Goal: Complete application form: Complete application form

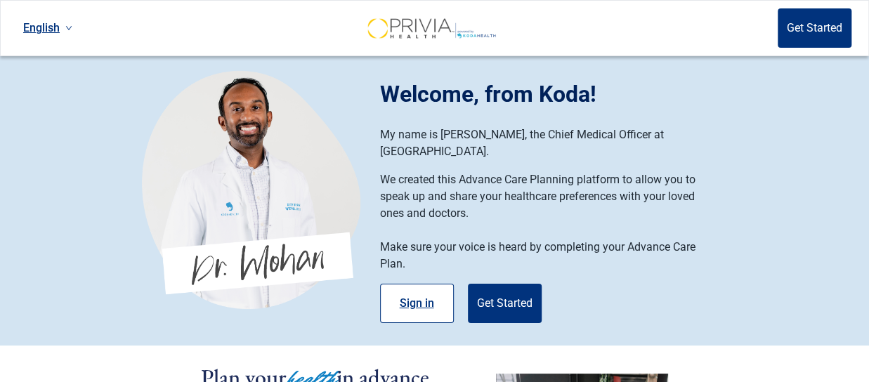
click at [416, 284] on button "Sign in" at bounding box center [417, 303] width 74 height 39
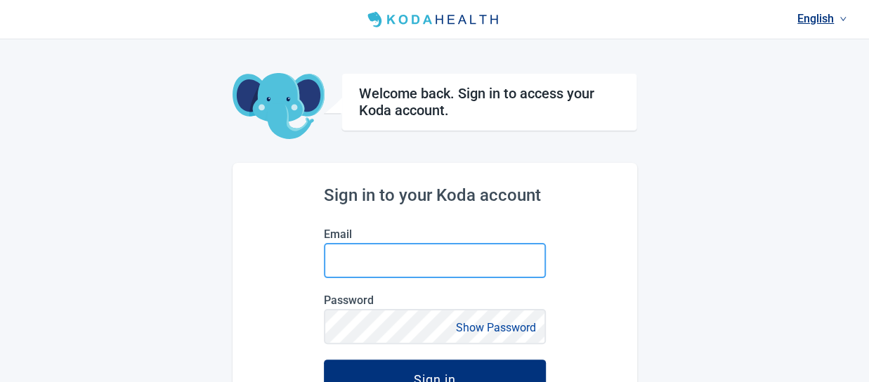
click at [343, 263] on input "Email" at bounding box center [435, 260] width 222 height 35
type input "[EMAIL_ADDRESS][DOMAIN_NAME]"
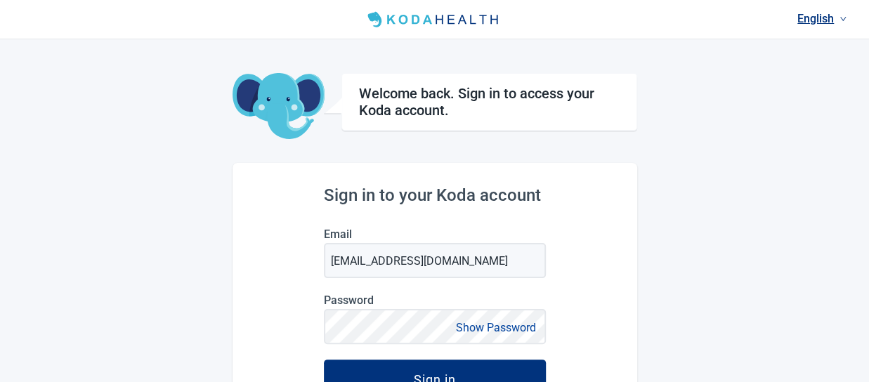
click at [478, 328] on button "Show Password" at bounding box center [496, 327] width 89 height 19
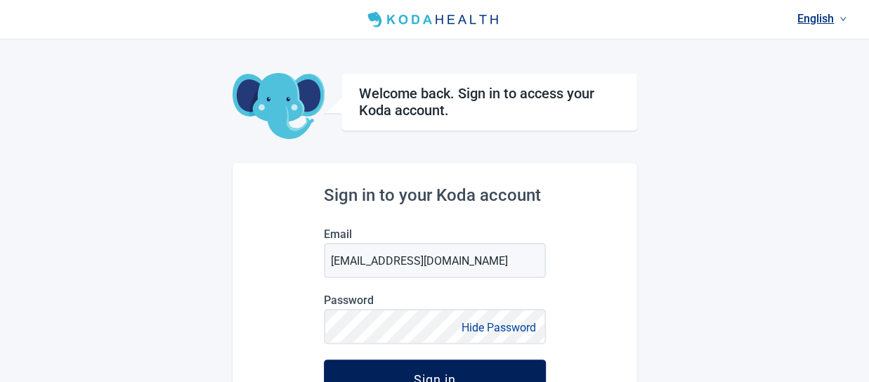
click at [464, 368] on button "Sign in" at bounding box center [435, 379] width 222 height 39
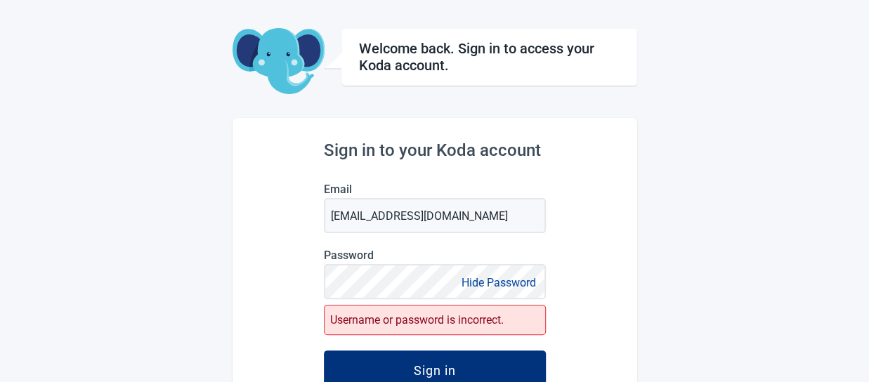
scroll to position [51, 0]
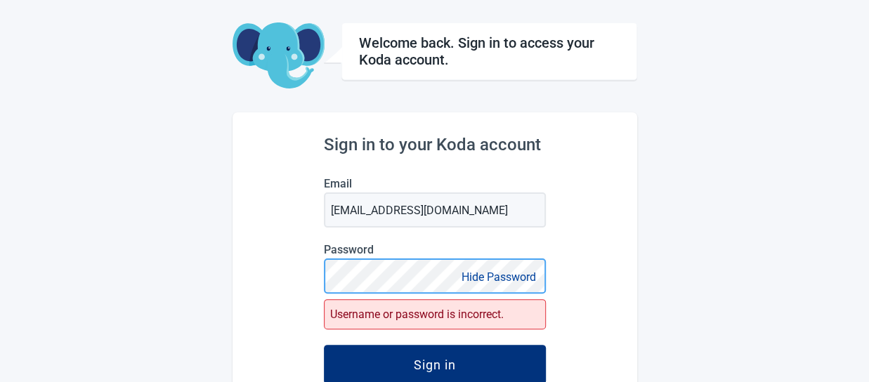
click at [324, 345] on button "Sign in" at bounding box center [435, 364] width 222 height 39
click at [426, 317] on div "Username or password is incorrect." at bounding box center [435, 314] width 222 height 30
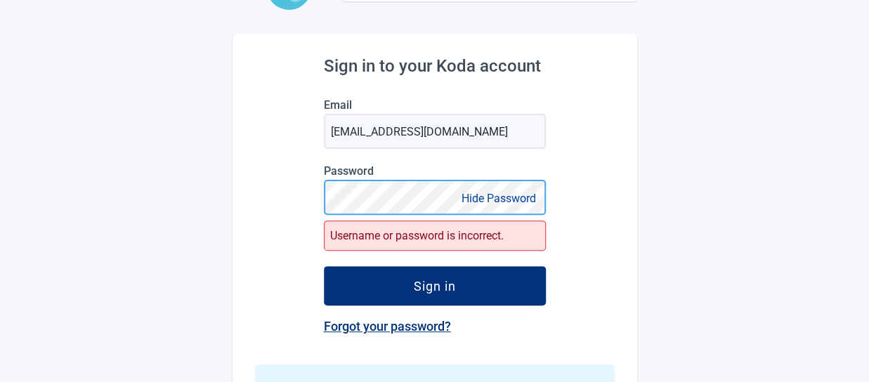
scroll to position [131, 0]
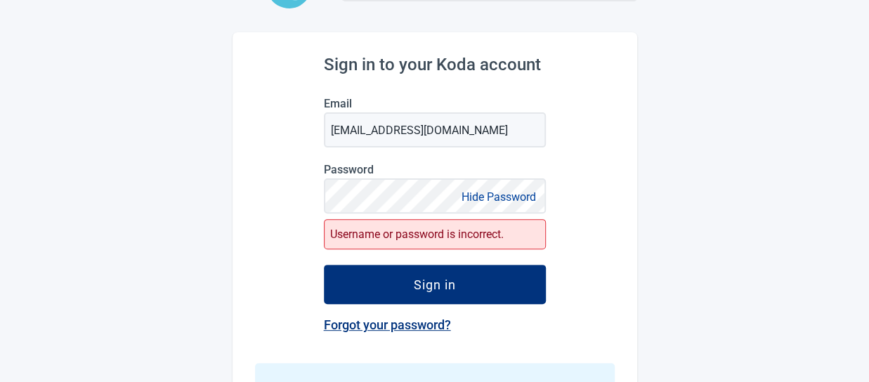
click at [402, 321] on link "Forgot your password?" at bounding box center [387, 325] width 127 height 15
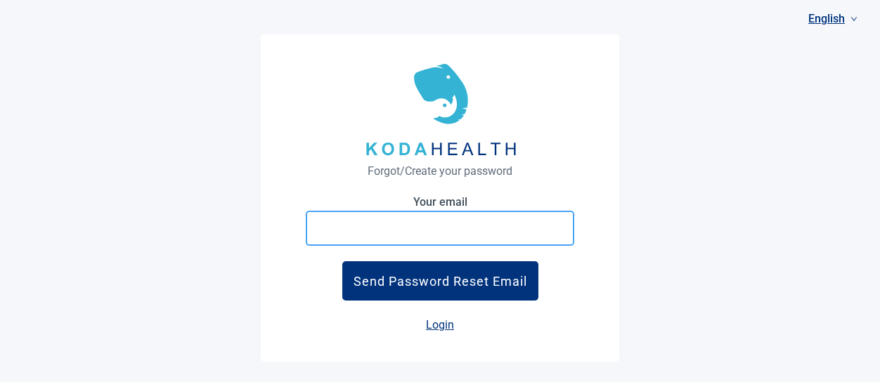
click at [319, 233] on input at bounding box center [440, 228] width 268 height 35
type input "dlreile@sbcglobal.net"
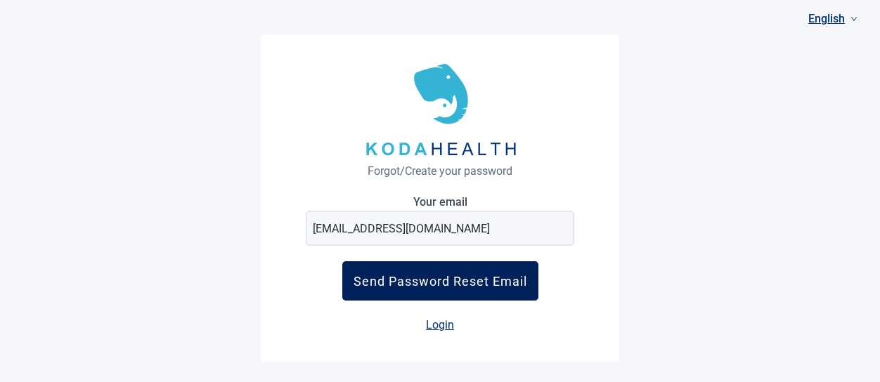
click at [457, 278] on div "Send Password Reset Email" at bounding box center [440, 281] width 174 height 15
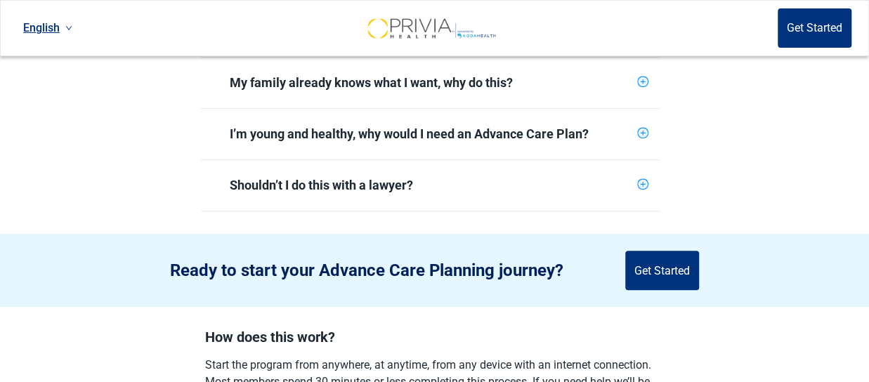
scroll to position [492, 0]
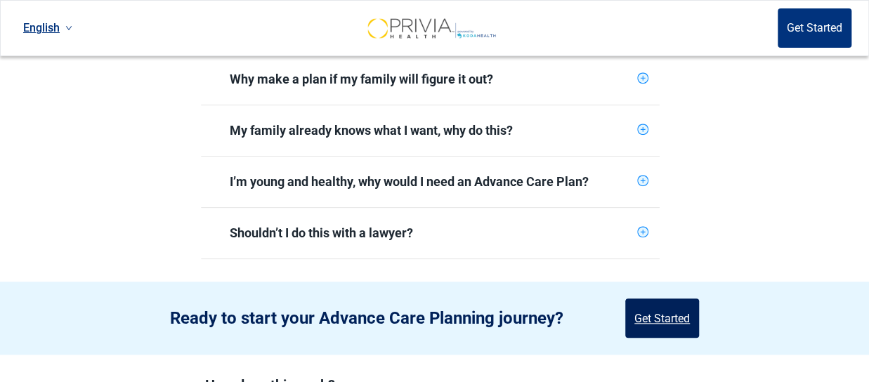
click at [672, 304] on button "Get Started" at bounding box center [662, 318] width 74 height 39
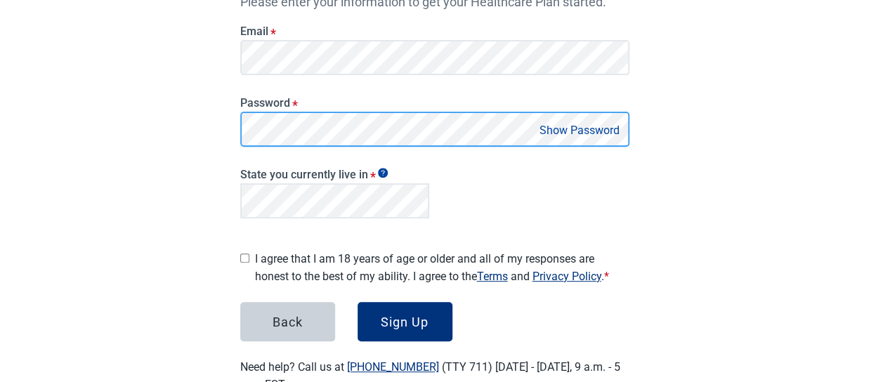
scroll to position [195, 0]
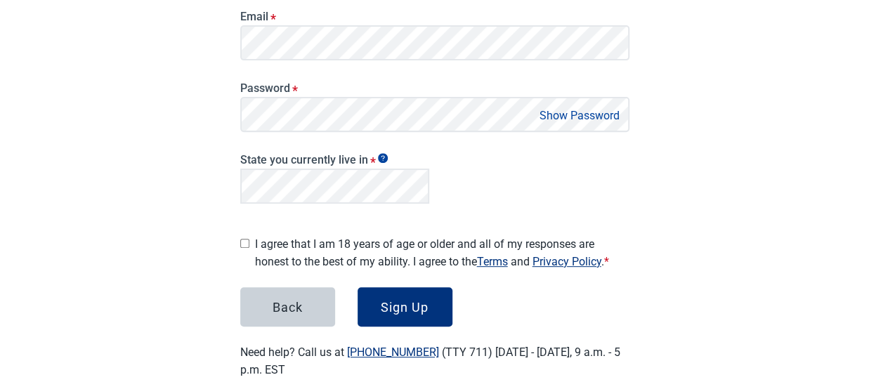
click at [245, 239] on input "I agree that I am 18 years of age or older and all of my responses are honest t…" at bounding box center [244, 243] width 9 height 9
checkbox input "true"
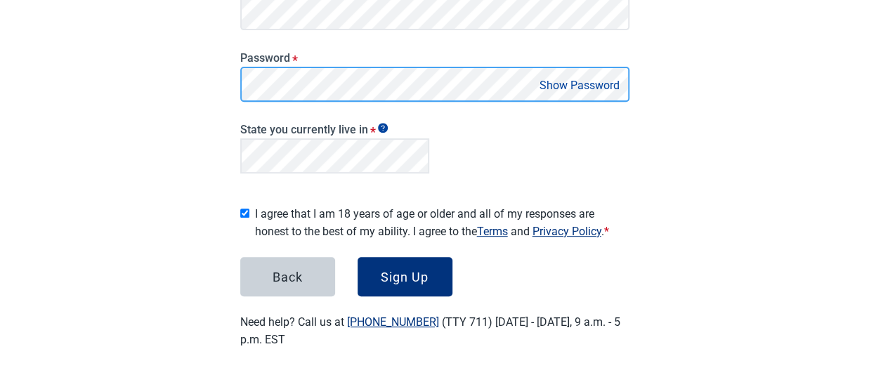
scroll to position [221, 0]
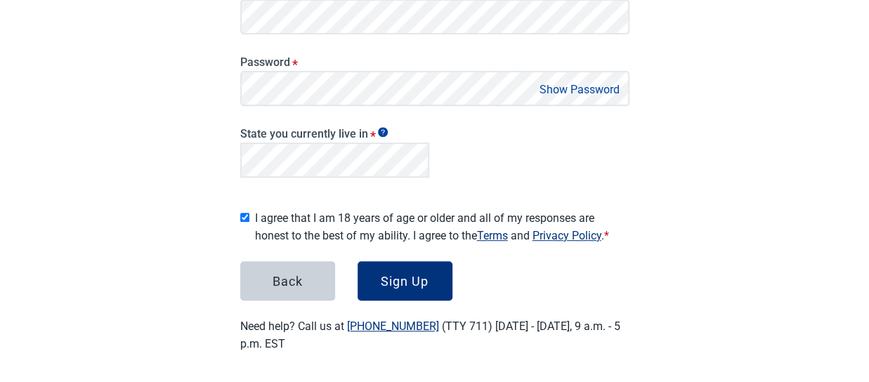
click at [556, 86] on button "Show Password" at bounding box center [579, 89] width 89 height 19
click at [412, 274] on div "Sign Up" at bounding box center [405, 281] width 48 height 14
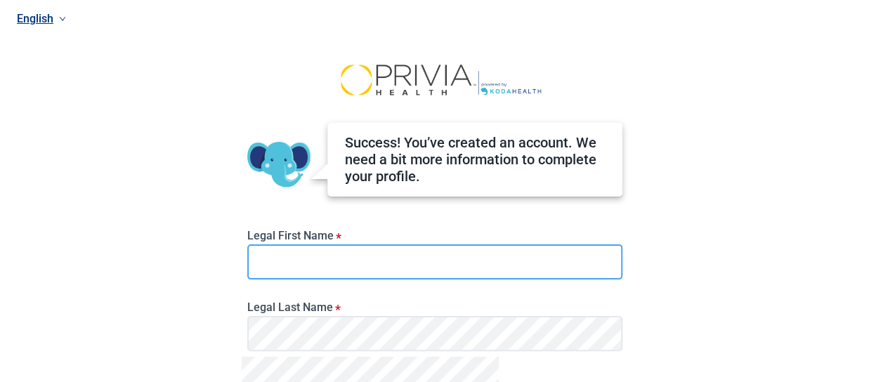
click at [284, 258] on input "Legal First Name *" at bounding box center [434, 261] width 375 height 35
type input "Deborah"
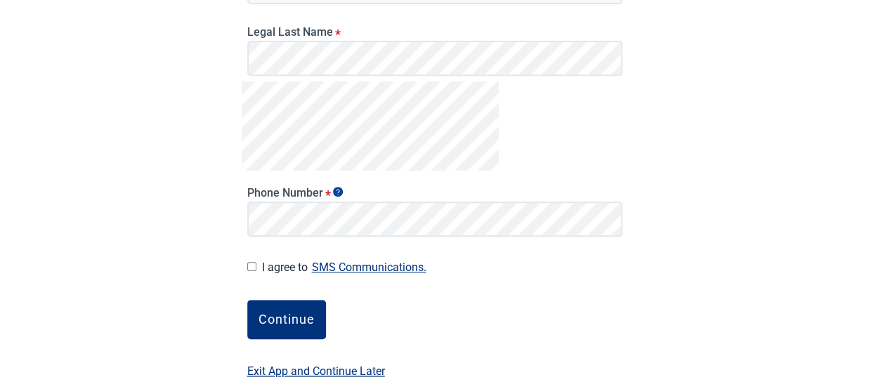
scroll to position [294, 0]
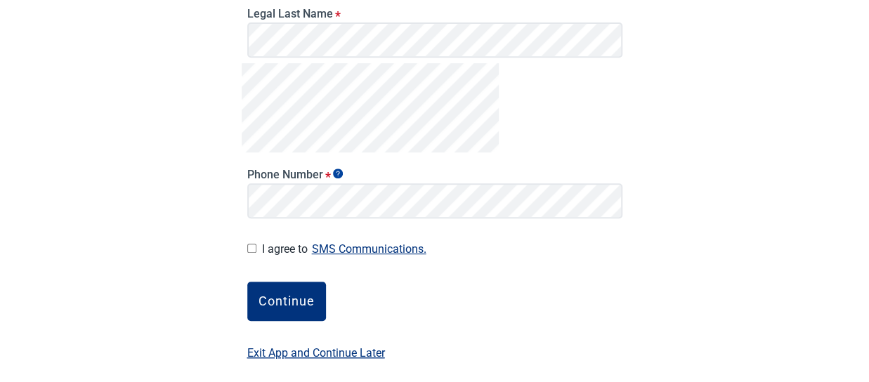
click at [249, 247] on input "I agree to SMS Communications." at bounding box center [251, 248] width 9 height 9
checkbox input "true"
click at [297, 294] on div "Continue" at bounding box center [287, 301] width 56 height 14
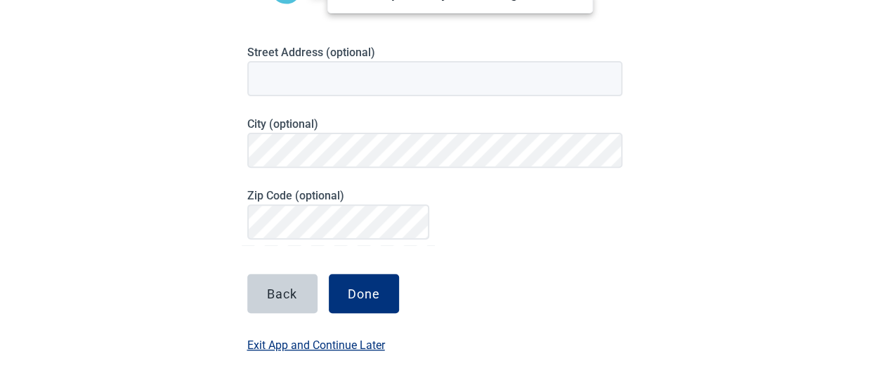
scroll to position [244, 0]
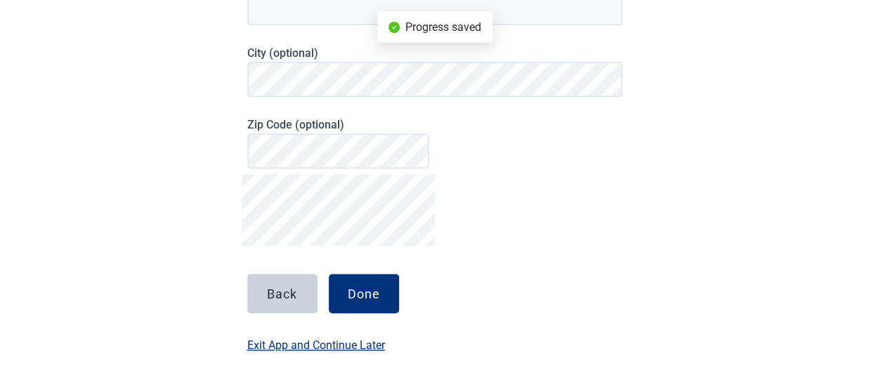
click at [297, 294] on button "Back" at bounding box center [282, 293] width 70 height 39
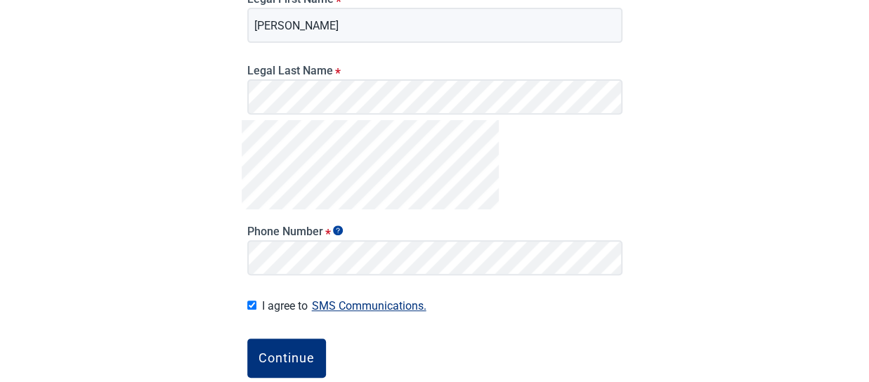
scroll to position [301, 0]
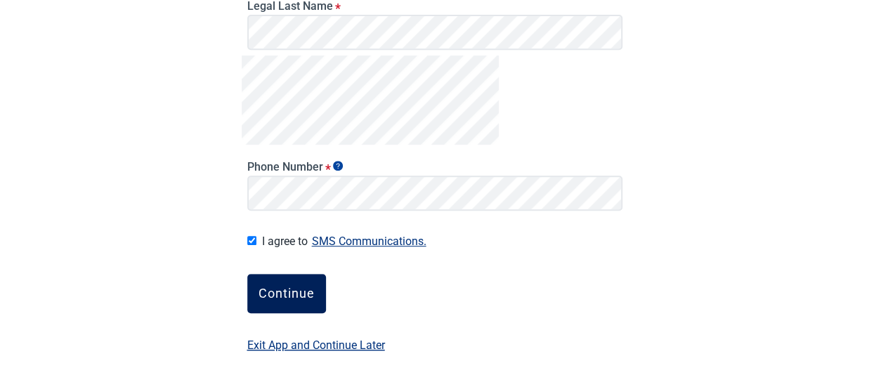
click at [281, 283] on button "Continue" at bounding box center [286, 293] width 79 height 39
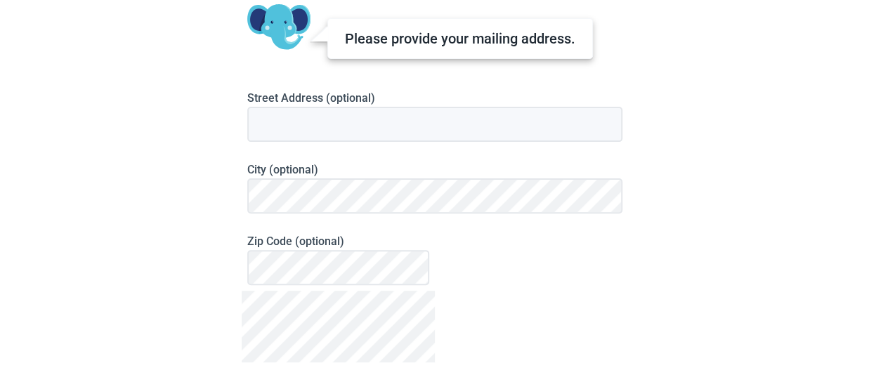
scroll to position [126, 0]
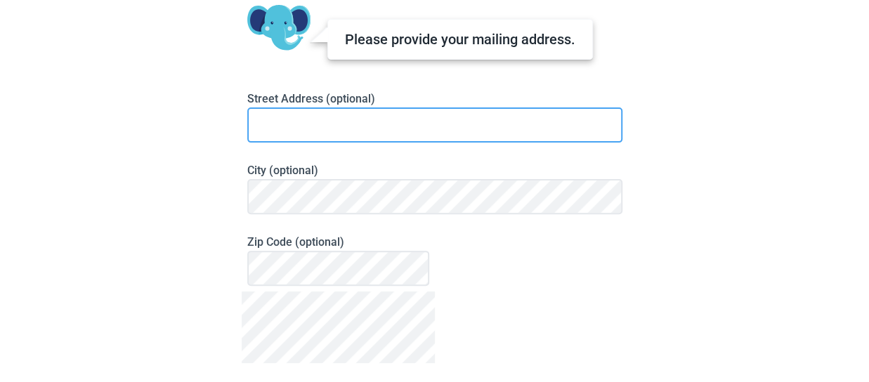
click at [271, 131] on input at bounding box center [434, 124] width 375 height 35
type input "243 Elm Cove Dr"
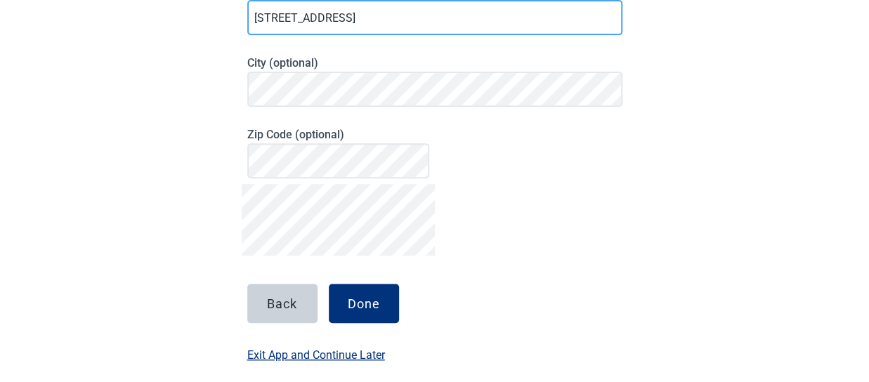
scroll to position [238, 0]
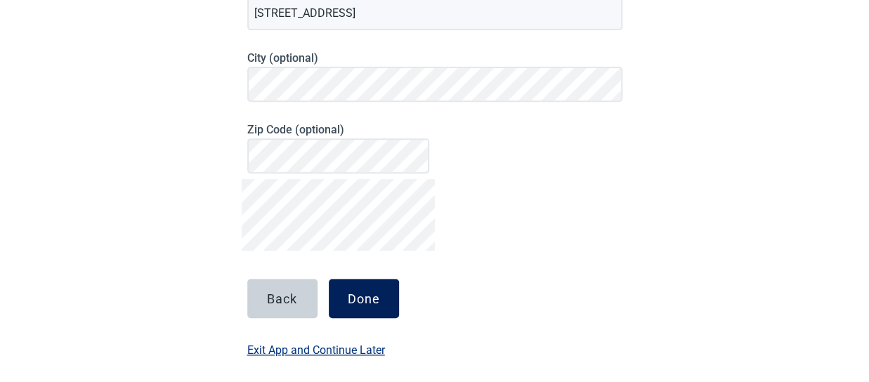
click at [351, 299] on div "Done" at bounding box center [364, 299] width 32 height 14
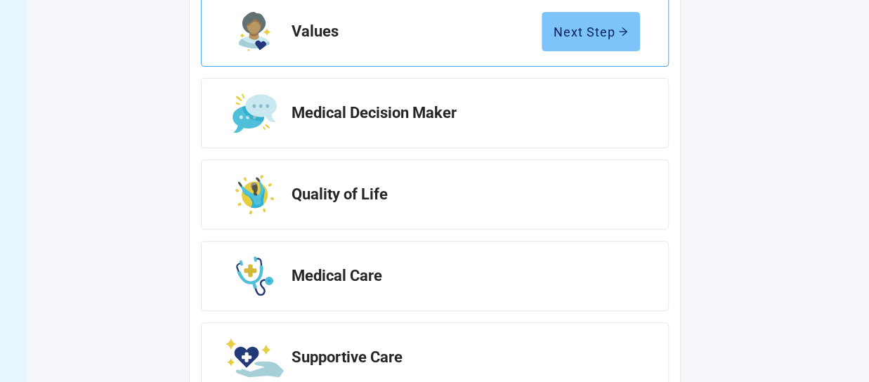
click at [617, 22] on button "Next Step" at bounding box center [591, 31] width 98 height 39
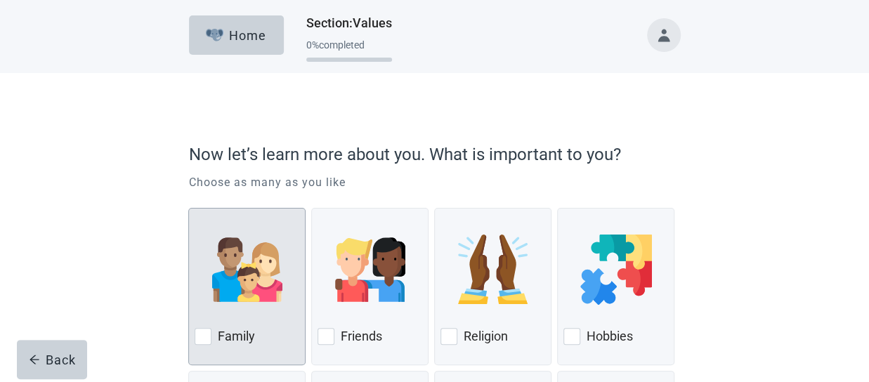
click at [204, 334] on div at bounding box center [203, 336] width 17 height 17
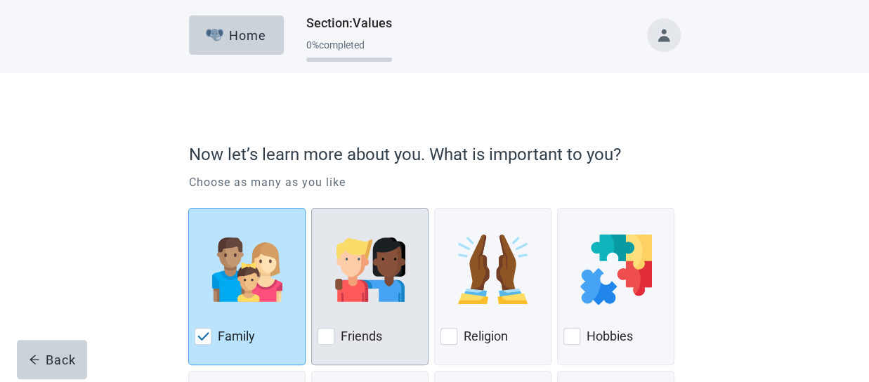
click at [327, 333] on div at bounding box center [326, 336] width 17 height 17
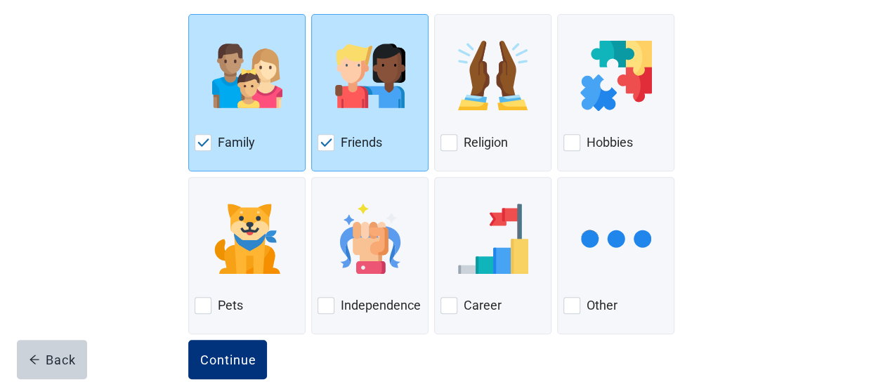
scroll to position [195, 0]
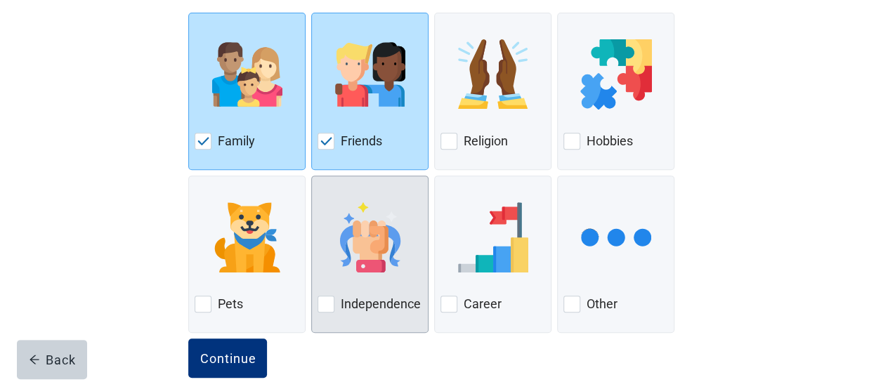
click at [327, 296] on div at bounding box center [326, 304] width 17 height 17
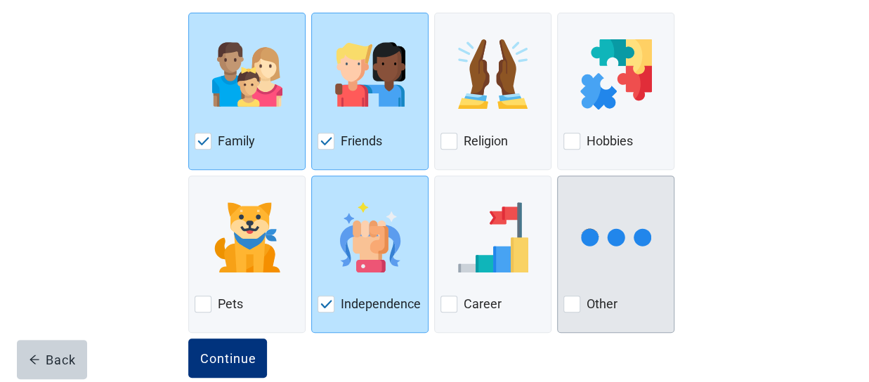
click at [573, 299] on div at bounding box center [571, 304] width 17 height 17
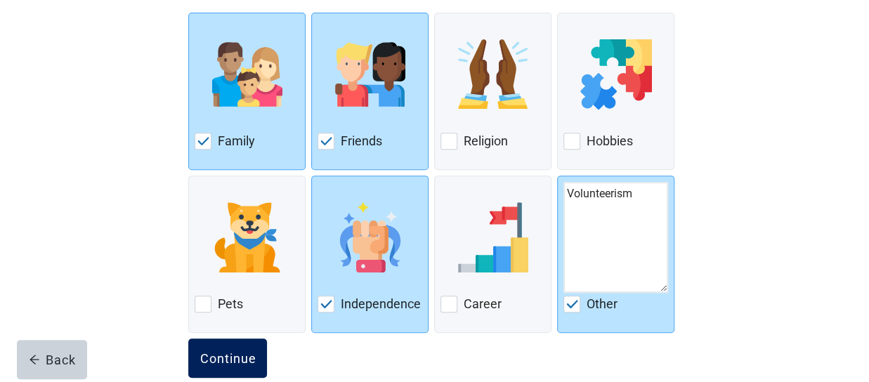
type textarea "Volunteerism"
click at [232, 358] on div "Continue" at bounding box center [228, 358] width 56 height 14
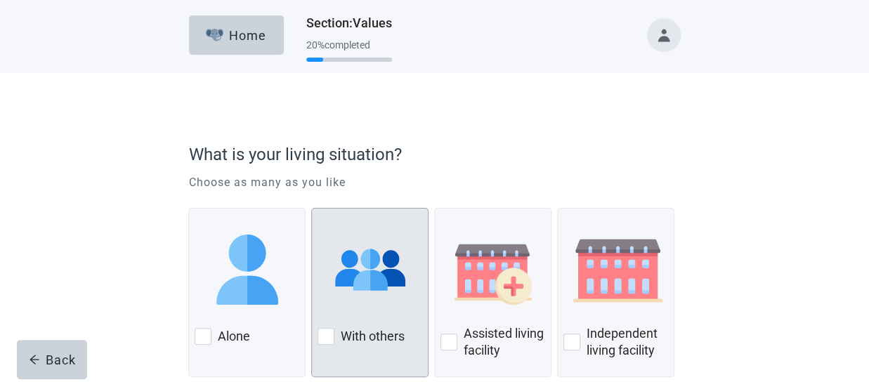
click at [325, 332] on div at bounding box center [326, 336] width 17 height 17
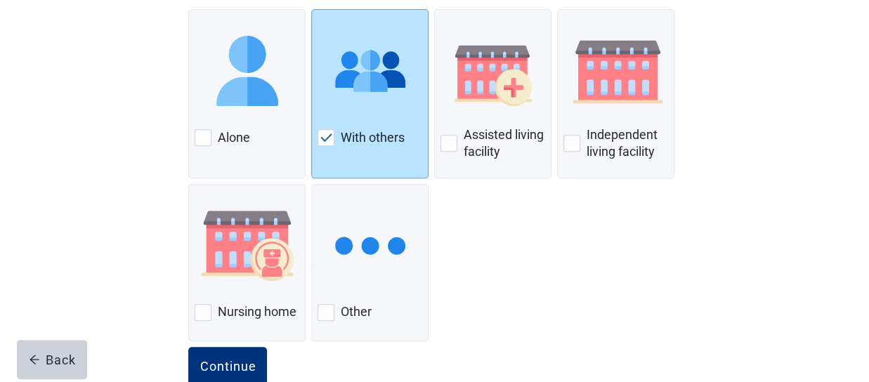
scroll to position [204, 0]
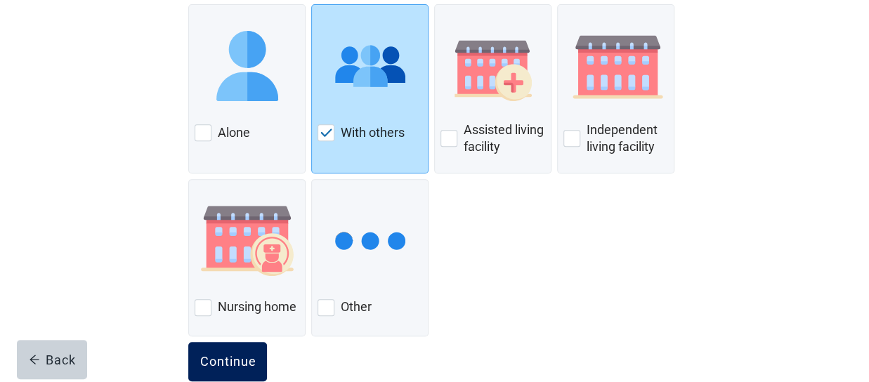
click at [235, 362] on div "Continue" at bounding box center [228, 362] width 56 height 14
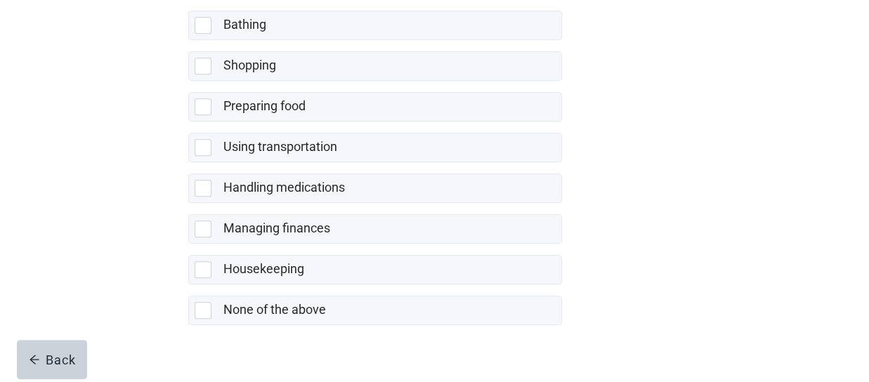
scroll to position [389, 0]
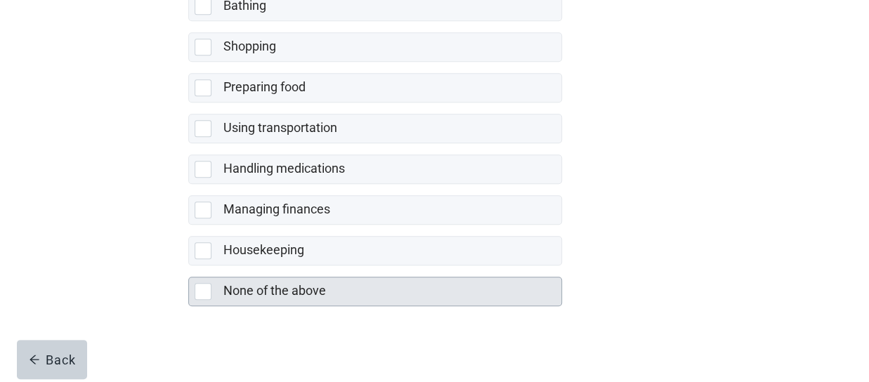
click at [202, 283] on div at bounding box center [203, 291] width 17 height 17
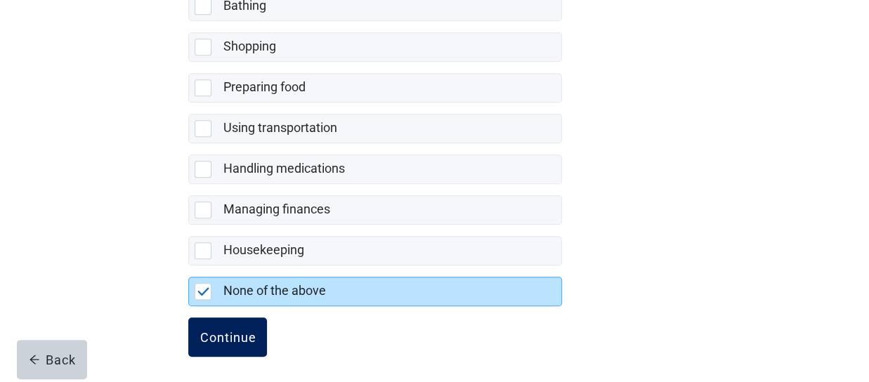
click at [231, 330] on div "Continue" at bounding box center [228, 337] width 56 height 14
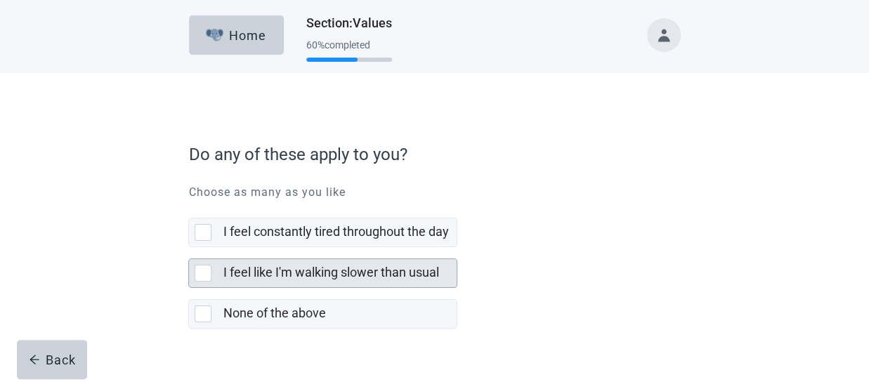
click at [201, 267] on div at bounding box center [203, 273] width 17 height 17
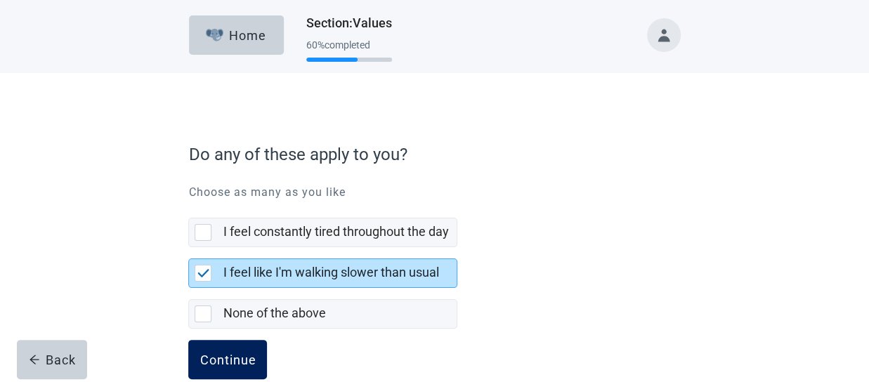
click at [222, 354] on div "Continue" at bounding box center [228, 360] width 56 height 14
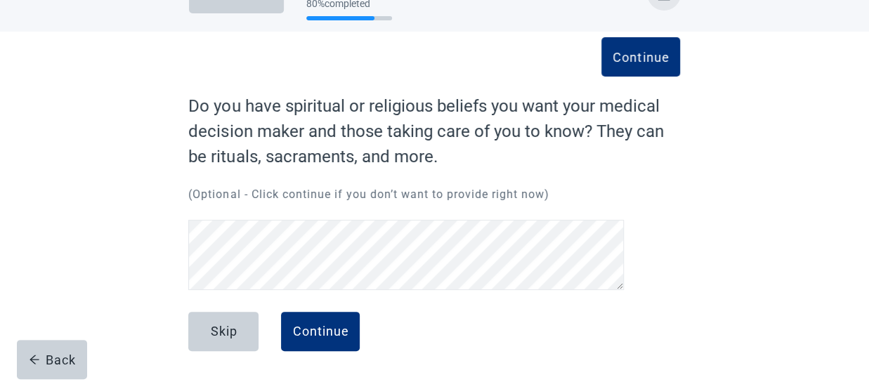
scroll to position [41, 0]
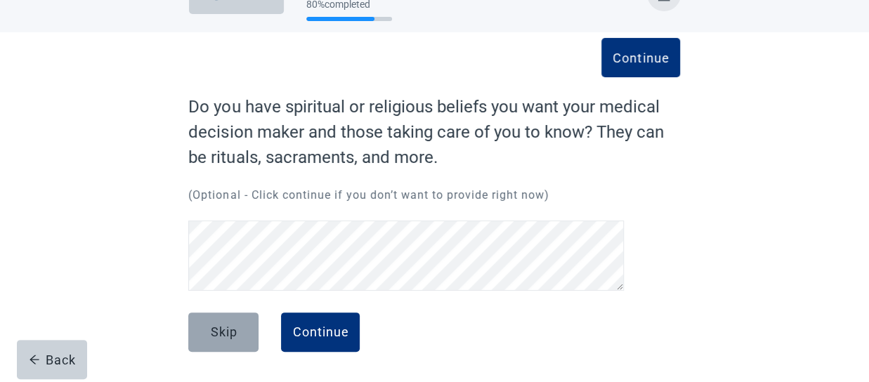
click at [225, 327] on div "Skip" at bounding box center [223, 332] width 27 height 14
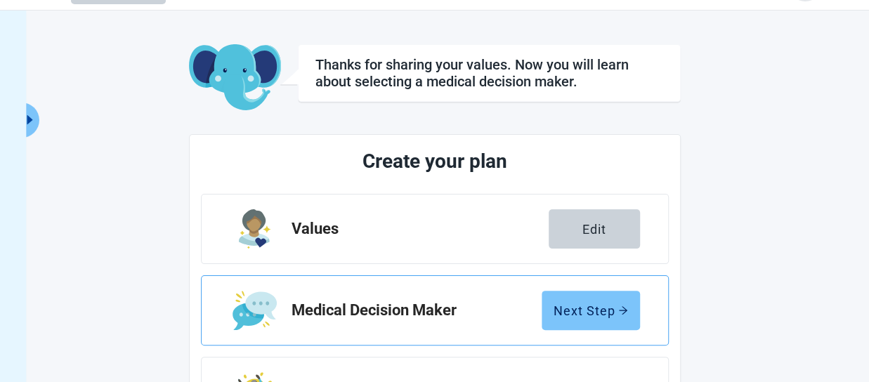
click at [596, 304] on div "Next Step" at bounding box center [591, 311] width 74 height 14
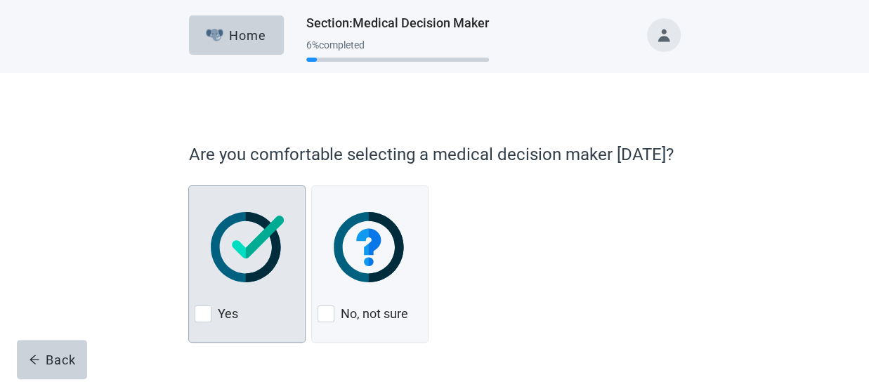
click at [202, 312] on div at bounding box center [203, 314] width 17 height 17
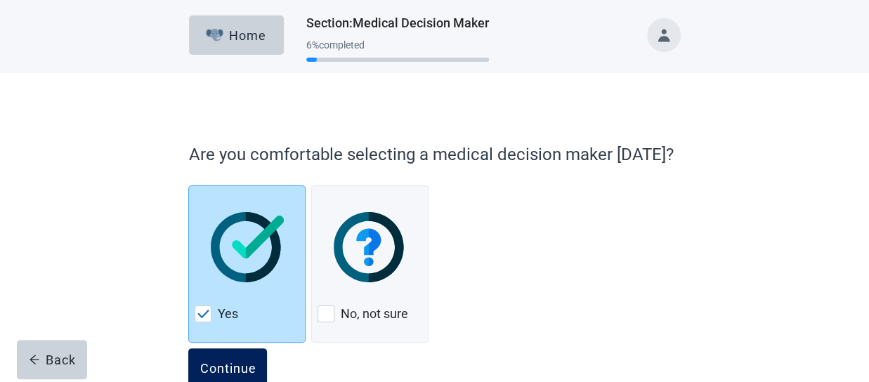
click at [228, 361] on div "Continue" at bounding box center [228, 368] width 56 height 14
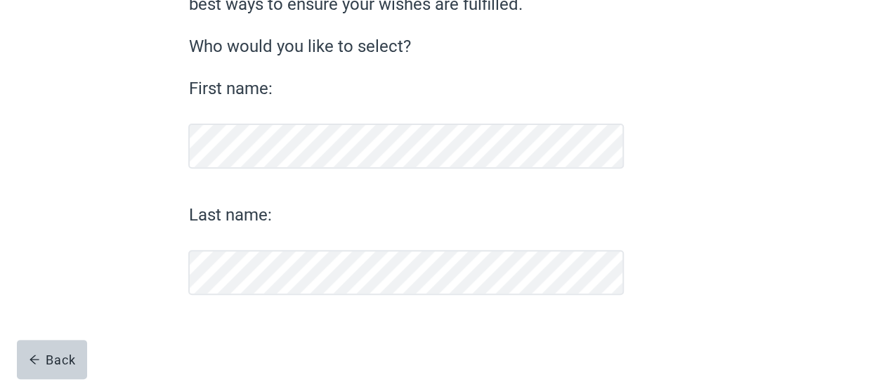
scroll to position [169, 0]
click at [242, 329] on div "Continue" at bounding box center [228, 332] width 56 height 14
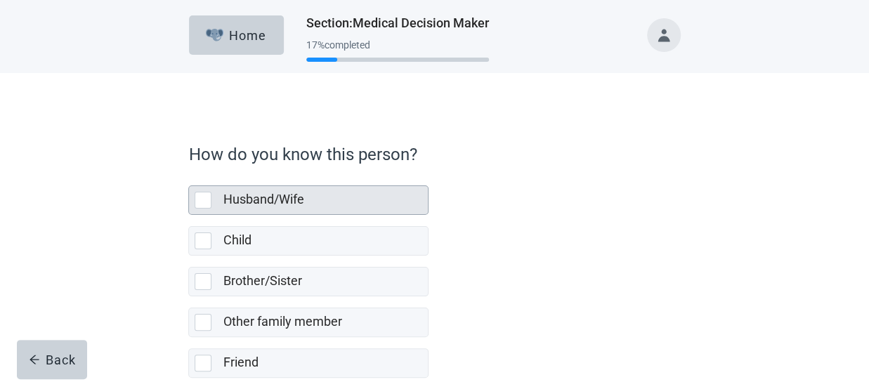
click at [207, 196] on div at bounding box center [203, 200] width 17 height 17
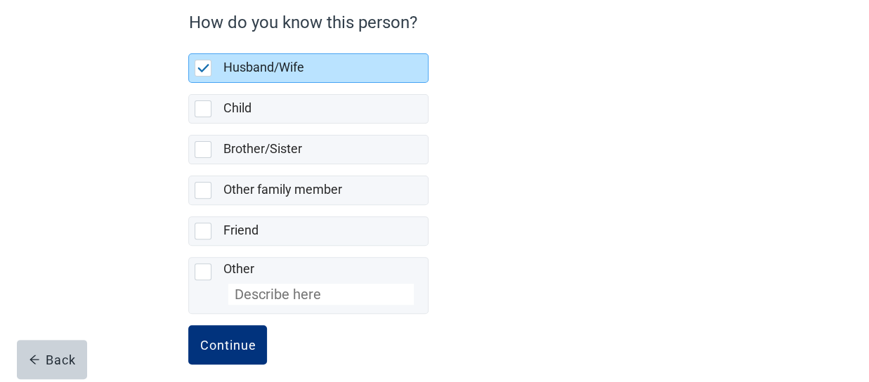
scroll to position [135, 0]
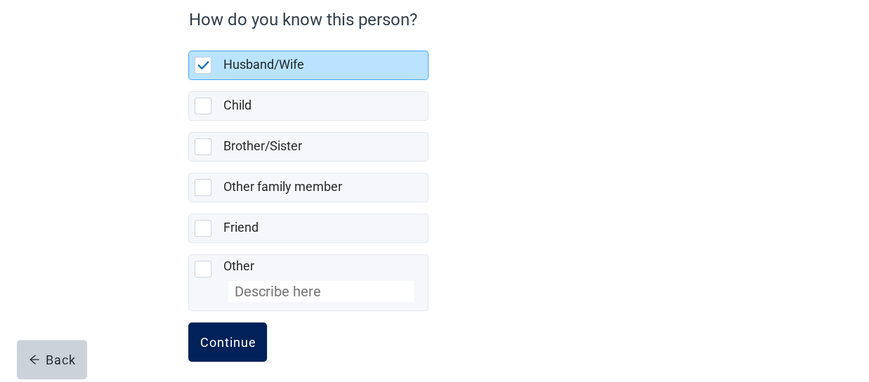
click at [236, 335] on div "Continue" at bounding box center [228, 342] width 56 height 14
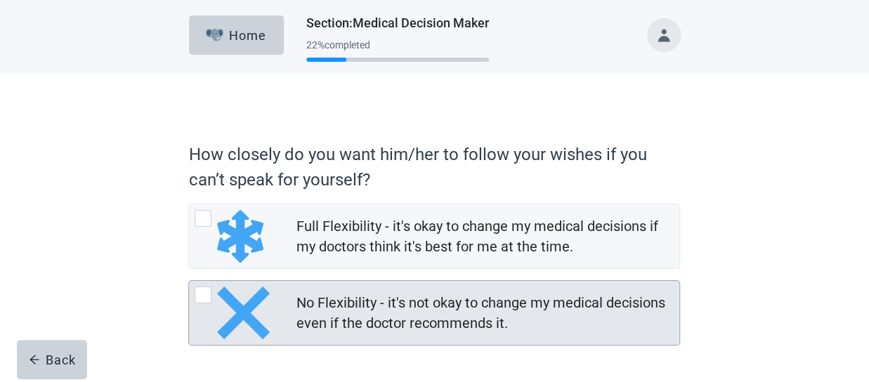
click at [207, 287] on div at bounding box center [203, 295] width 17 height 17
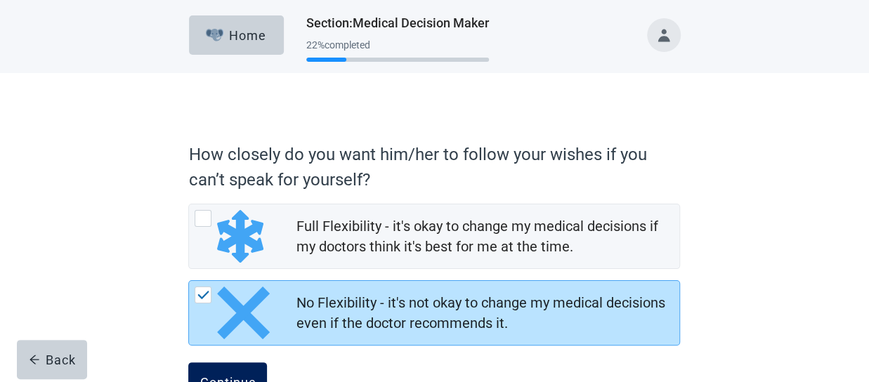
click at [237, 367] on button "Continue" at bounding box center [227, 382] width 79 height 39
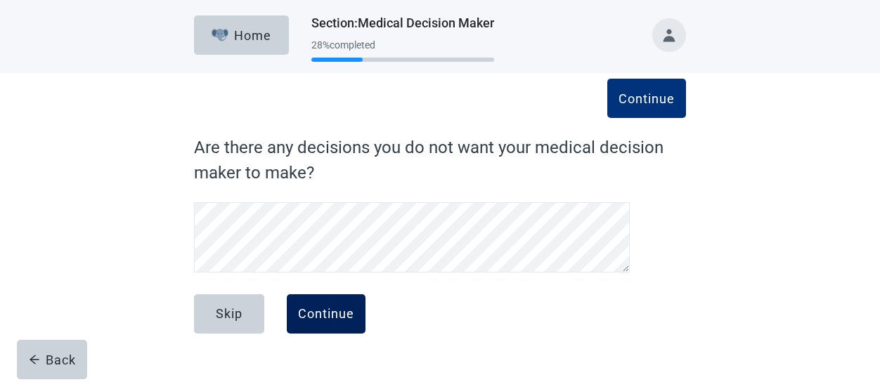
click at [311, 309] on div "Continue" at bounding box center [326, 314] width 56 height 14
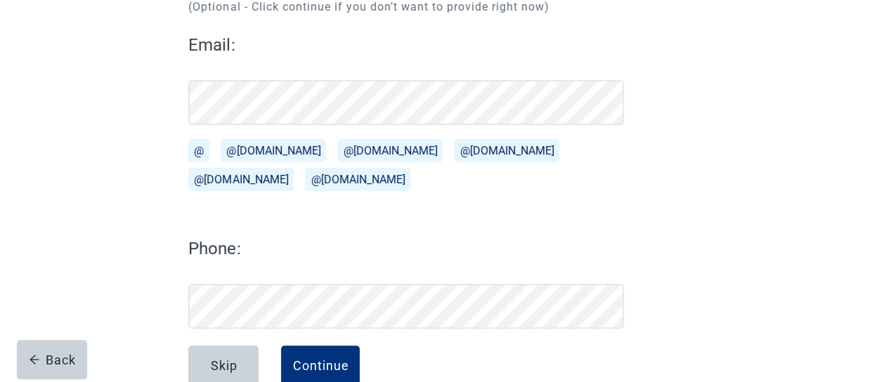
scroll to position [183, 0]
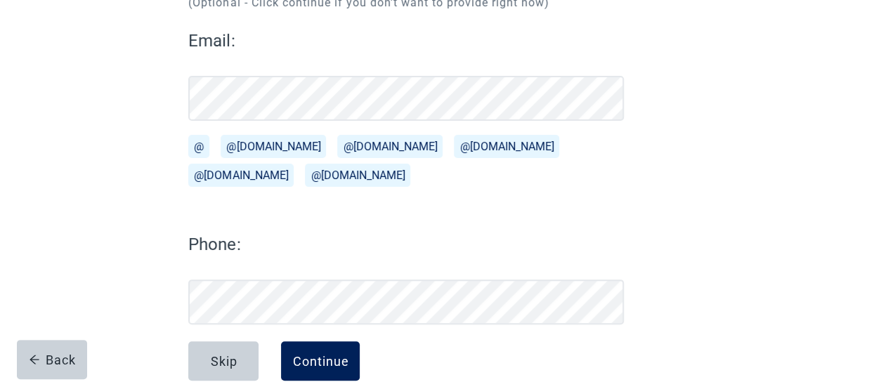
click at [318, 355] on div "Continue" at bounding box center [320, 361] width 56 height 14
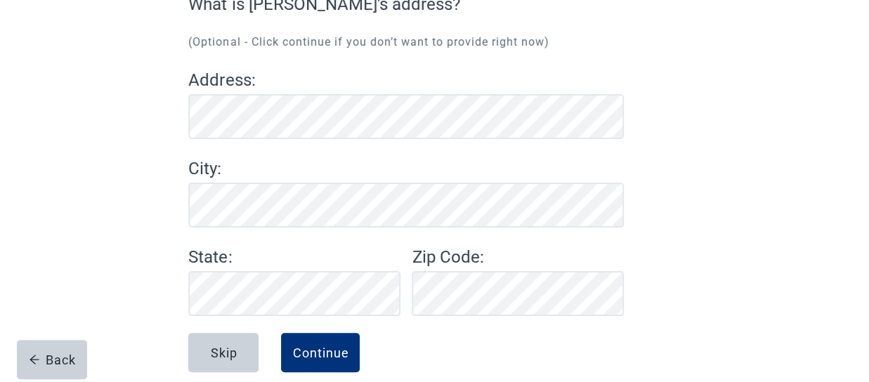
scroll to position [162, 0]
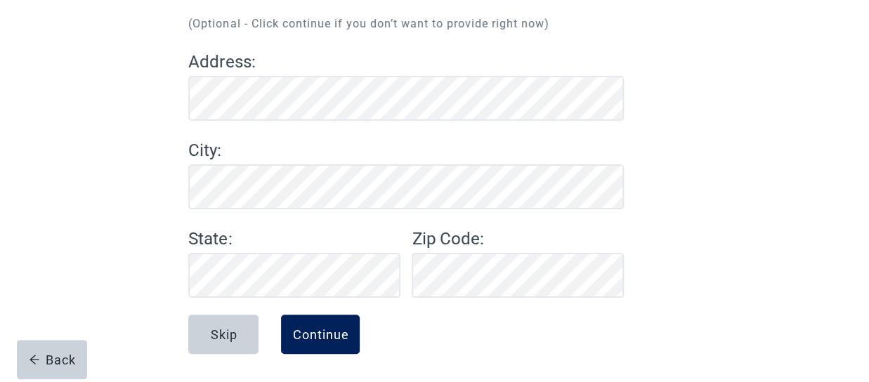
click at [318, 332] on div "Continue" at bounding box center [320, 334] width 56 height 14
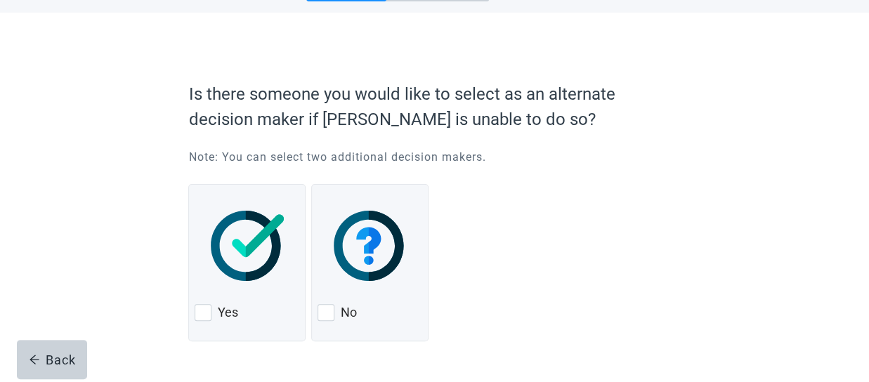
scroll to position [95, 0]
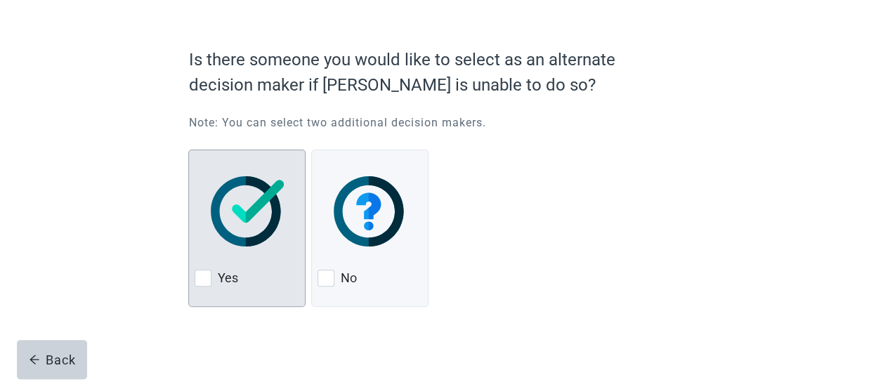
click at [205, 272] on div at bounding box center [203, 278] width 17 height 17
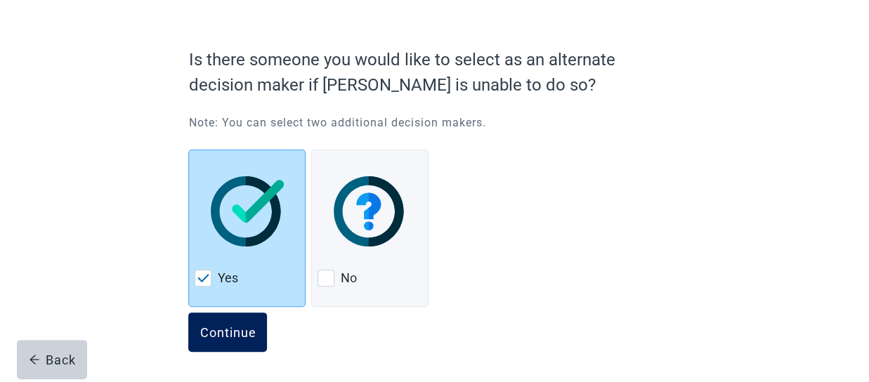
click at [237, 322] on button "Continue" at bounding box center [227, 332] width 79 height 39
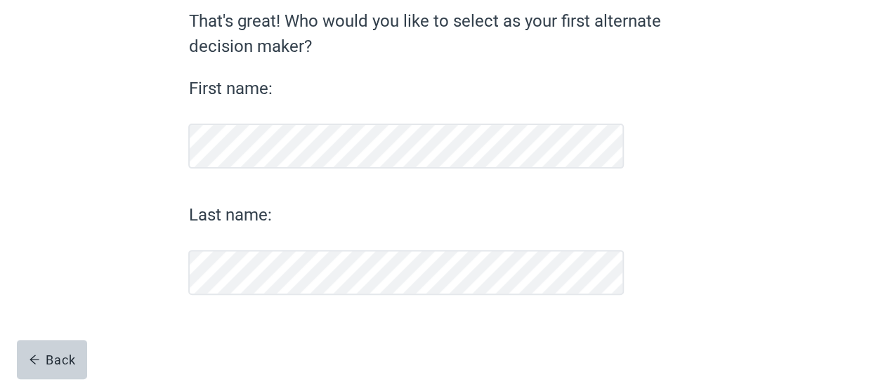
scroll to position [126, 0]
click at [237, 332] on div "Continue" at bounding box center [228, 332] width 56 height 14
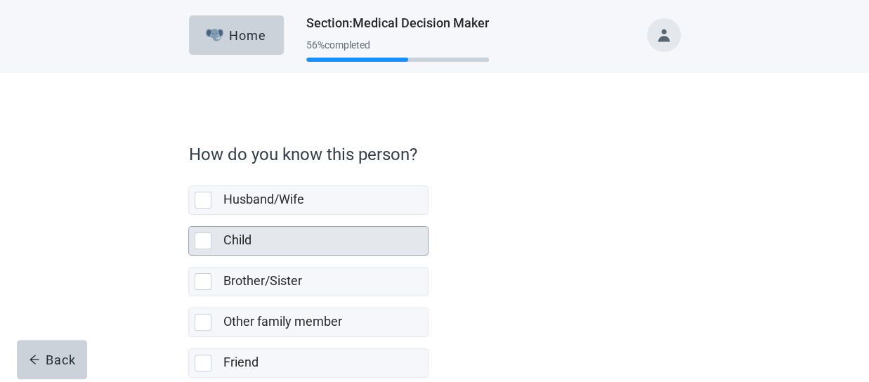
click at [204, 237] on div at bounding box center [203, 241] width 17 height 17
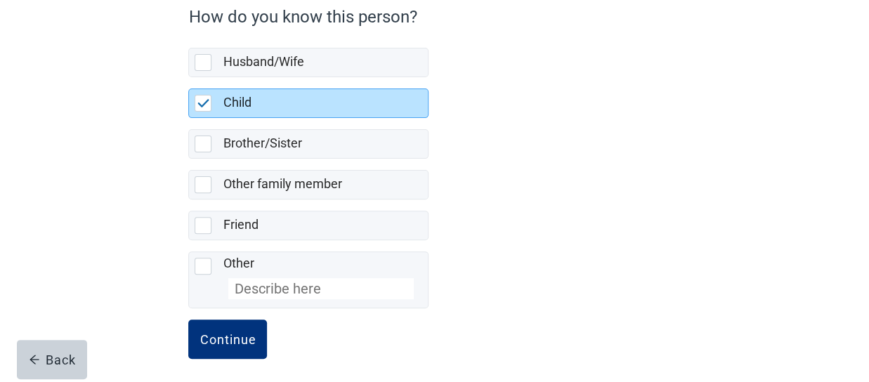
scroll to position [143, 0]
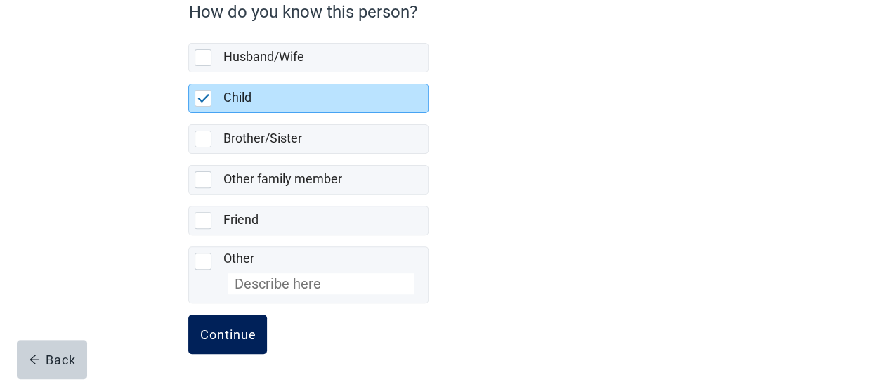
click at [239, 328] on div "Continue" at bounding box center [228, 334] width 56 height 14
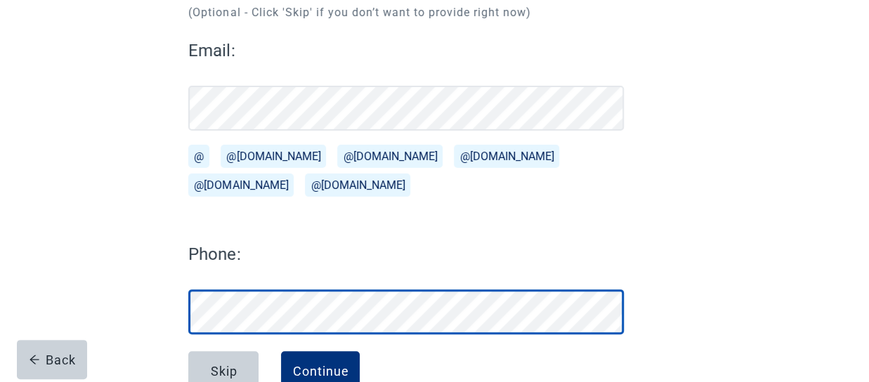
scroll to position [212, 0]
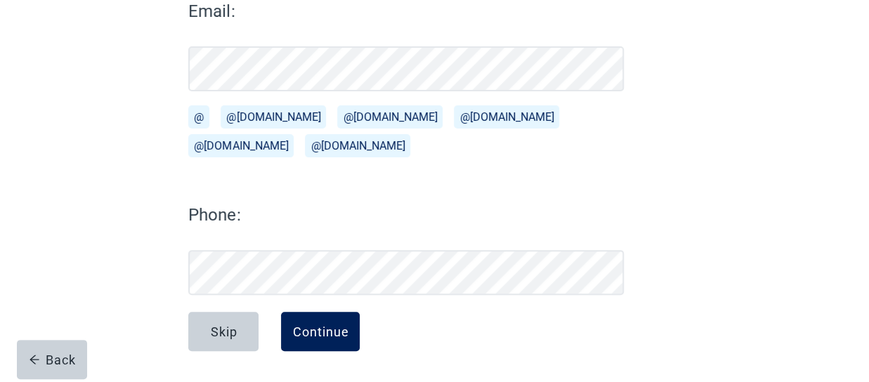
click at [313, 325] on div "Continue" at bounding box center [320, 332] width 56 height 14
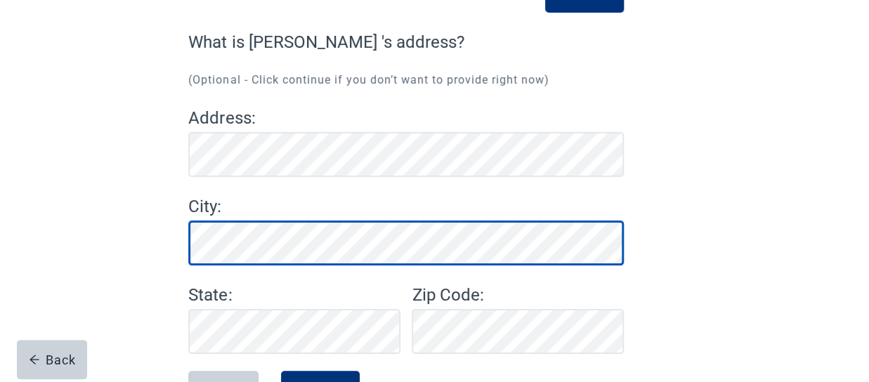
scroll to position [164, 0]
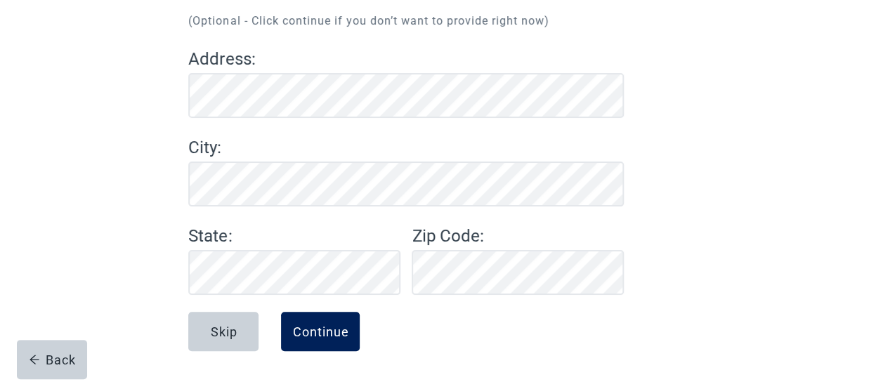
click at [329, 322] on button "Continue" at bounding box center [320, 331] width 79 height 39
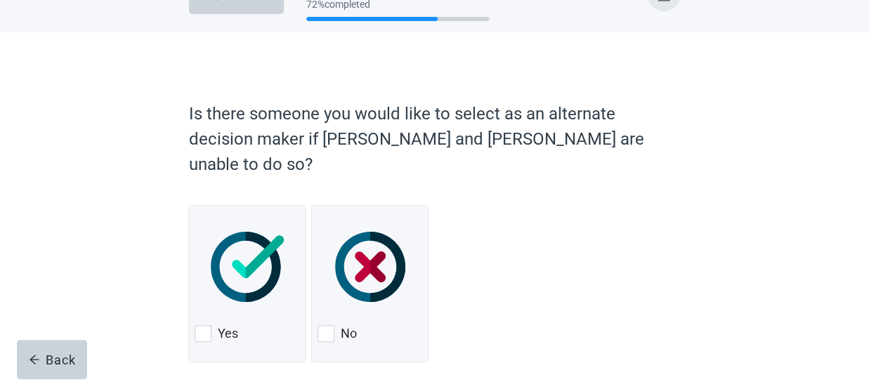
scroll to position [71, 0]
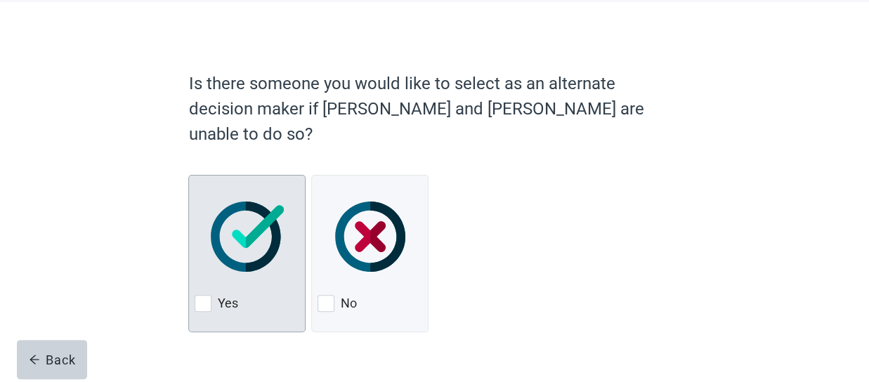
click at [202, 295] on div at bounding box center [203, 303] width 17 height 17
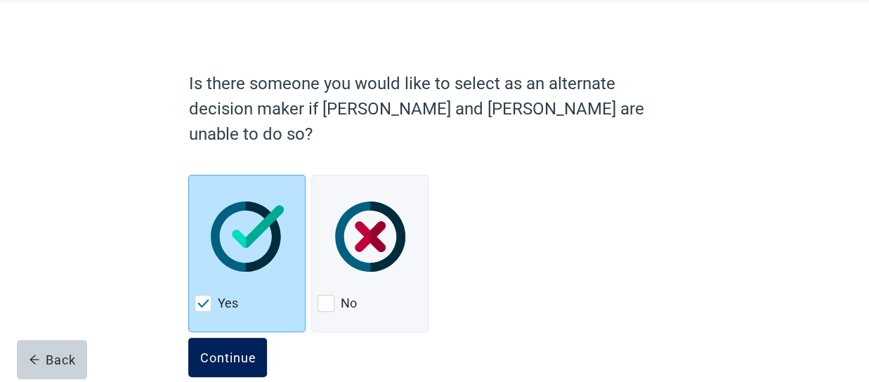
click at [228, 351] on div "Continue" at bounding box center [228, 358] width 56 height 14
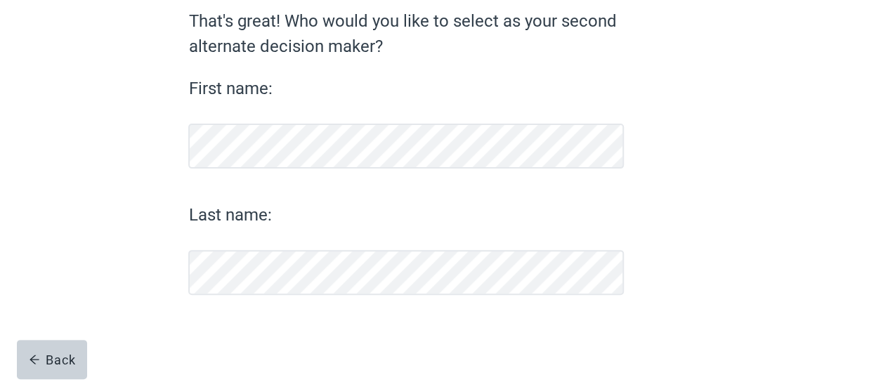
scroll to position [126, 0]
click at [228, 326] on div "Continue" at bounding box center [228, 332] width 56 height 14
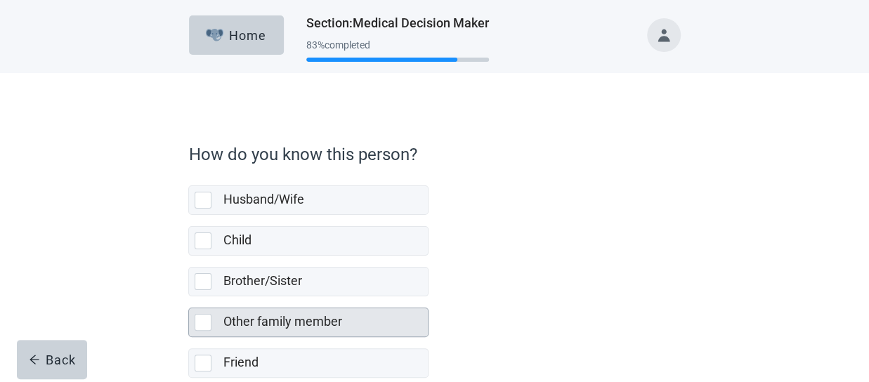
click at [204, 314] on div at bounding box center [203, 322] width 17 height 17
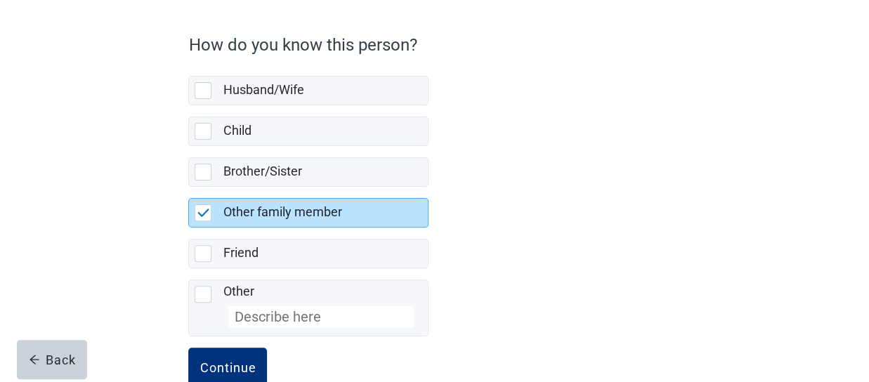
scroll to position [130, 0]
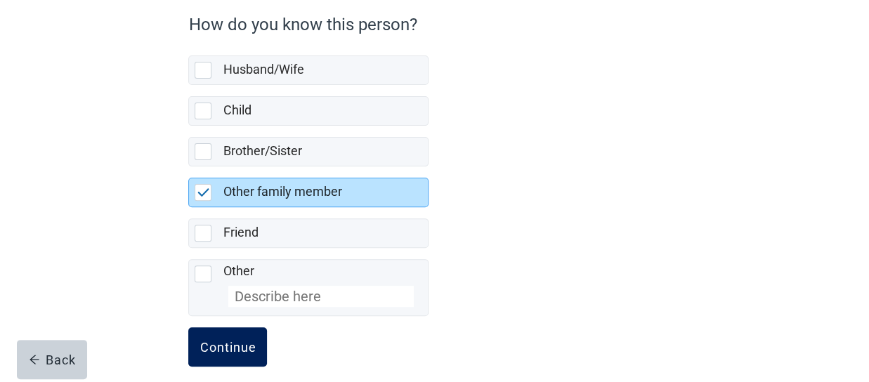
click at [252, 340] on div "Continue" at bounding box center [228, 347] width 56 height 14
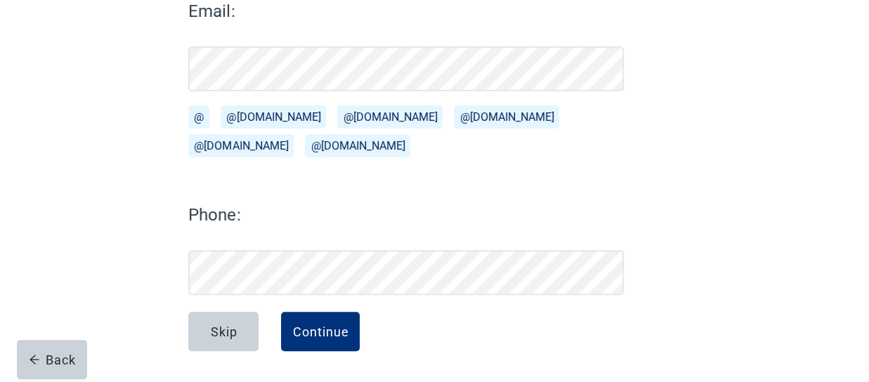
scroll to position [212, 0]
click at [337, 325] on div "Continue" at bounding box center [320, 332] width 56 height 14
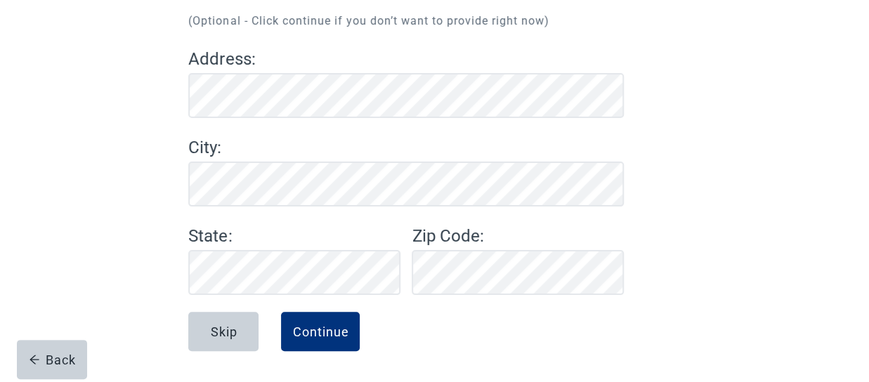
scroll to position [164, 0]
click at [319, 322] on button "Continue" at bounding box center [320, 331] width 79 height 39
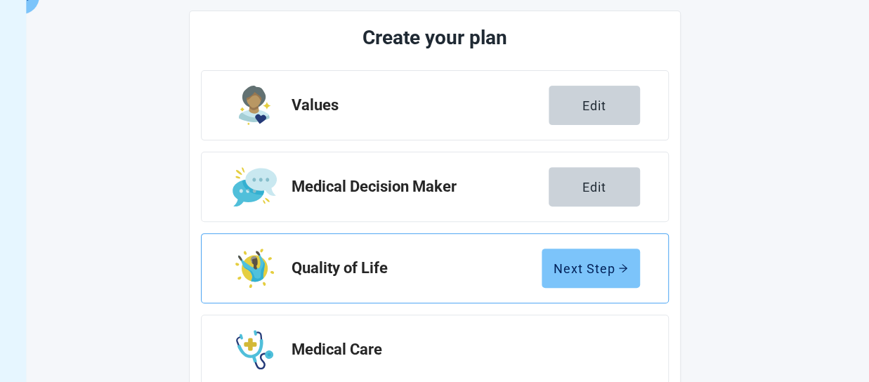
click at [593, 267] on div "Next Step" at bounding box center [591, 268] width 74 height 14
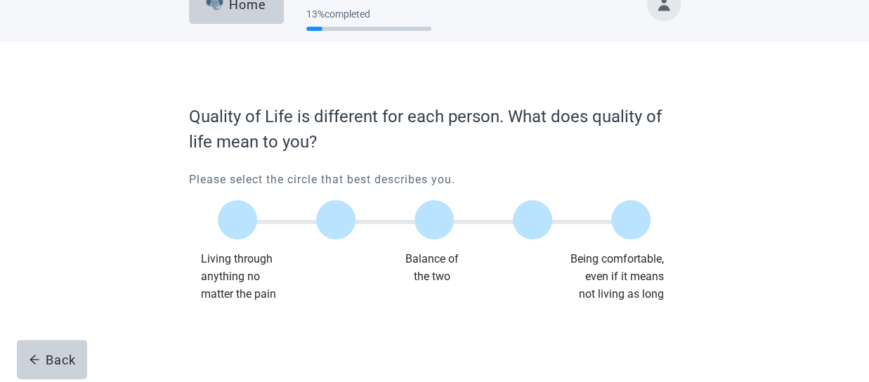
scroll to position [31, 0]
click at [634, 218] on div at bounding box center [630, 219] width 39 height 39
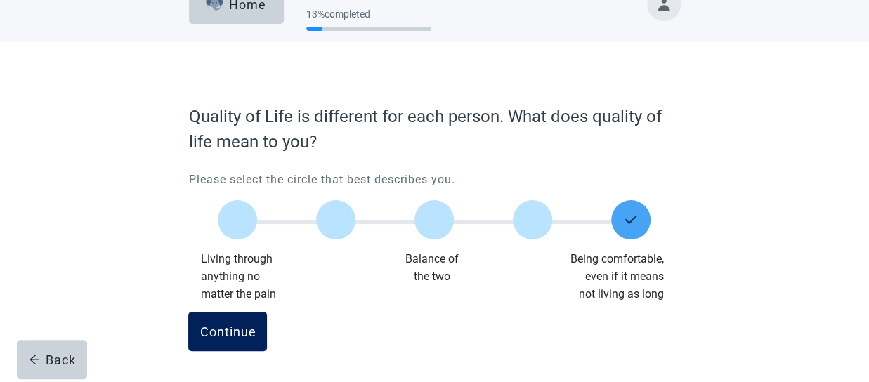
click at [211, 327] on div "Continue" at bounding box center [228, 332] width 56 height 14
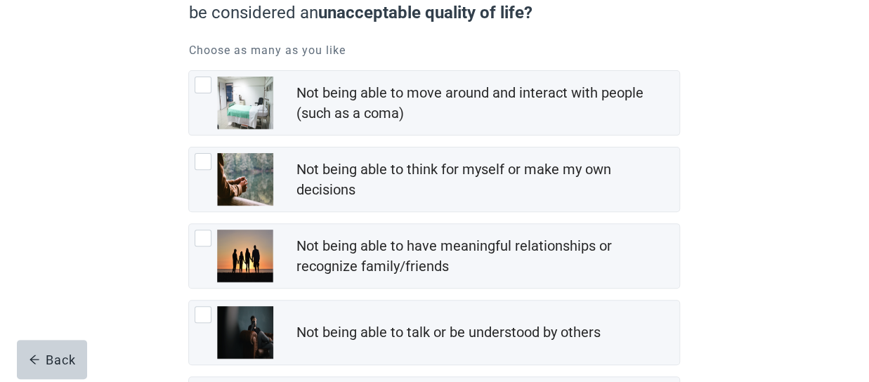
scroll to position [169, 0]
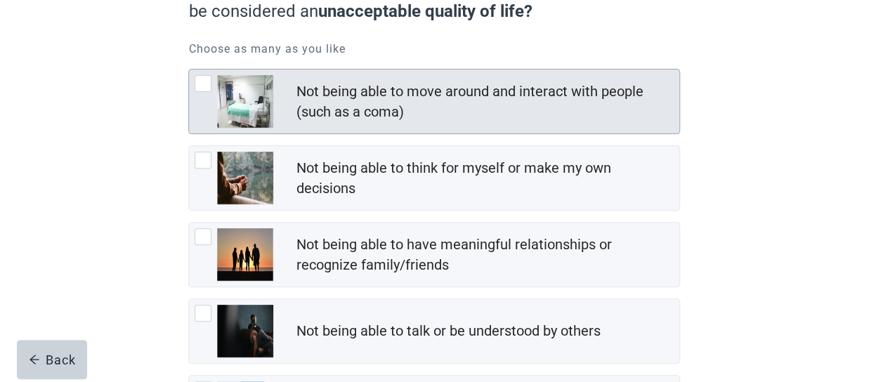
click at [205, 79] on div at bounding box center [203, 83] width 17 height 17
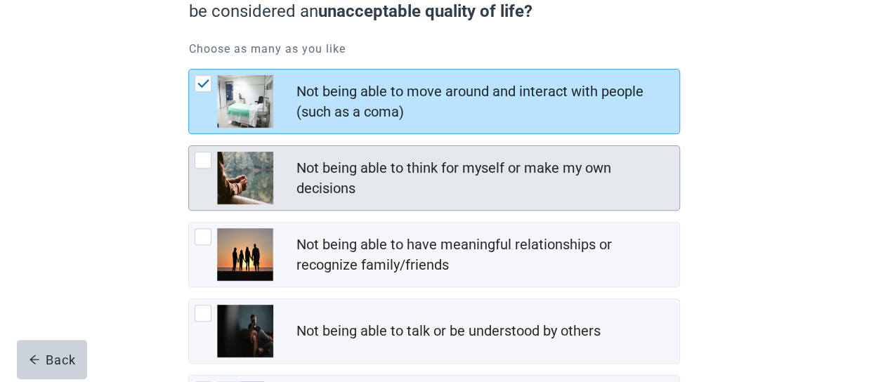
click at [200, 155] on div at bounding box center [203, 160] width 17 height 17
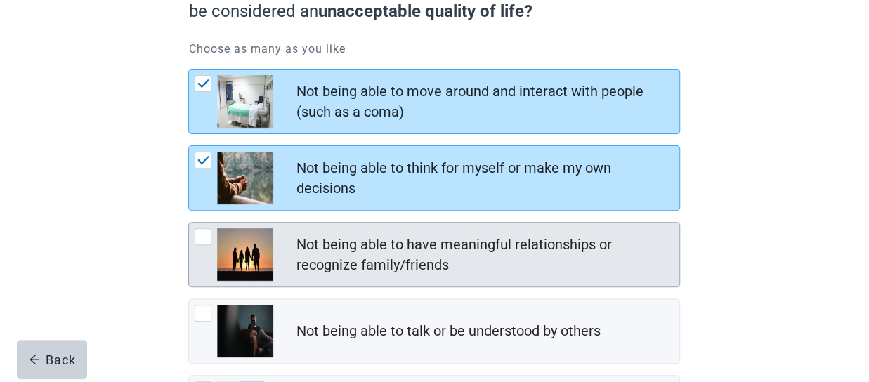
click at [204, 231] on div at bounding box center [203, 236] width 17 height 17
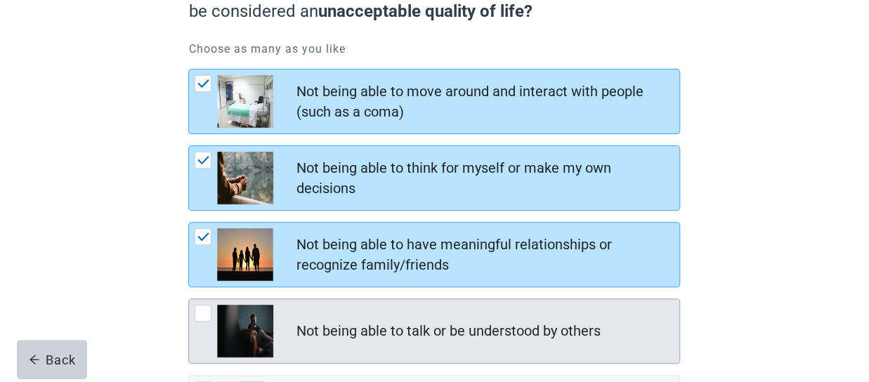
click at [202, 306] on div at bounding box center [203, 313] width 17 height 17
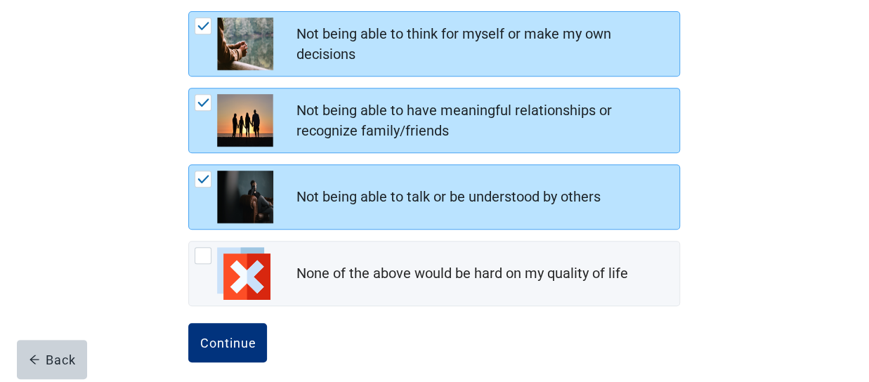
scroll to position [308, 0]
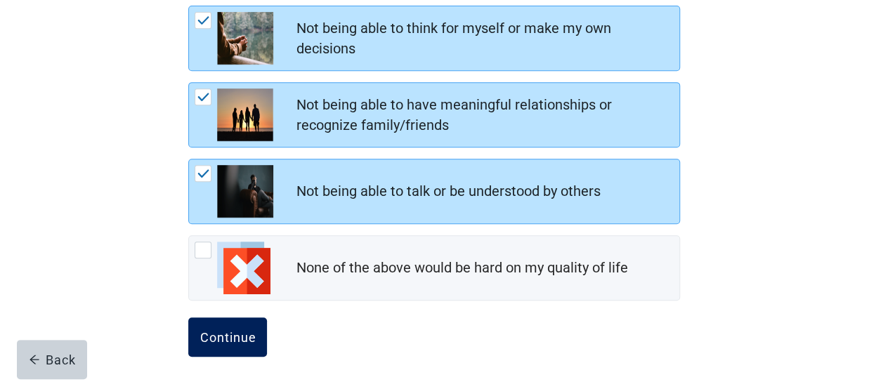
click at [230, 330] on div "Continue" at bounding box center [228, 337] width 56 height 14
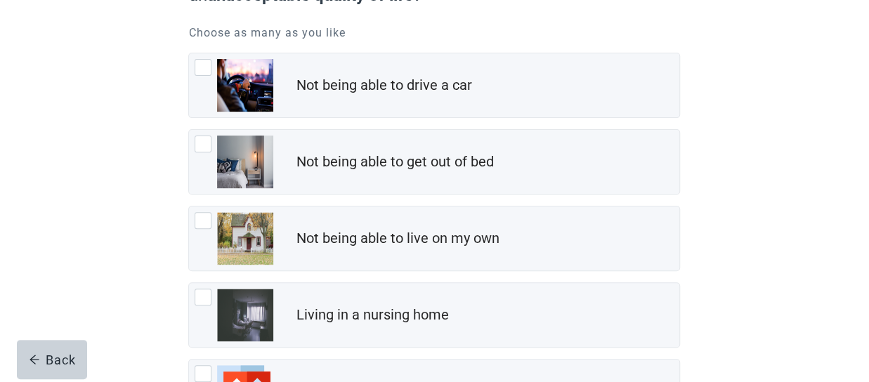
scroll to position [191, 0]
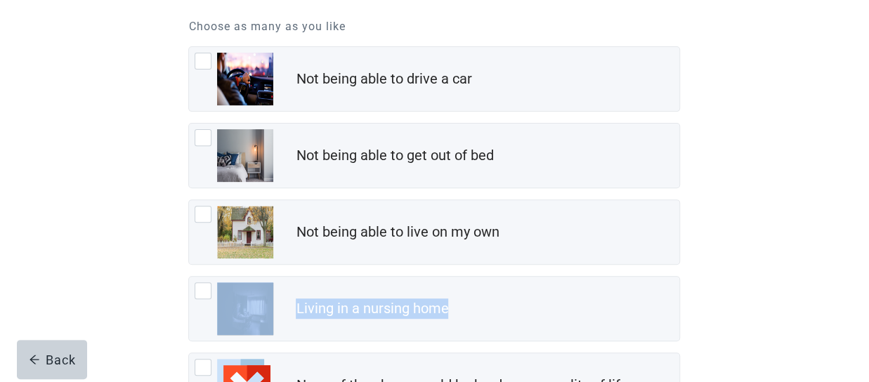
drag, startPoint x: 866, startPoint y: 280, endPoint x: 608, endPoint y: 269, distance: 258.1
click at [608, 269] on div "Home Section : Quality of Life 38 % completed When you think about your mobilit…" at bounding box center [434, 157] width 869 height 696
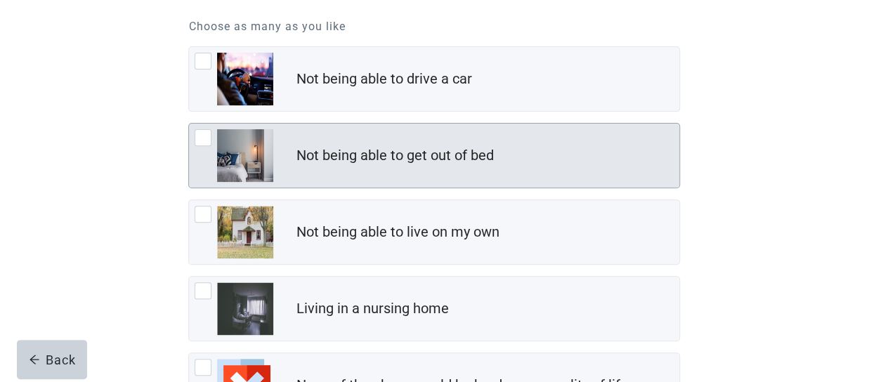
click at [204, 133] on div at bounding box center [203, 137] width 17 height 17
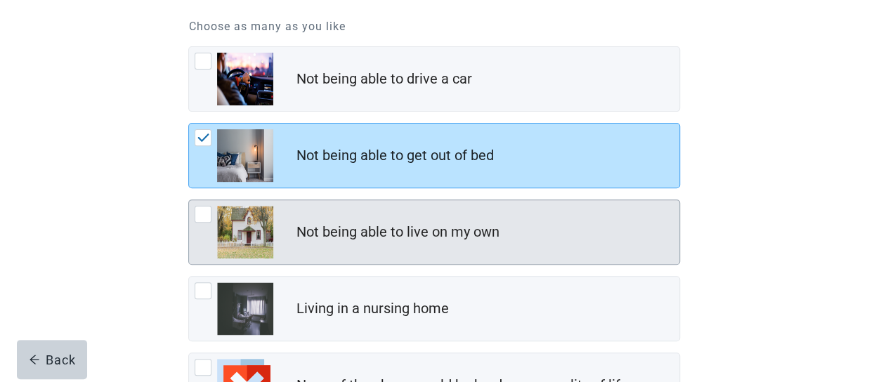
click at [204, 211] on div at bounding box center [203, 214] width 17 height 17
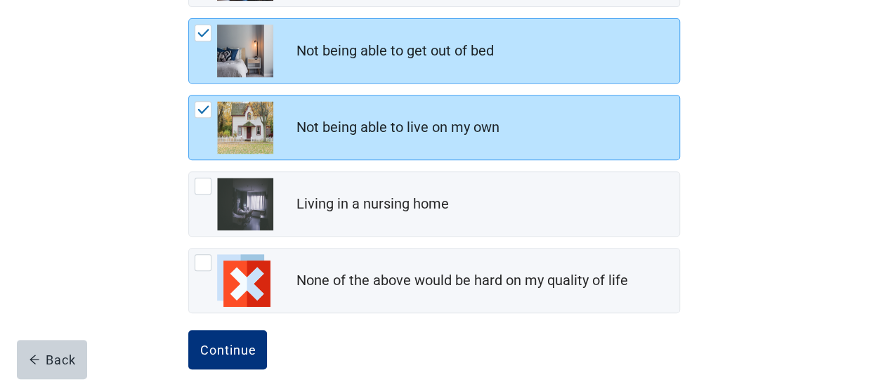
scroll to position [312, 0]
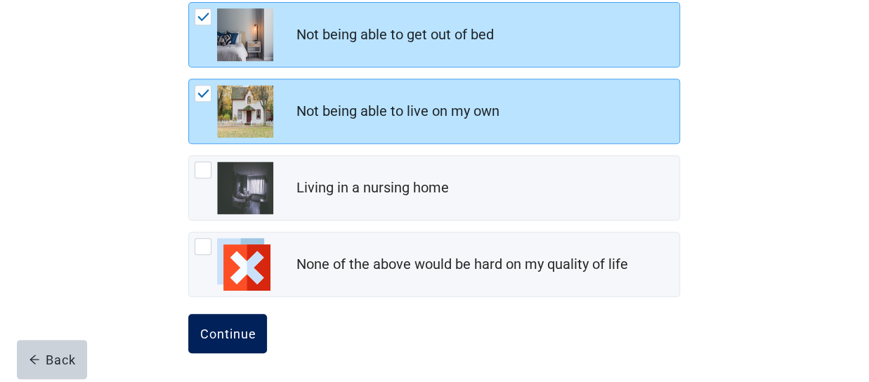
click at [228, 328] on div "Continue" at bounding box center [228, 334] width 56 height 14
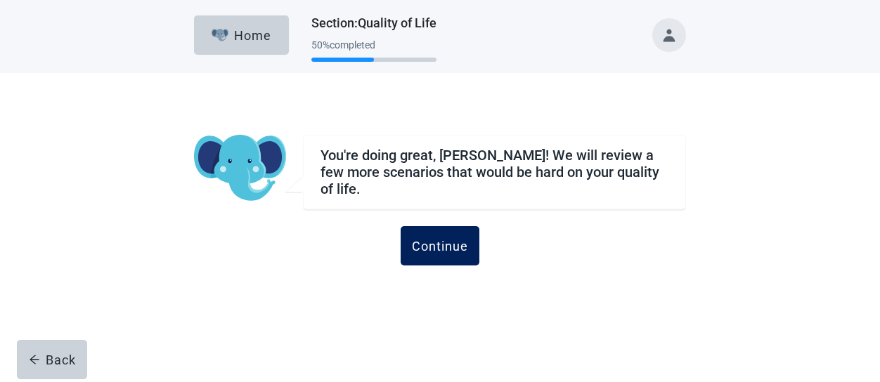
click at [436, 239] on div "Continue" at bounding box center [440, 246] width 56 height 14
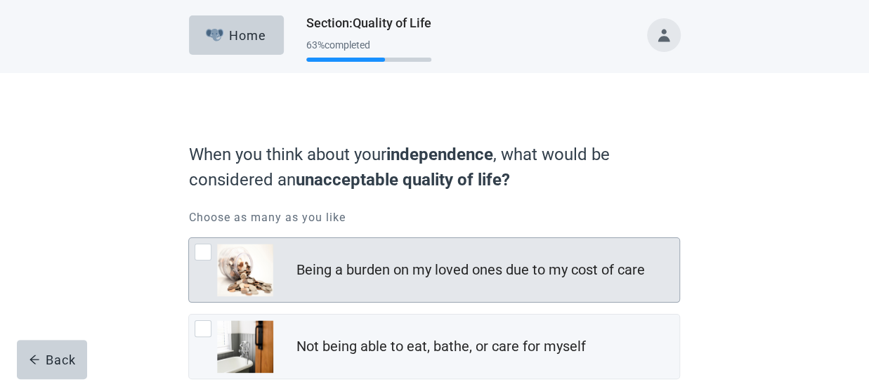
click at [205, 247] on div at bounding box center [203, 252] width 17 height 17
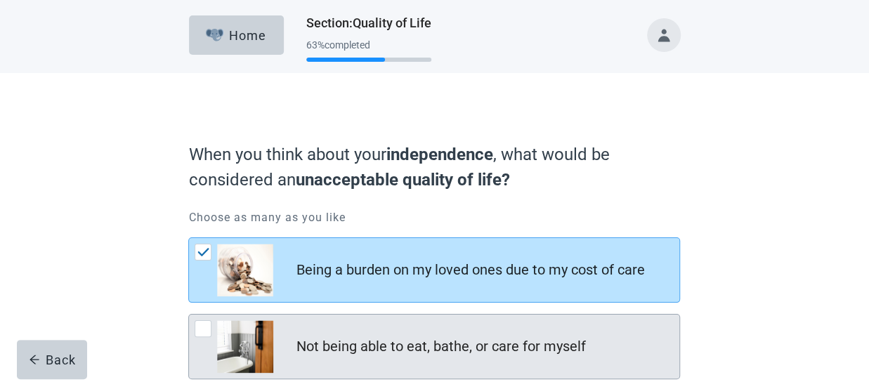
click at [202, 322] on div at bounding box center [203, 328] width 17 height 17
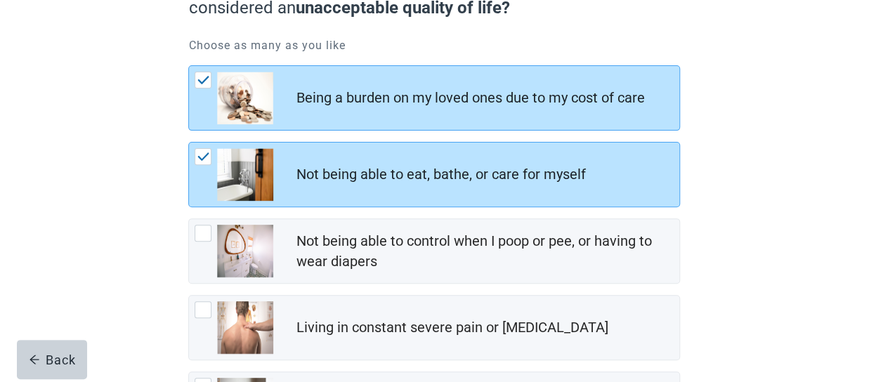
scroll to position [173, 0]
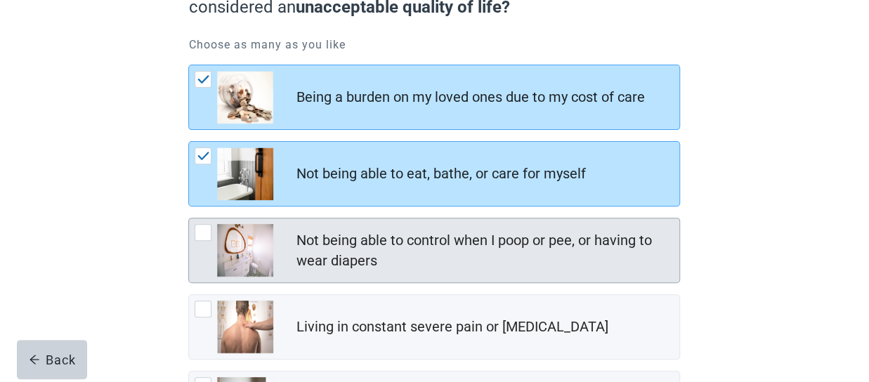
click at [205, 226] on div at bounding box center [203, 232] width 17 height 17
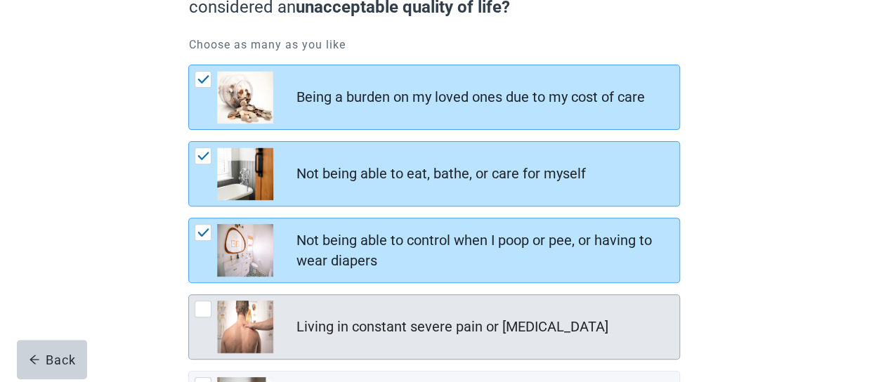
click at [207, 303] on div at bounding box center [203, 309] width 17 height 17
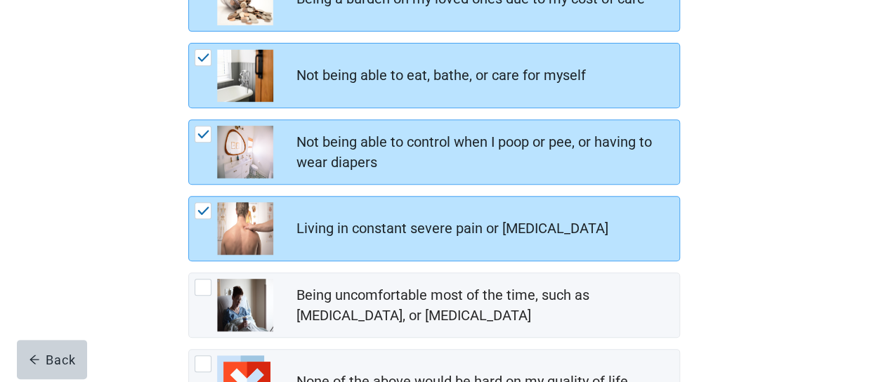
scroll to position [287, 0]
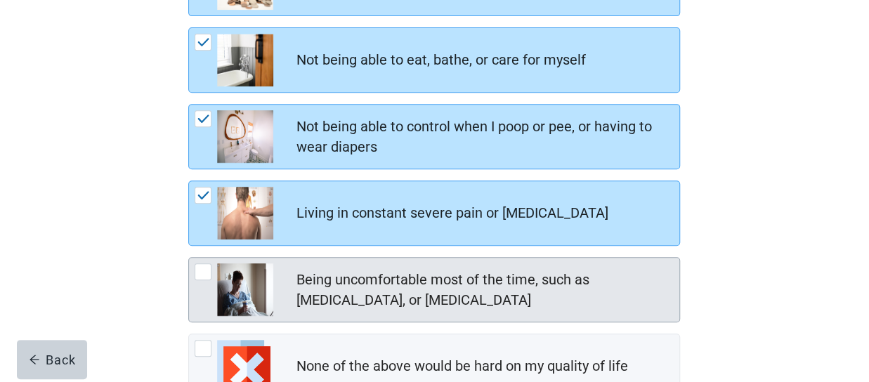
click at [198, 265] on div at bounding box center [203, 271] width 17 height 17
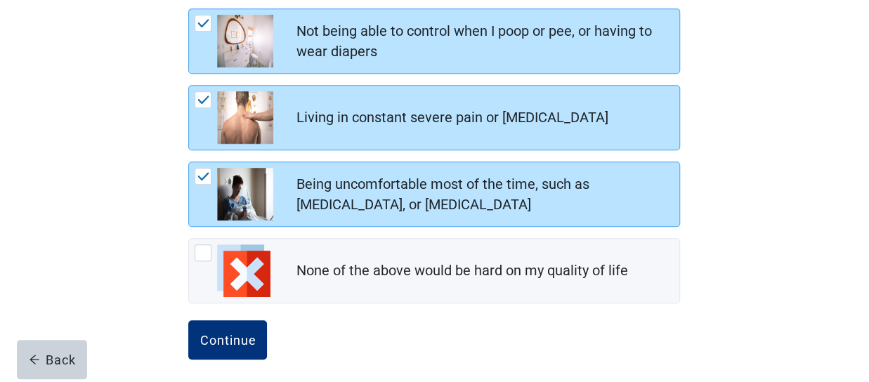
scroll to position [388, 0]
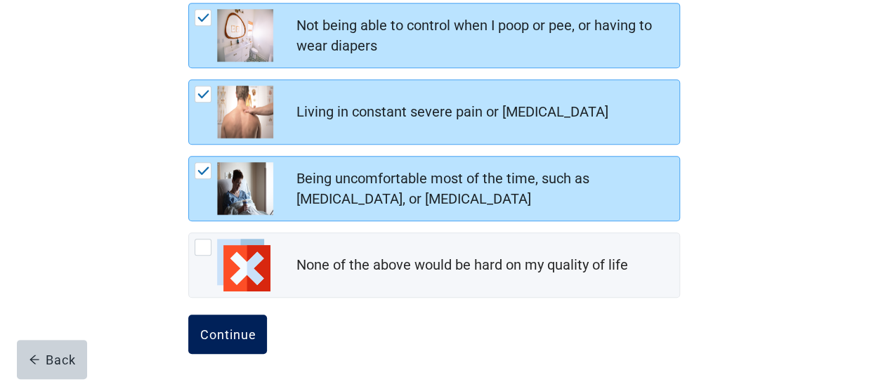
click at [245, 327] on div "Continue" at bounding box center [228, 334] width 56 height 14
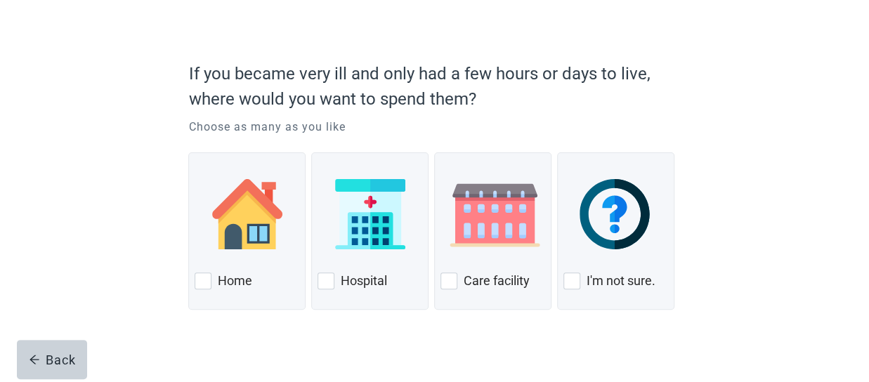
scroll to position [84, 0]
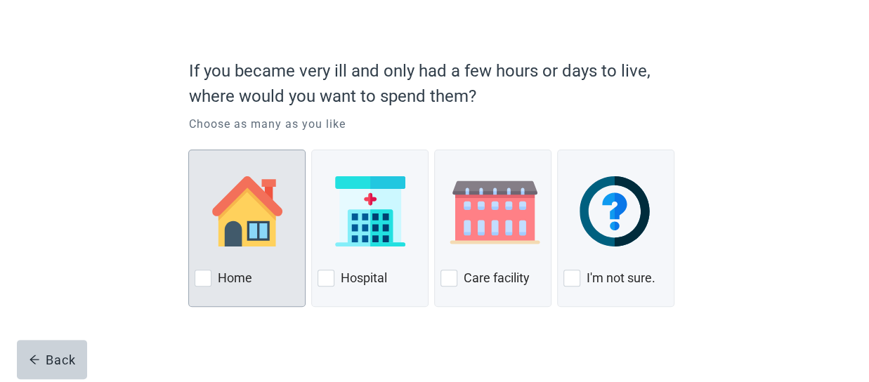
click at [207, 275] on div at bounding box center [203, 278] width 17 height 17
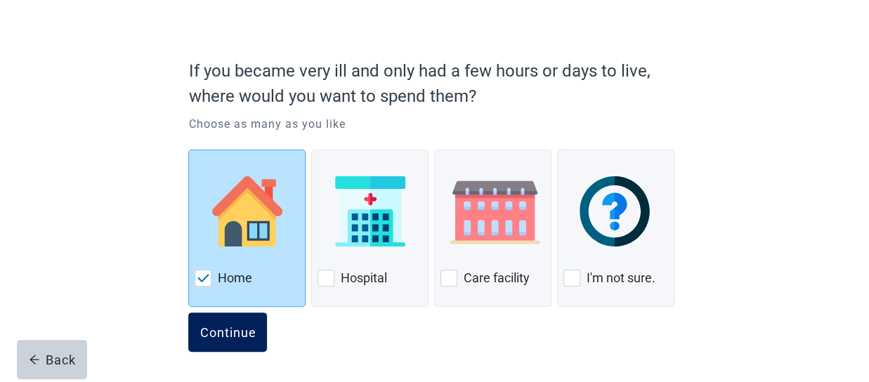
click at [226, 327] on div "Continue" at bounding box center [228, 332] width 56 height 14
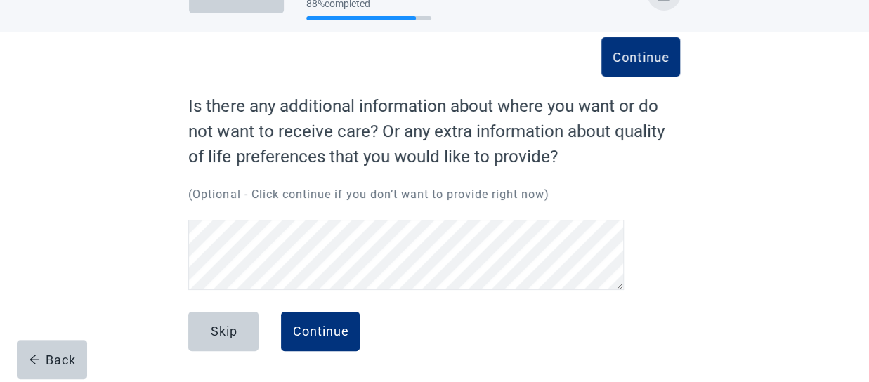
scroll to position [41, 0]
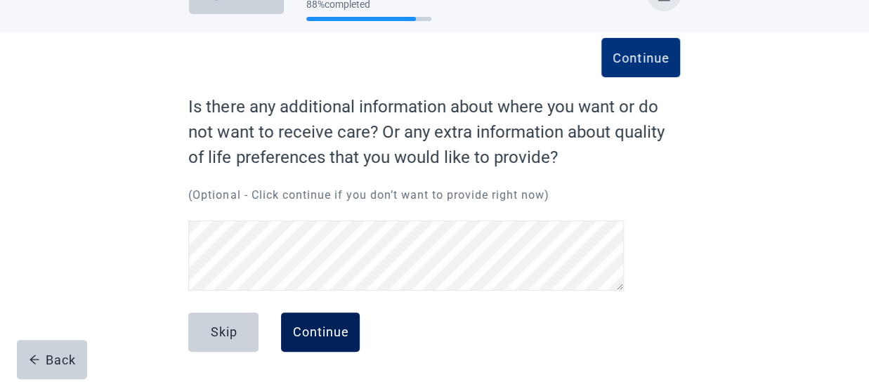
click at [318, 329] on div "Continue" at bounding box center [320, 332] width 56 height 14
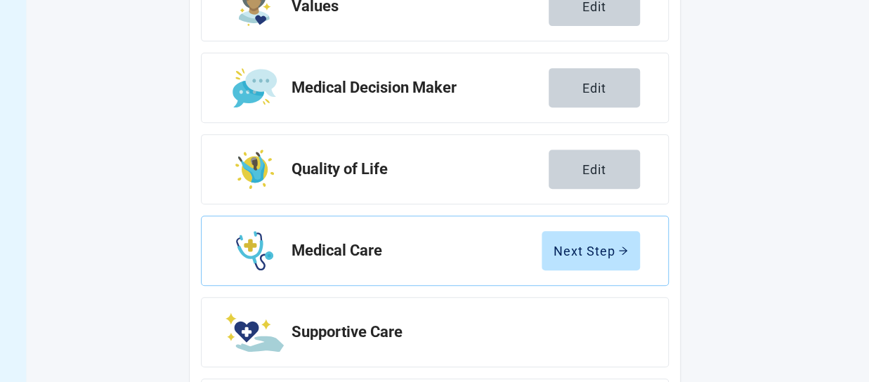
scroll to position [273, 0]
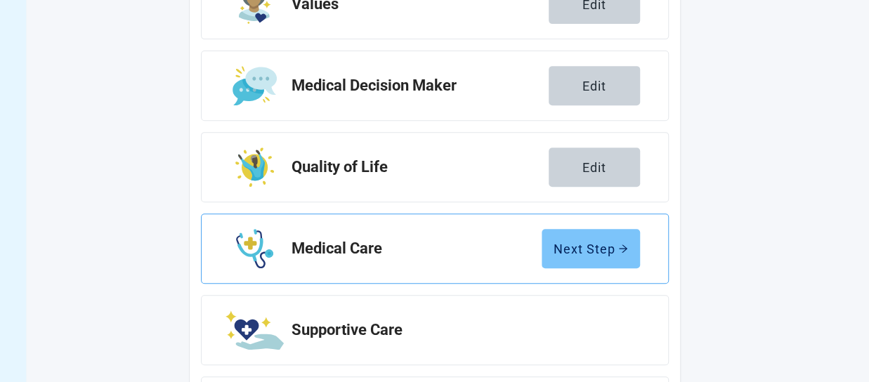
click at [614, 247] on div "Next Step" at bounding box center [591, 249] width 74 height 14
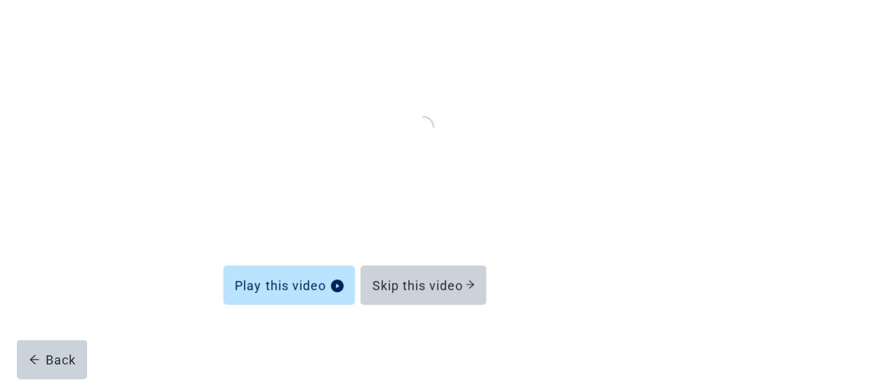
scroll to position [159, 0]
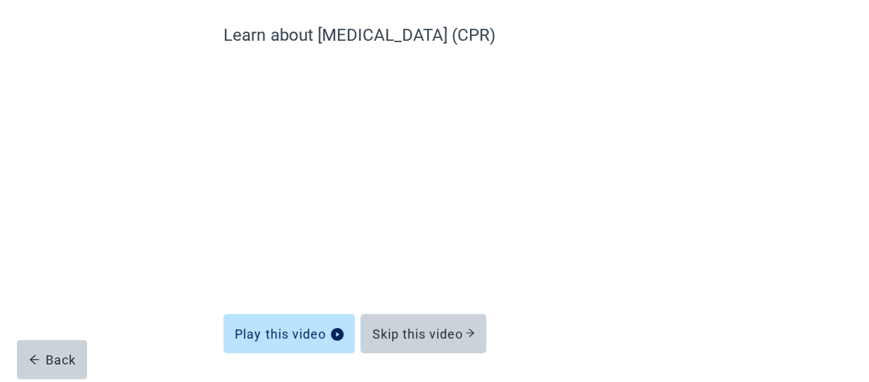
scroll to position [110, 0]
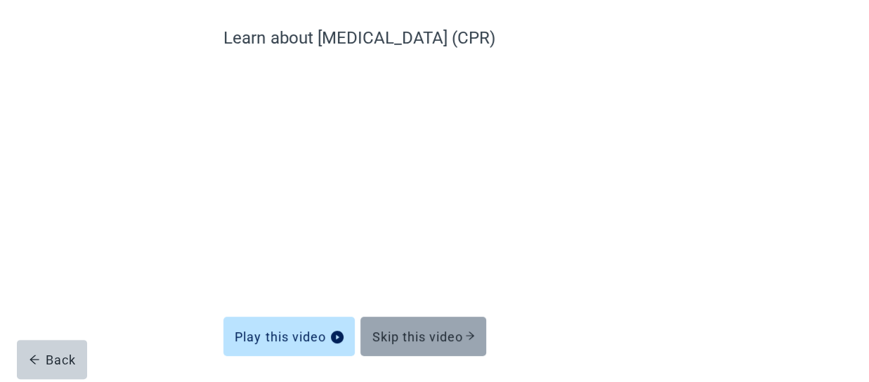
click at [437, 332] on div "Skip this video" at bounding box center [423, 336] width 103 height 14
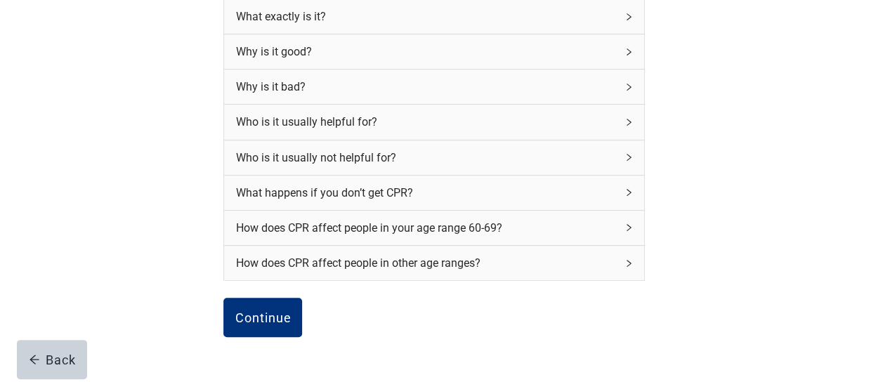
scroll to position [208, 0]
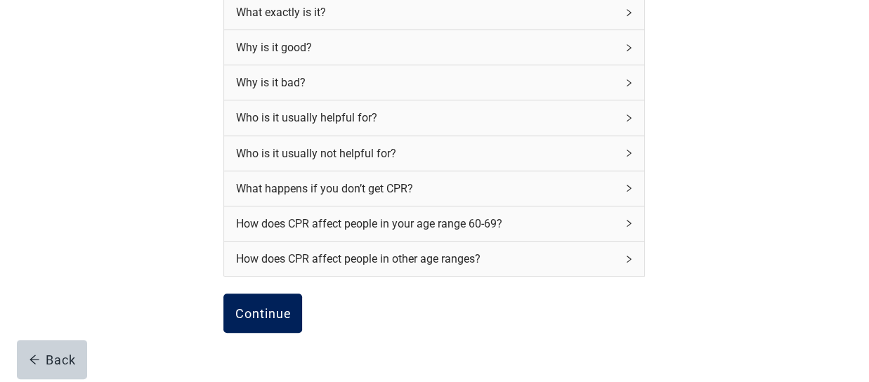
click at [273, 313] on div "Continue" at bounding box center [263, 313] width 56 height 14
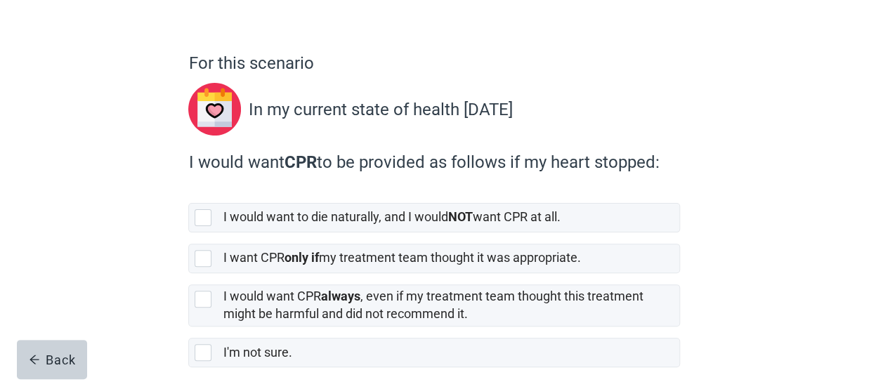
scroll to position [86, 0]
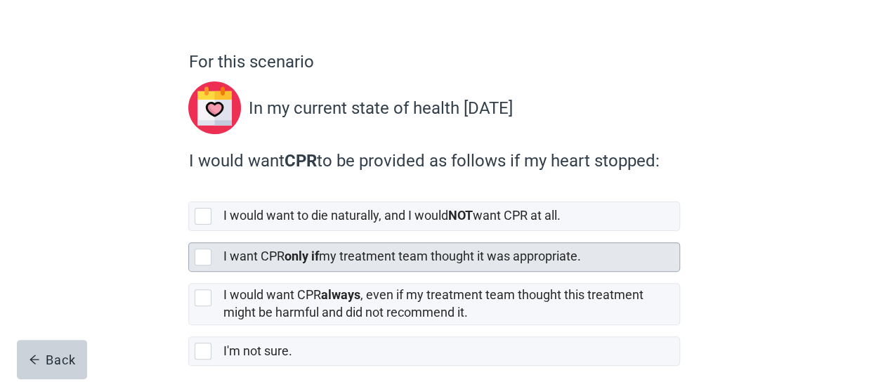
click at [206, 252] on div at bounding box center [203, 257] width 17 height 17
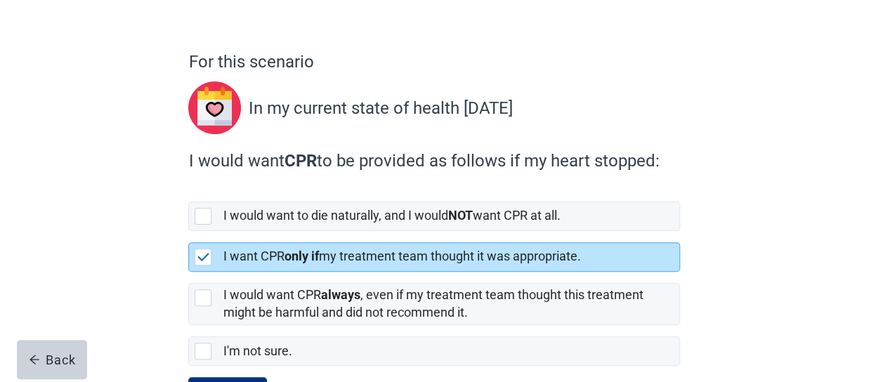
scroll to position [149, 0]
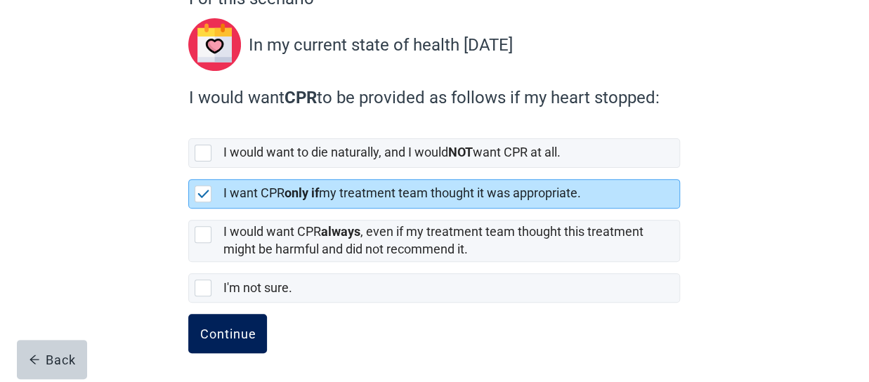
click at [240, 327] on div "Continue" at bounding box center [228, 334] width 56 height 14
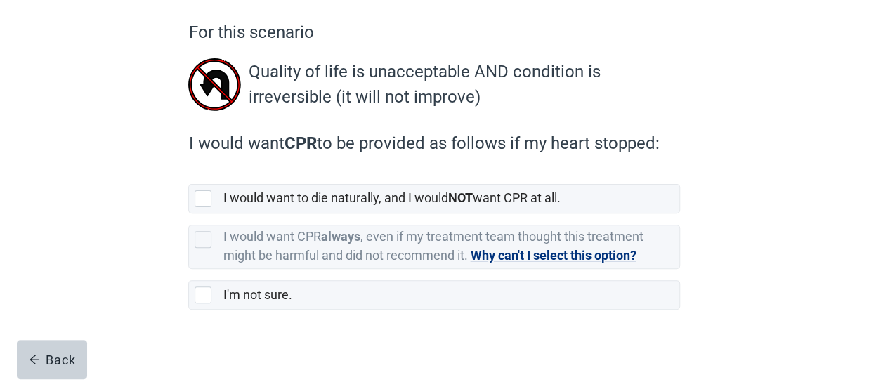
scroll to position [123, 0]
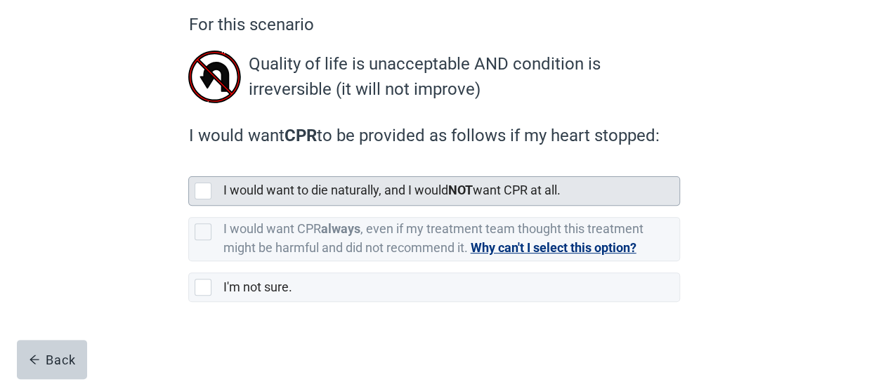
click at [204, 186] on div at bounding box center [203, 191] width 17 height 17
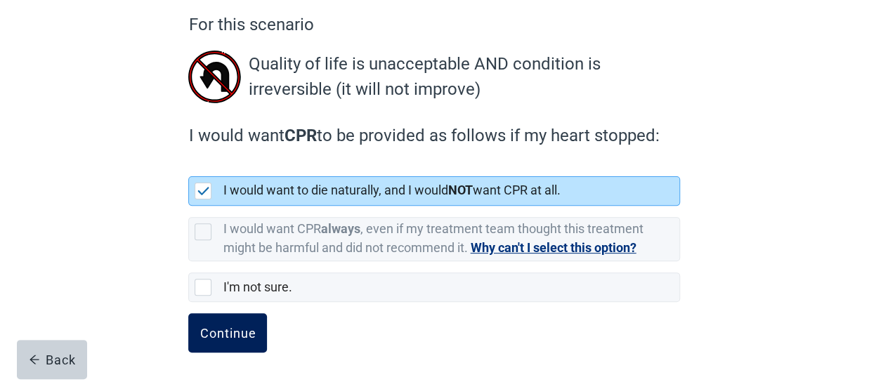
click at [234, 327] on div "Continue" at bounding box center [228, 333] width 56 height 14
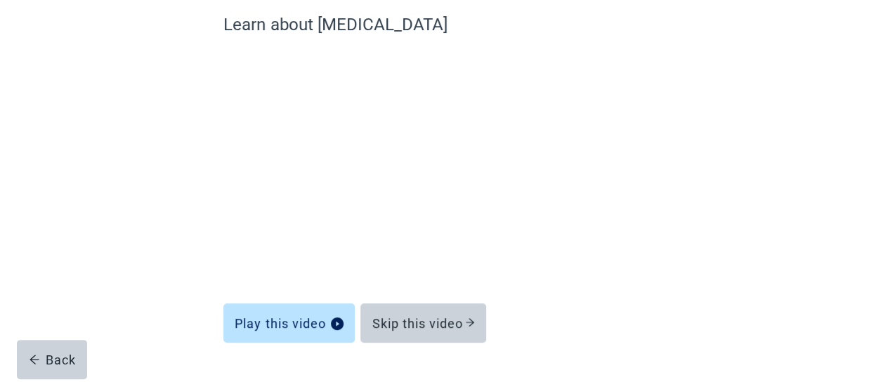
click at [234, 327] on button "Play this video" at bounding box center [288, 323] width 131 height 39
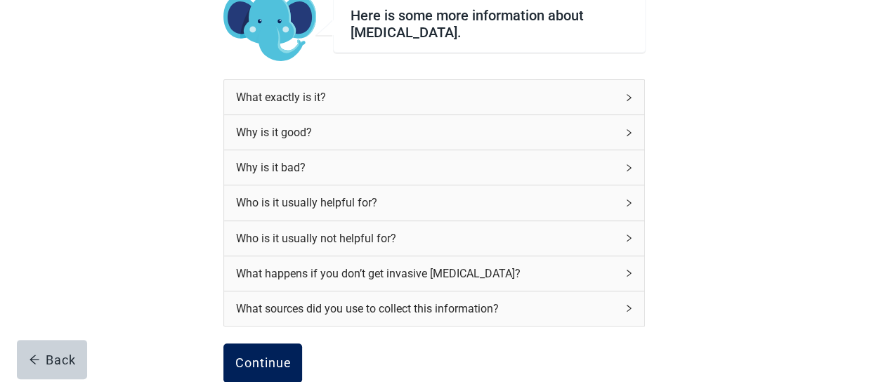
click at [270, 357] on div "Continue" at bounding box center [263, 363] width 56 height 14
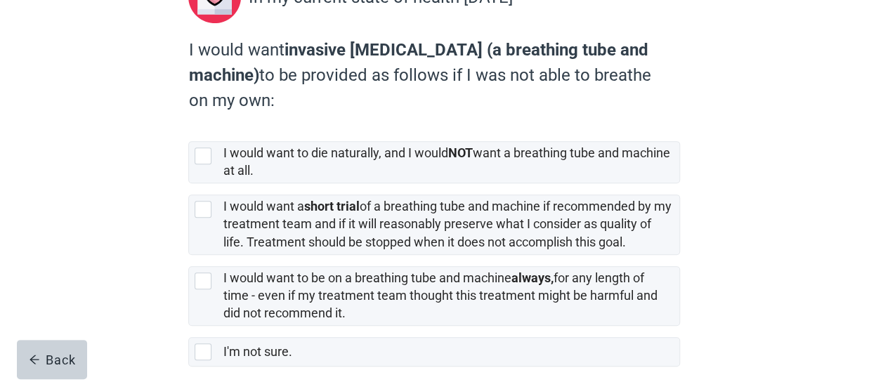
scroll to position [211, 0]
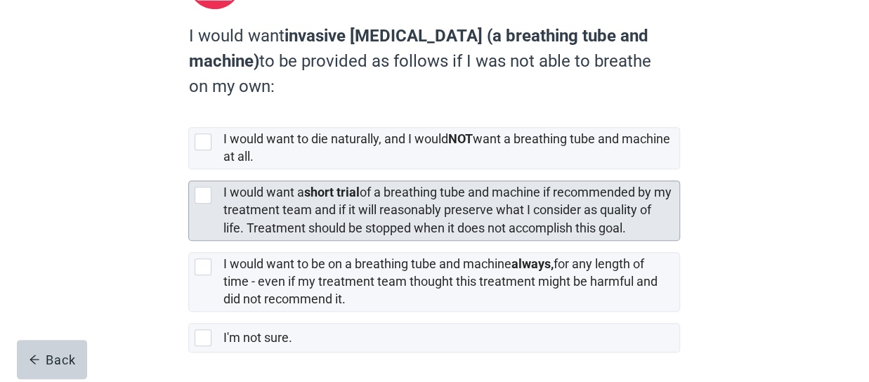
click at [202, 187] on div at bounding box center [203, 195] width 17 height 17
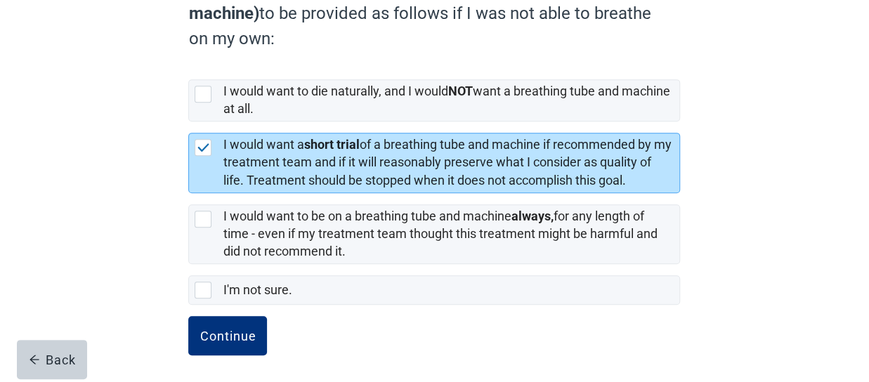
scroll to position [261, 0]
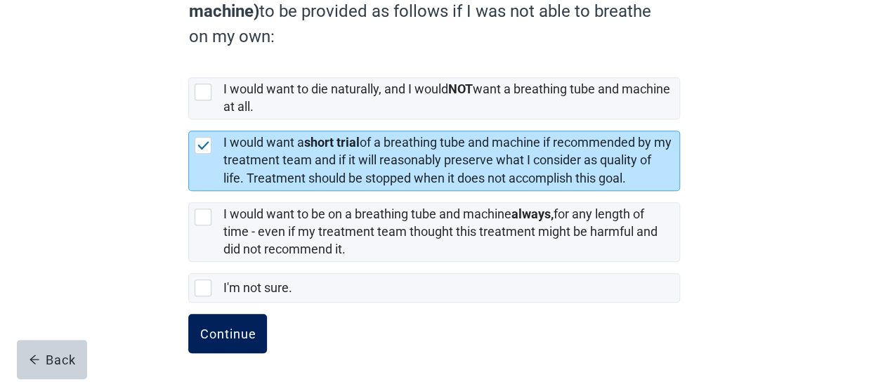
click at [218, 332] on div "Continue" at bounding box center [228, 334] width 56 height 14
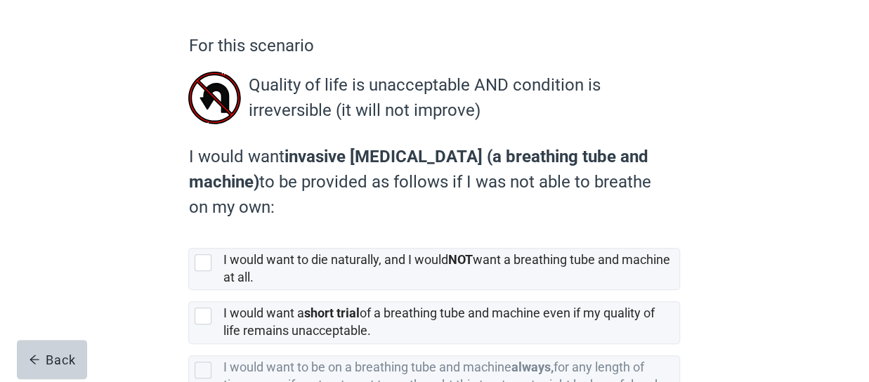
scroll to position [115, 0]
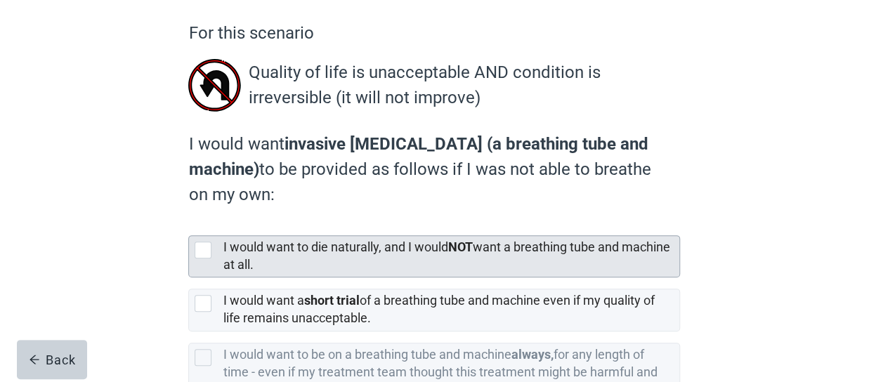
click at [201, 244] on div at bounding box center [203, 250] width 17 height 17
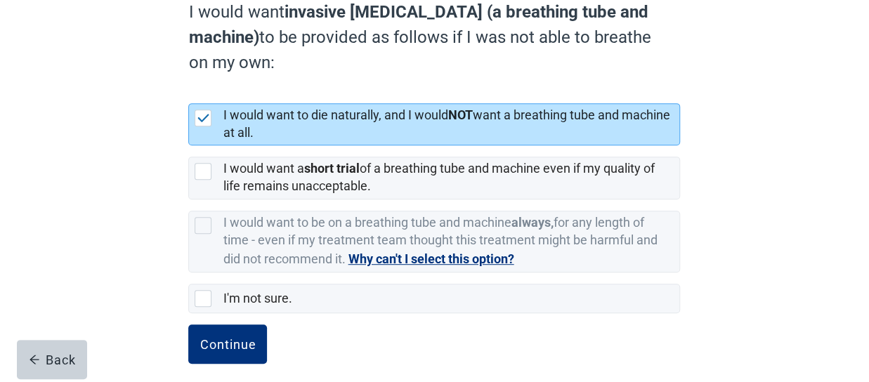
scroll to position [250, 0]
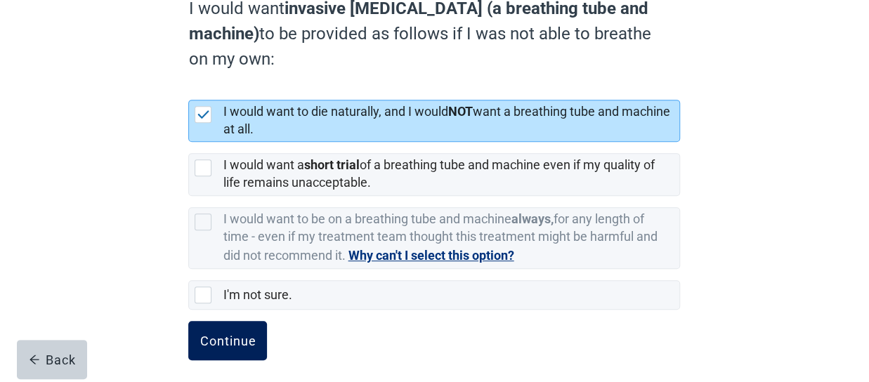
click at [234, 337] on div "Continue" at bounding box center [228, 341] width 56 height 14
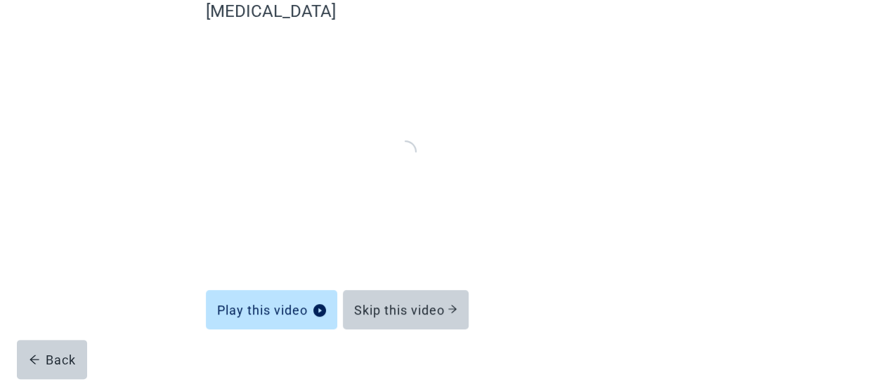
scroll to position [159, 0]
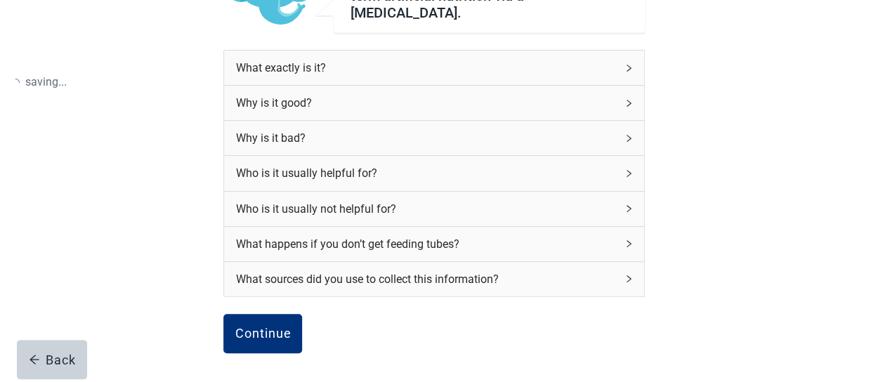
scroll to position [250, 0]
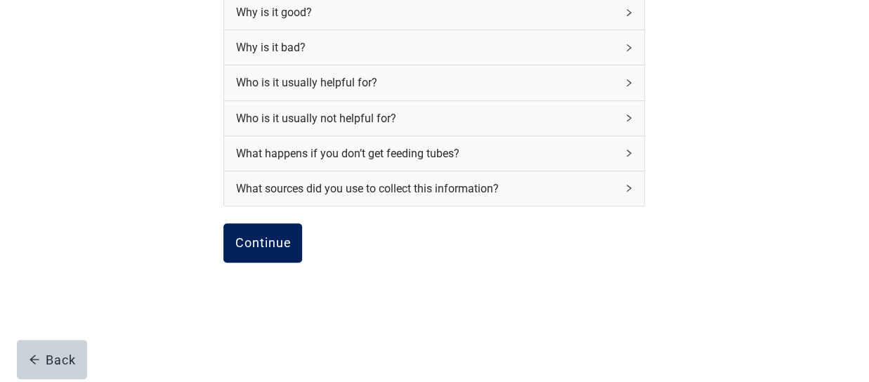
click at [261, 223] on button "Continue" at bounding box center [262, 242] width 79 height 39
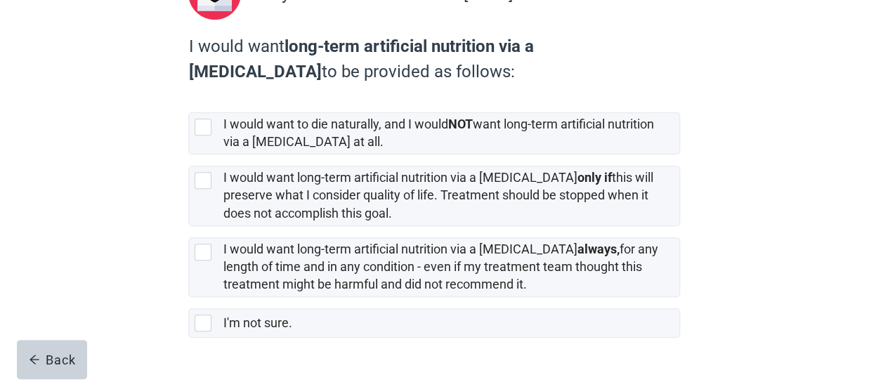
scroll to position [235, 0]
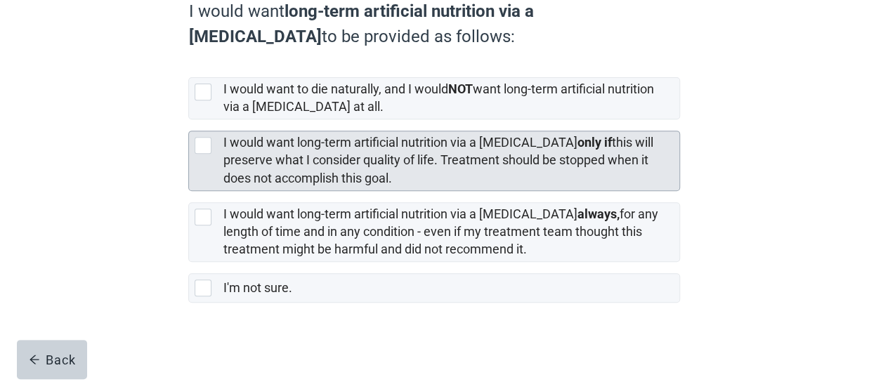
click at [201, 138] on div at bounding box center [203, 145] width 17 height 17
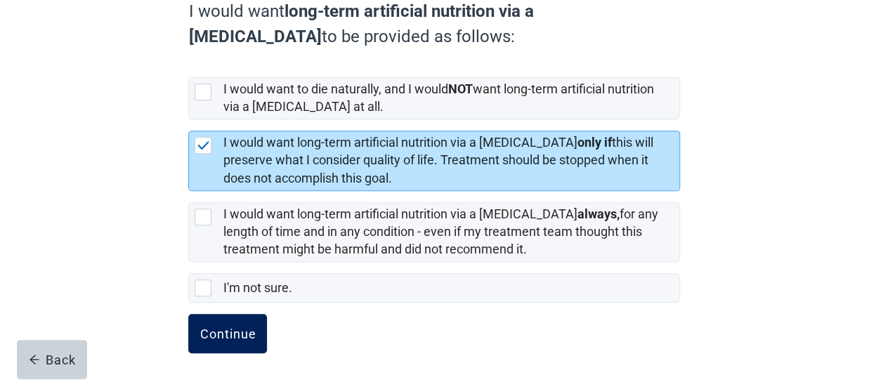
click at [221, 327] on div "Continue" at bounding box center [228, 334] width 56 height 14
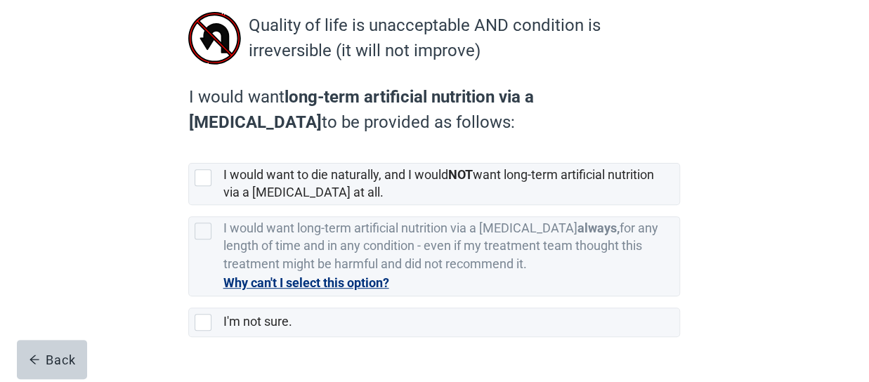
scroll to position [171, 0]
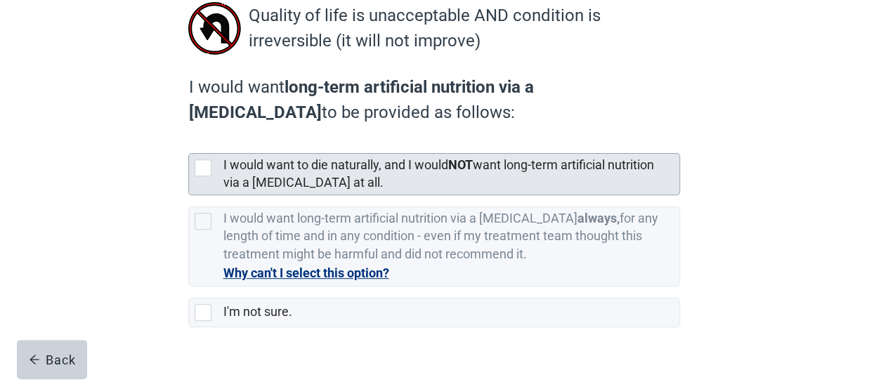
click at [207, 164] on div at bounding box center [203, 167] width 17 height 17
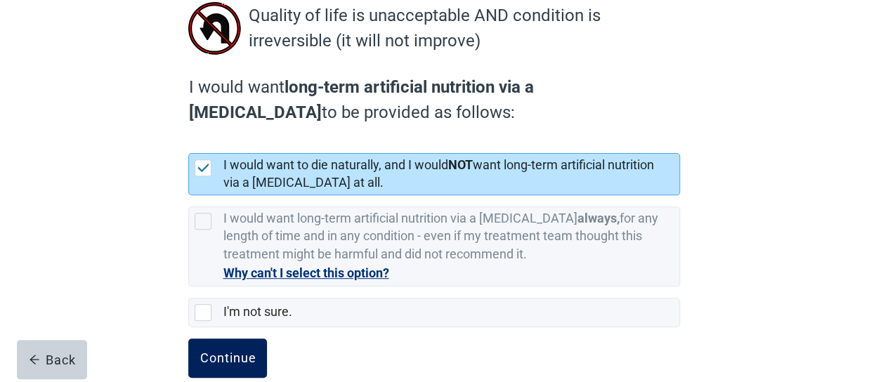
click at [240, 352] on div "Continue" at bounding box center [228, 358] width 56 height 14
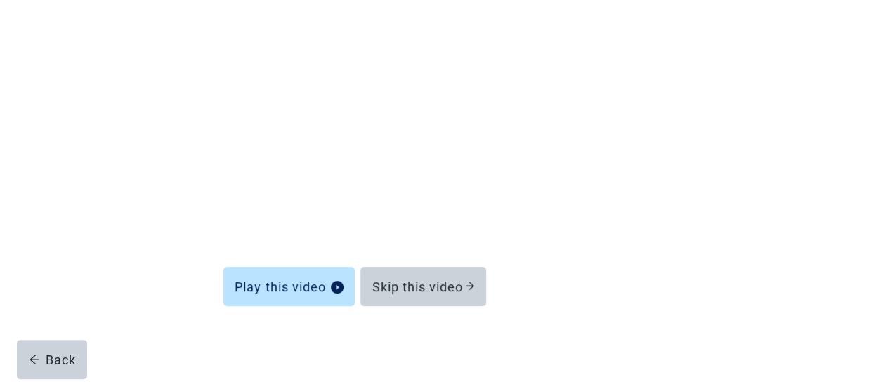
scroll to position [159, 0]
click at [240, 352] on div at bounding box center [434, 347] width 422 height 70
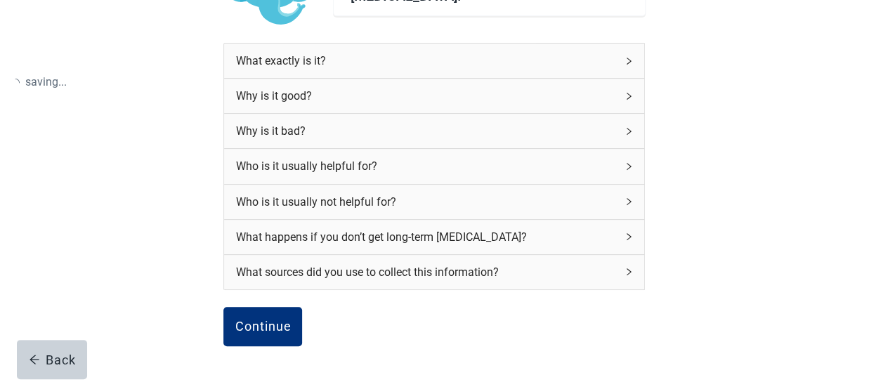
scroll to position [171, 0]
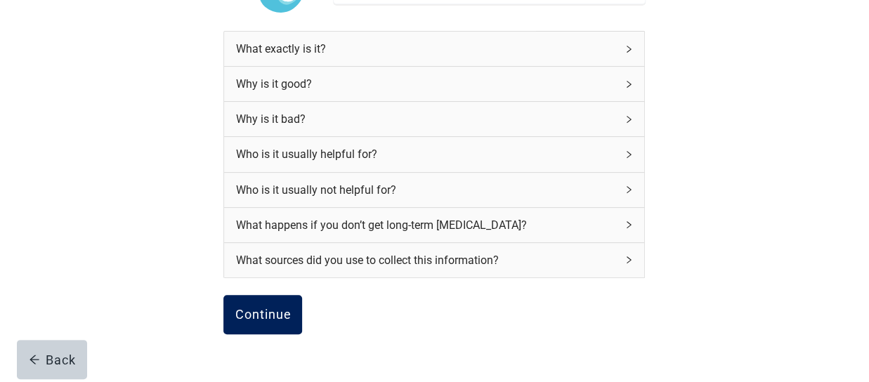
click at [268, 311] on div "Continue" at bounding box center [263, 315] width 56 height 14
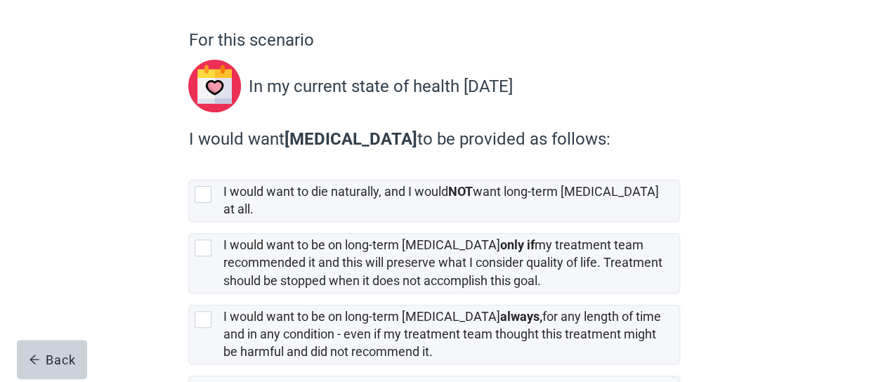
scroll to position [108, 0]
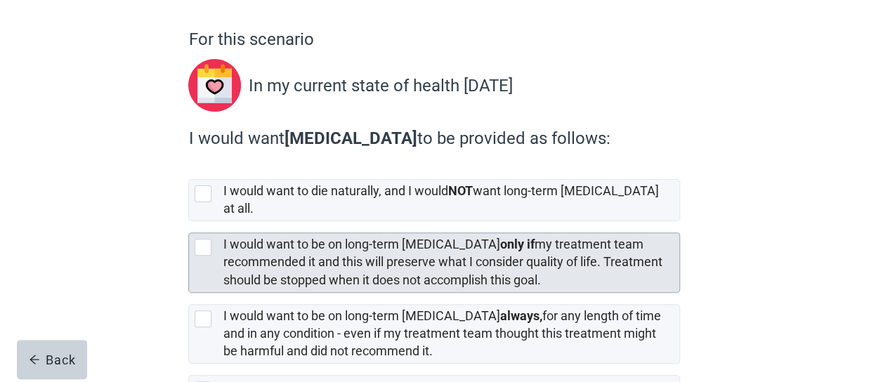
click at [206, 239] on div at bounding box center [203, 247] width 17 height 17
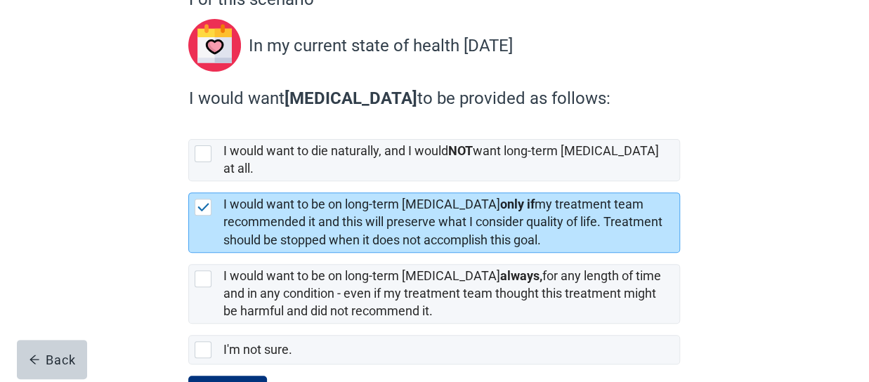
scroll to position [197, 0]
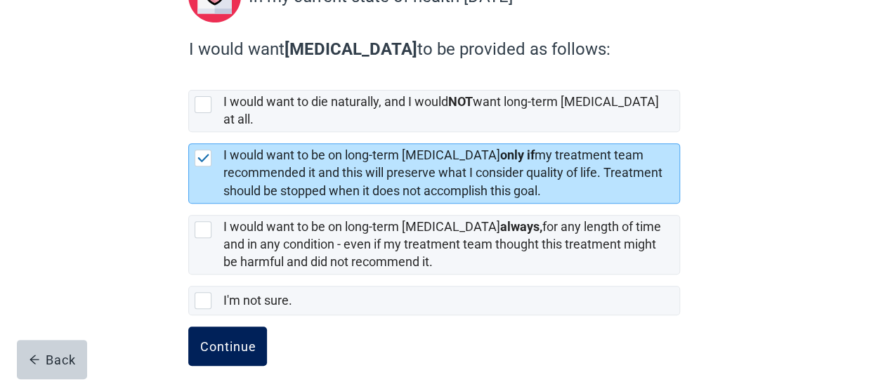
click at [247, 339] on div "Continue" at bounding box center [228, 346] width 56 height 14
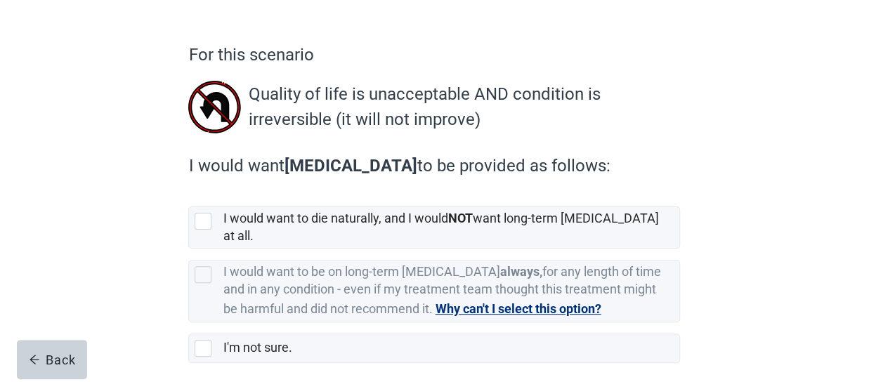
scroll to position [100, 0]
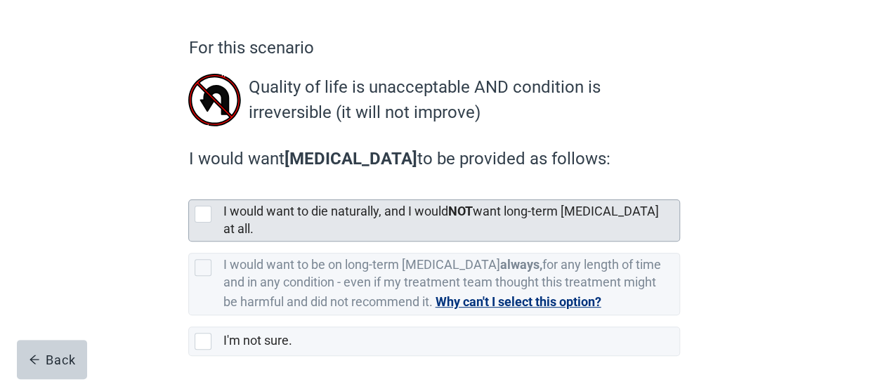
click at [201, 211] on div at bounding box center [203, 214] width 17 height 17
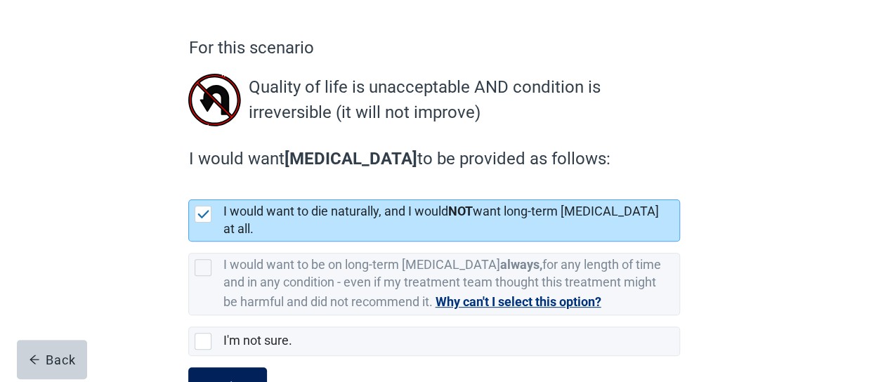
click at [230, 380] on div "Continue" at bounding box center [228, 387] width 56 height 14
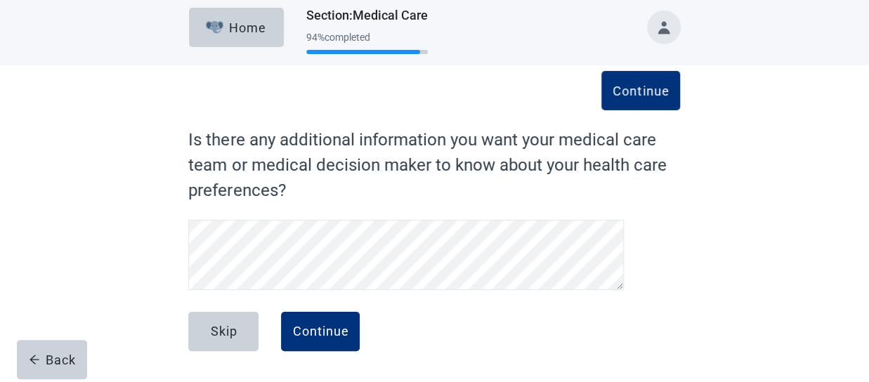
scroll to position [7, 0]
click at [230, 365] on div "Skip Continue" at bounding box center [434, 348] width 492 height 70
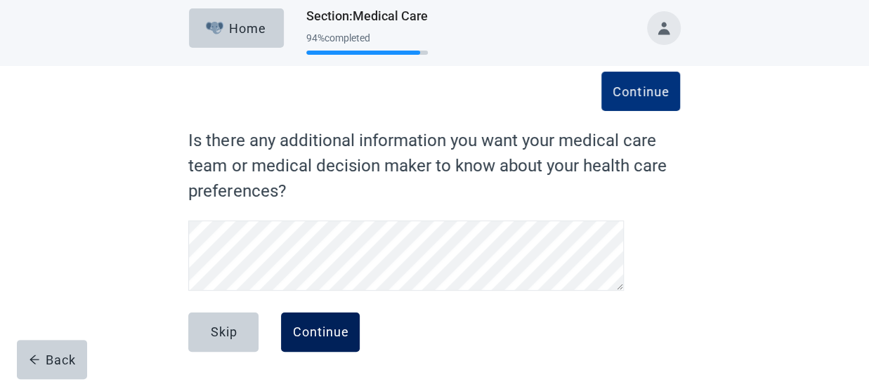
click at [331, 331] on div "Continue" at bounding box center [320, 332] width 56 height 14
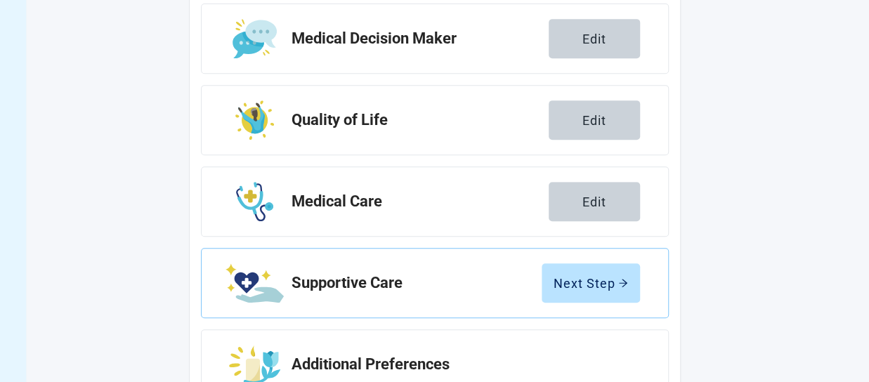
scroll to position [313, 0]
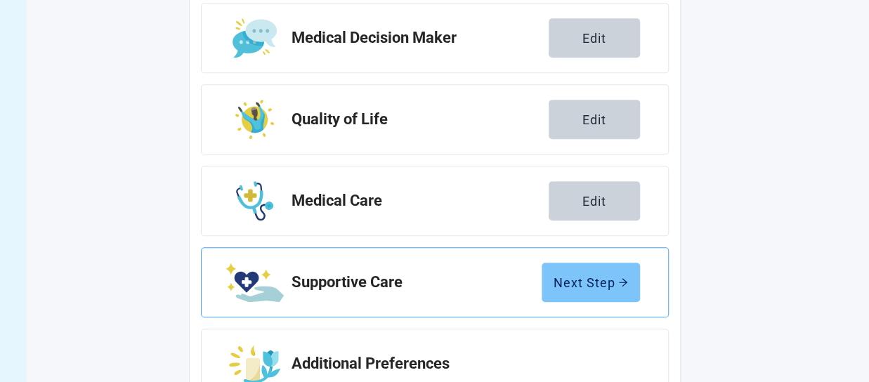
click at [601, 278] on div "Next Step" at bounding box center [591, 282] width 74 height 14
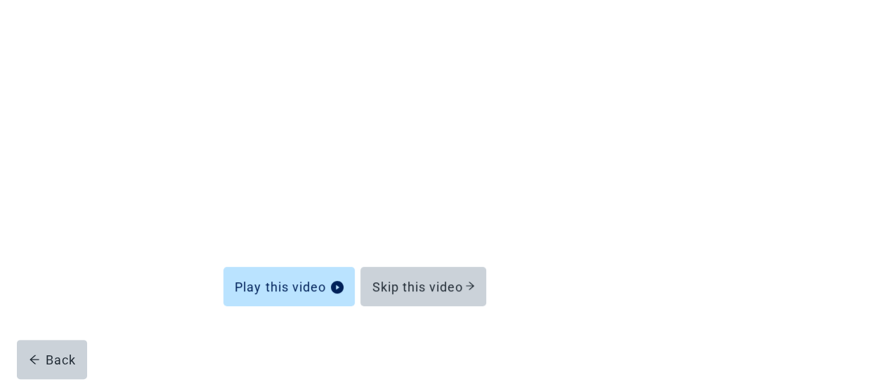
scroll to position [159, 0]
click at [601, 278] on div "Play this video Skip this video" at bounding box center [434, 278] width 422 height 45
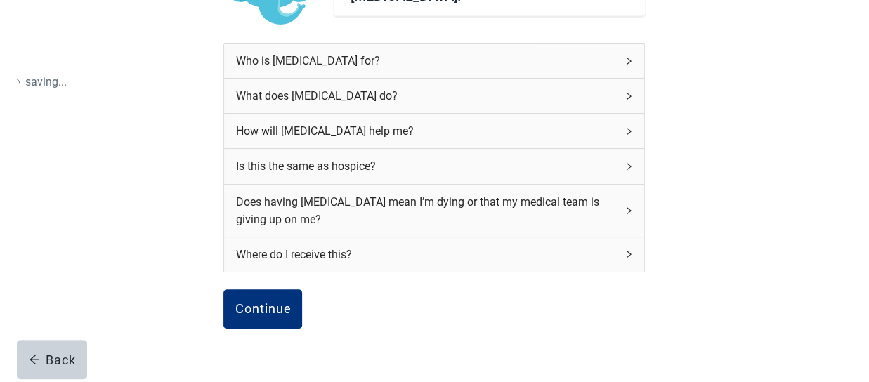
scroll to position [233, 0]
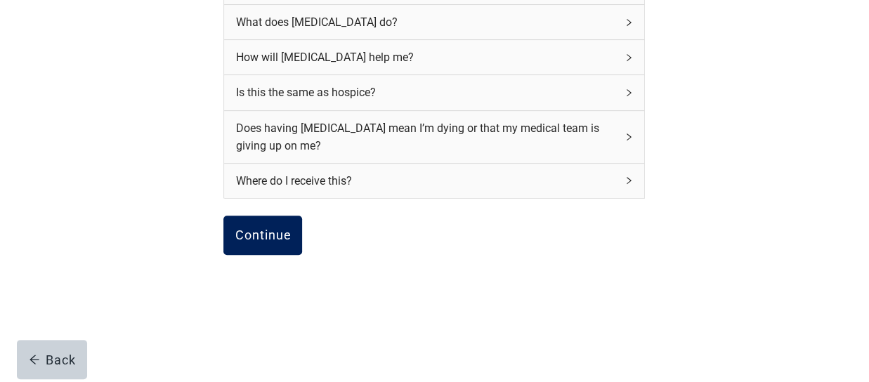
click at [274, 230] on div "Continue" at bounding box center [263, 235] width 56 height 14
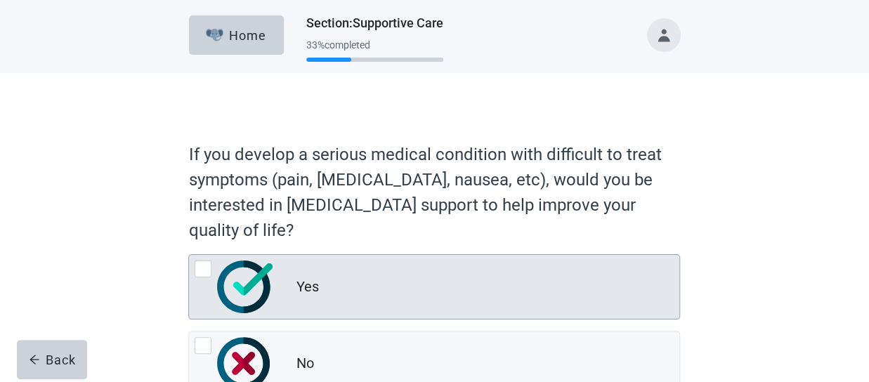
click at [202, 264] on div at bounding box center [203, 269] width 17 height 17
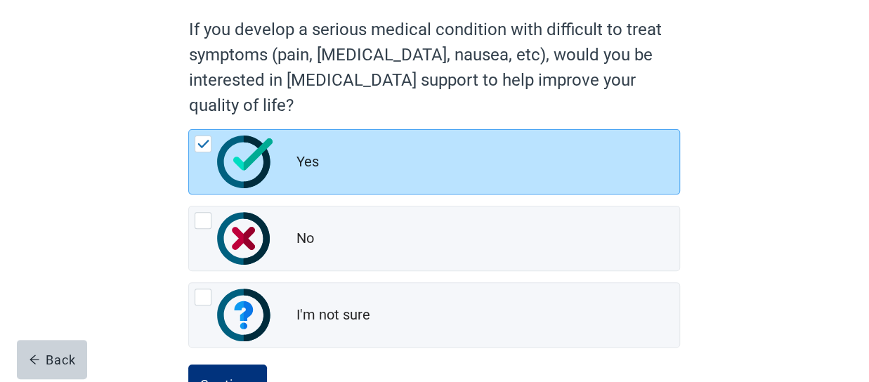
scroll to position [176, 0]
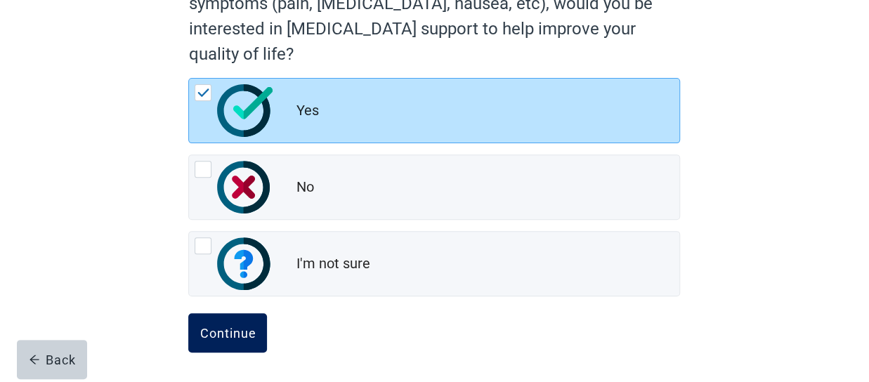
click at [236, 321] on button "Continue" at bounding box center [227, 332] width 79 height 39
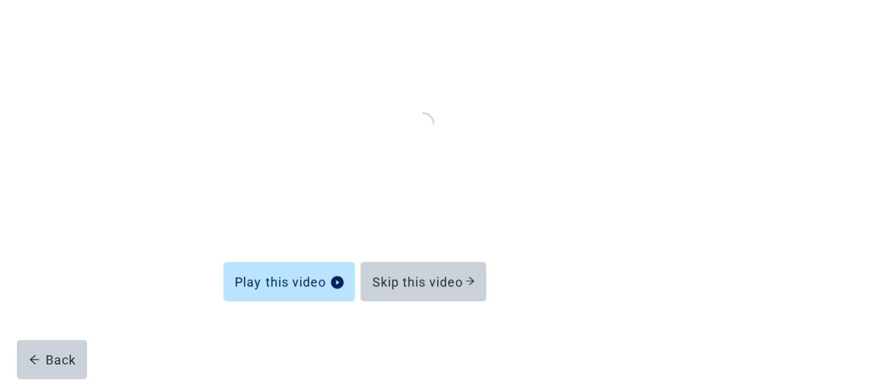
scroll to position [159, 0]
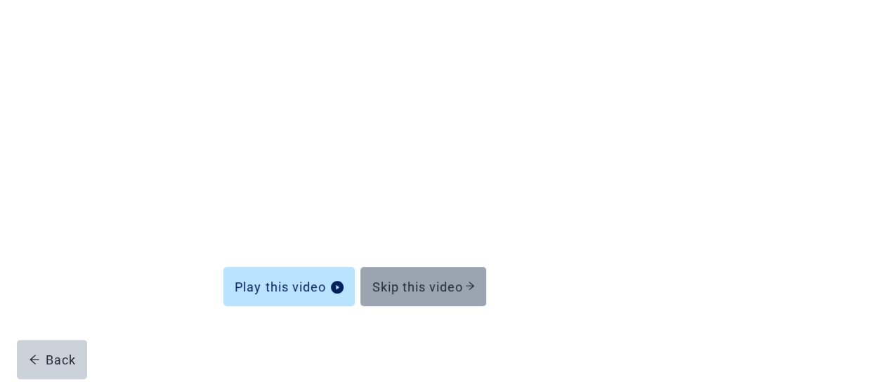
click at [436, 287] on div "Skip this video" at bounding box center [423, 287] width 103 height 14
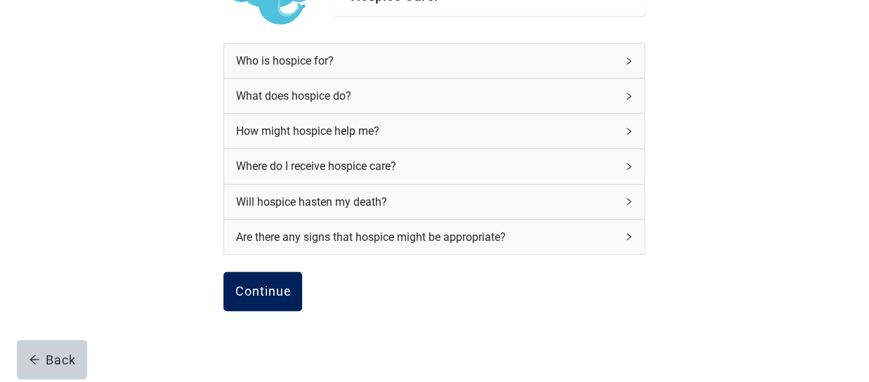
click at [274, 285] on div "Continue" at bounding box center [263, 292] width 56 height 14
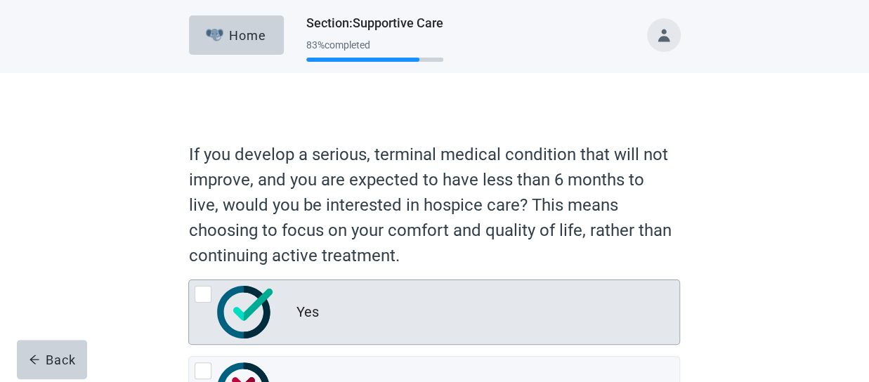
click at [202, 288] on div at bounding box center [203, 294] width 17 height 17
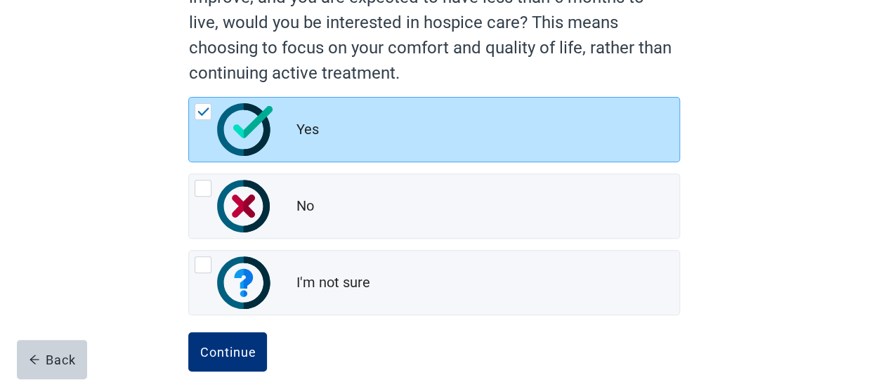
scroll to position [202, 0]
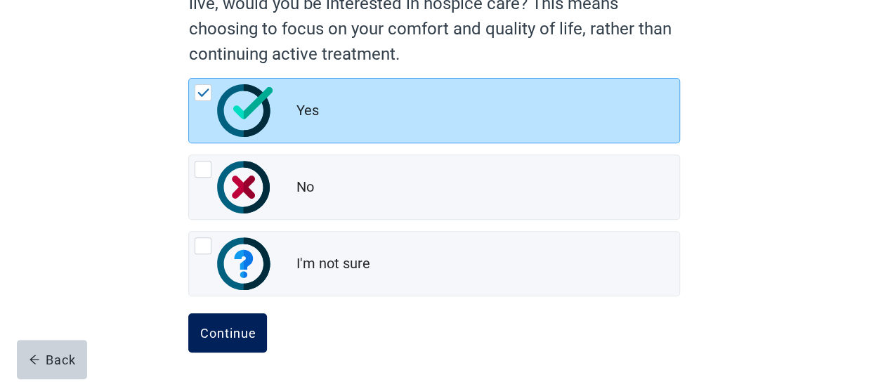
click at [215, 318] on button "Continue" at bounding box center [227, 332] width 79 height 39
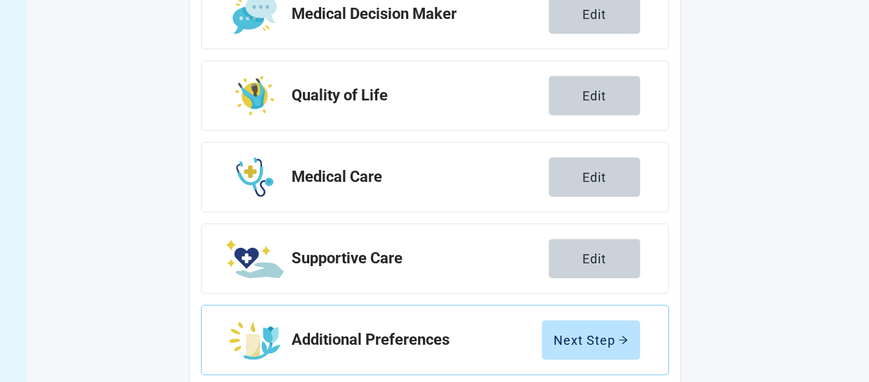
scroll to position [364, 0]
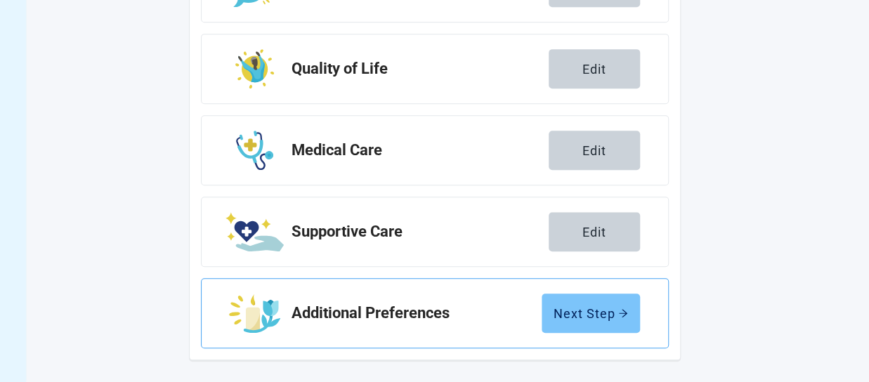
click at [596, 308] on div "Next Step" at bounding box center [591, 313] width 74 height 14
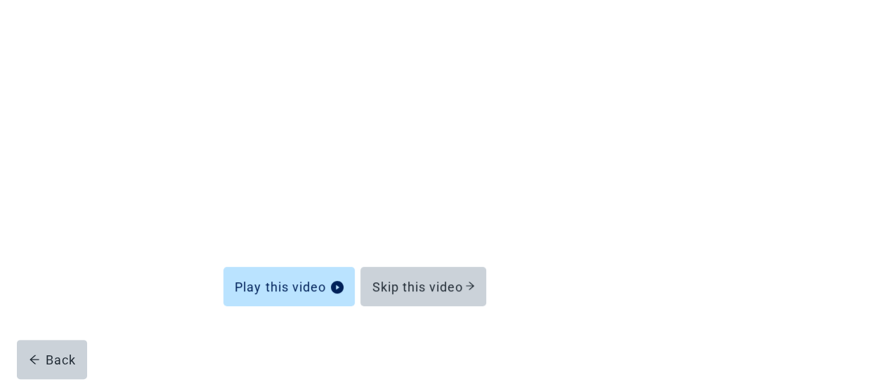
scroll to position [159, 0]
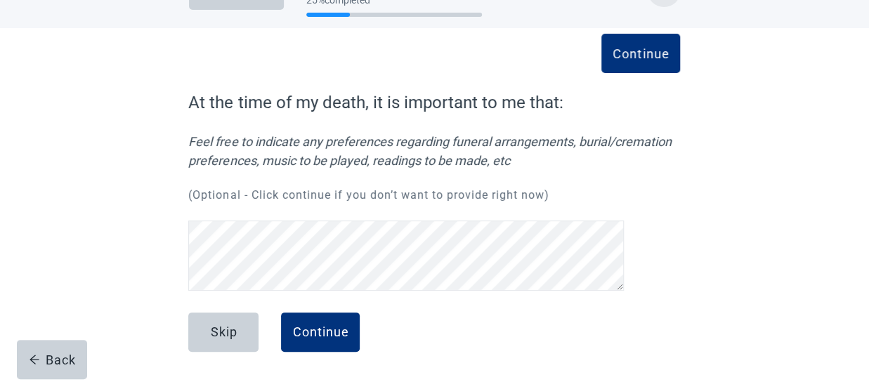
scroll to position [127, 0]
click at [316, 325] on div "Continue" at bounding box center [320, 332] width 56 height 14
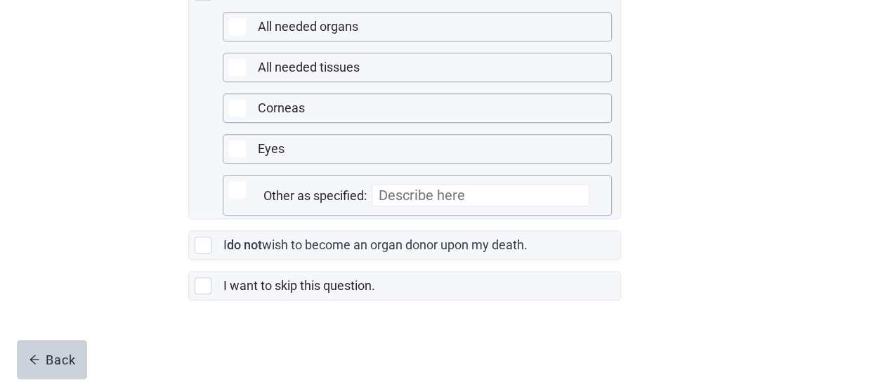
scroll to position [479, 0]
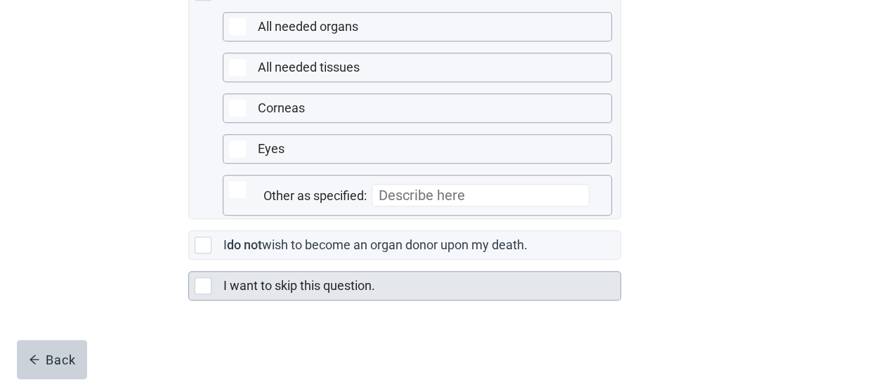
click at [203, 283] on div at bounding box center [203, 286] width 17 height 17
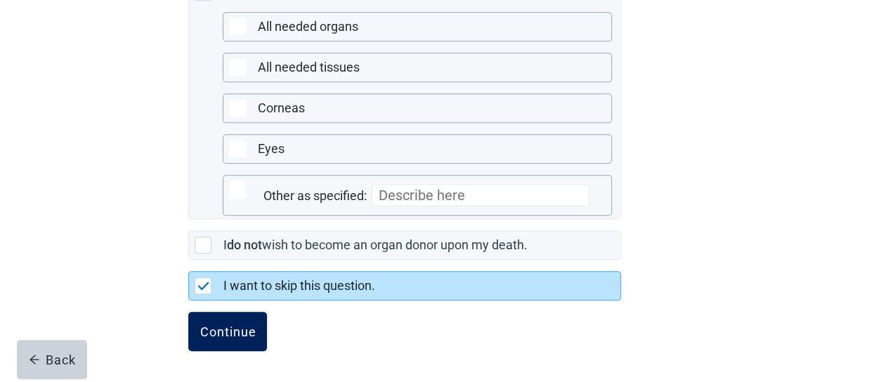
click at [225, 327] on div "Continue" at bounding box center [228, 332] width 56 height 14
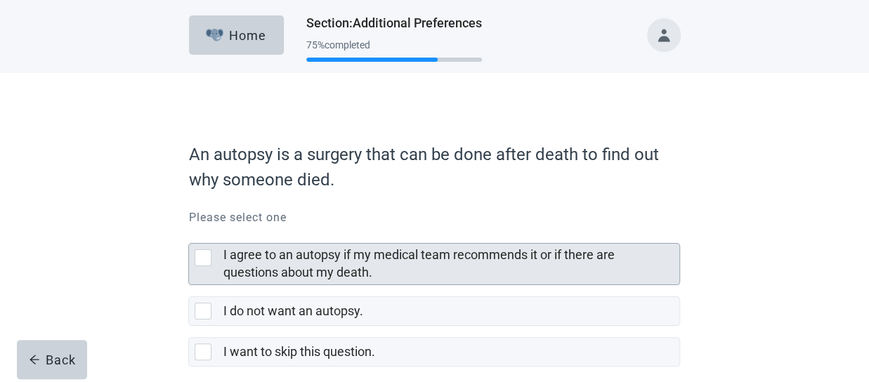
click at [204, 254] on div at bounding box center [203, 257] width 17 height 17
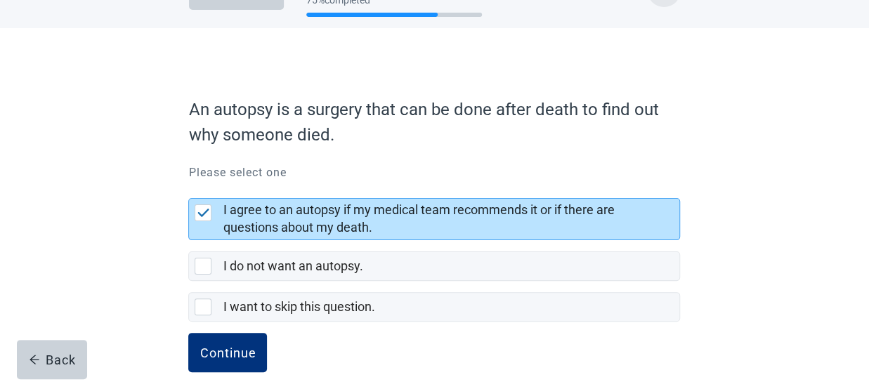
scroll to position [65, 0]
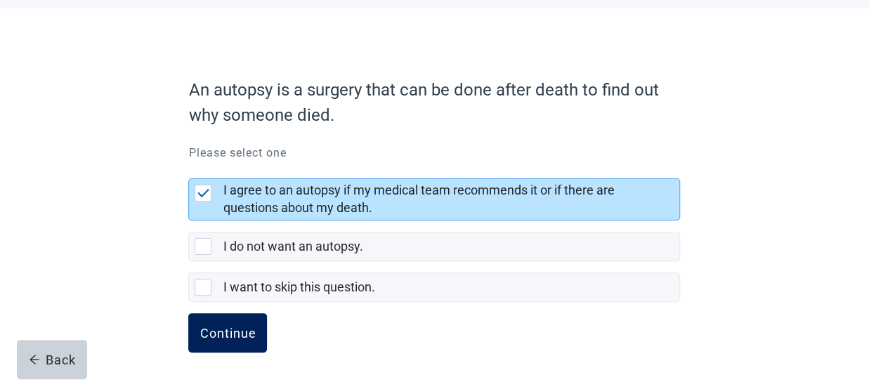
click at [223, 327] on div "Continue" at bounding box center [228, 333] width 56 height 14
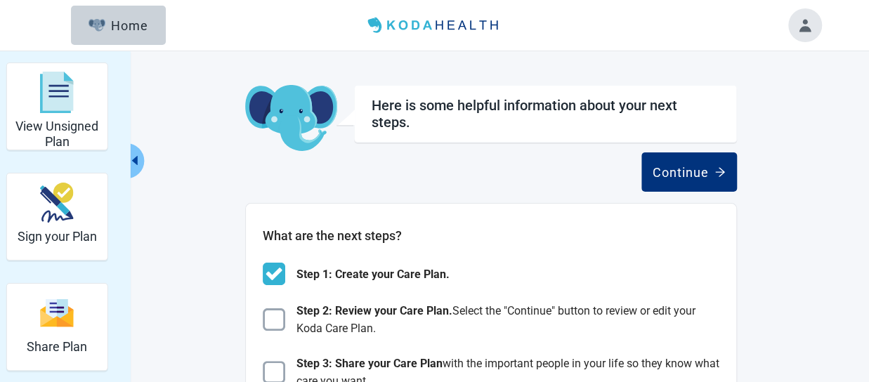
click at [690, 169] on div "Continue" at bounding box center [689, 172] width 73 height 14
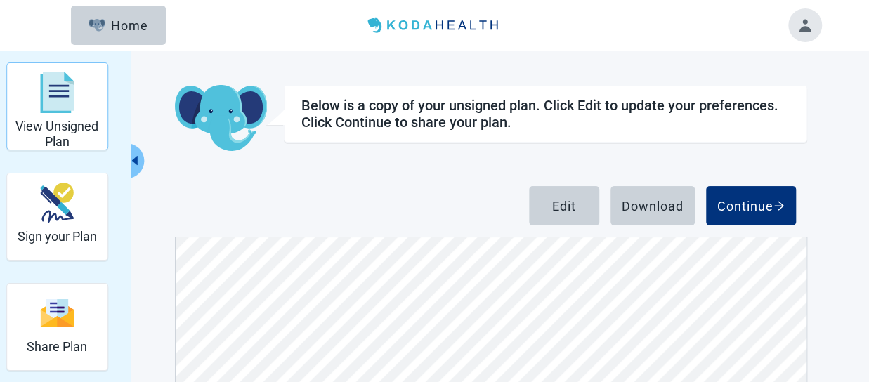
click at [47, 89] on img "View Unsigned Plan" at bounding box center [57, 93] width 34 height 42
click at [43, 91] on img "View Unsigned Plan" at bounding box center [57, 93] width 34 height 42
click at [844, 171] on div "View Unsigned Plan Sign your Plan Share Plan Completed Plans Get Help Below is …" at bounding box center [434, 308] width 869 height 515
click at [48, 102] on img "View Unsigned Plan" at bounding box center [57, 93] width 34 height 42
click at [135, 157] on icon "caret-left" at bounding box center [134, 160] width 13 height 13
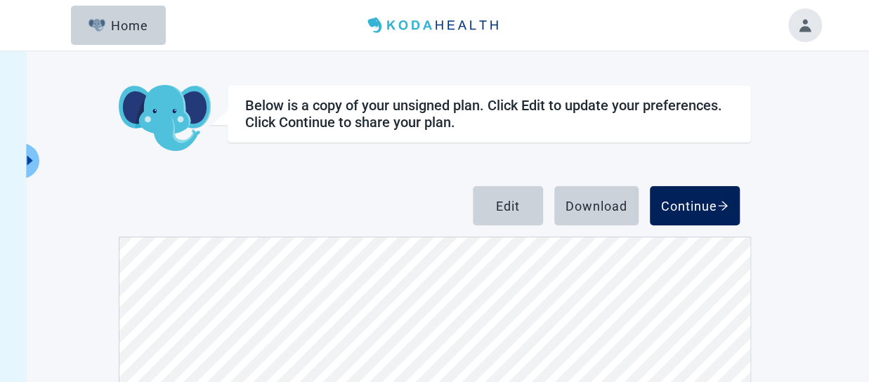
click at [690, 202] on div "Continue" at bounding box center [694, 206] width 67 height 14
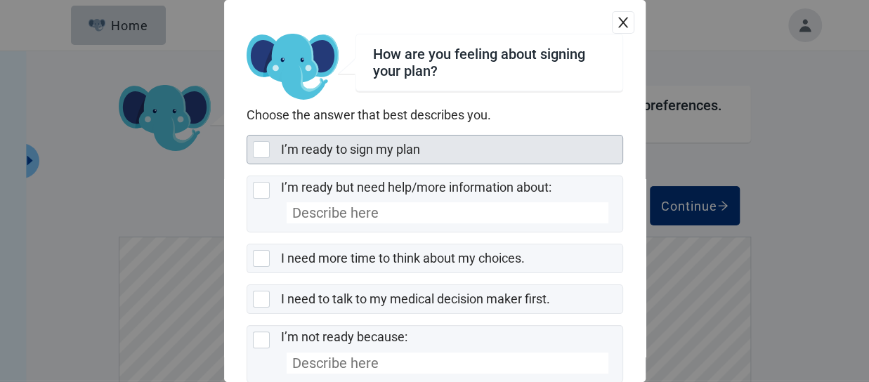
click at [278, 145] on div "I’m ready to sign my plan" at bounding box center [434, 150] width 375 height 28
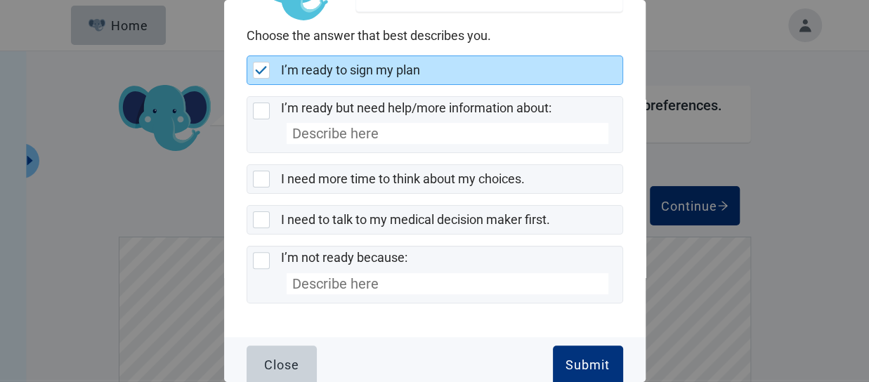
scroll to position [88, 0]
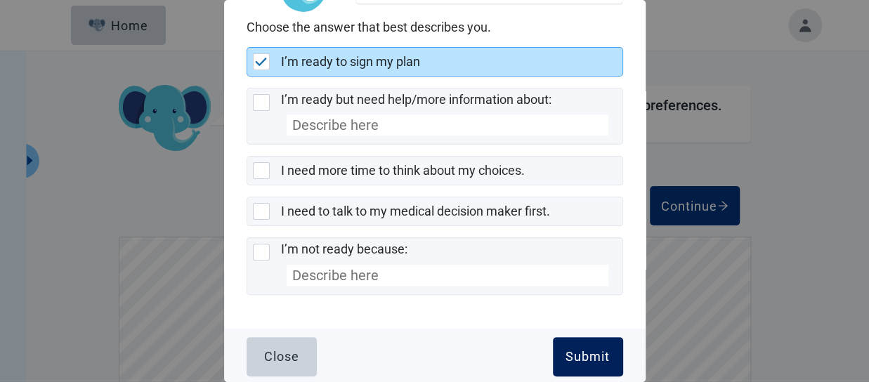
click at [583, 350] on div "Submit" at bounding box center [588, 357] width 44 height 14
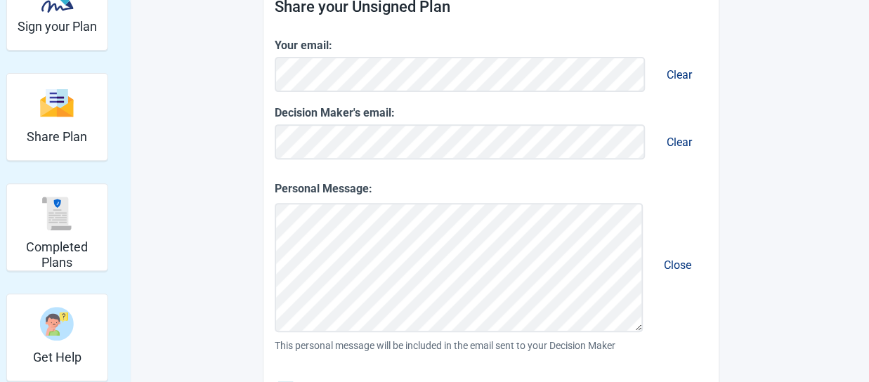
scroll to position [202, 0]
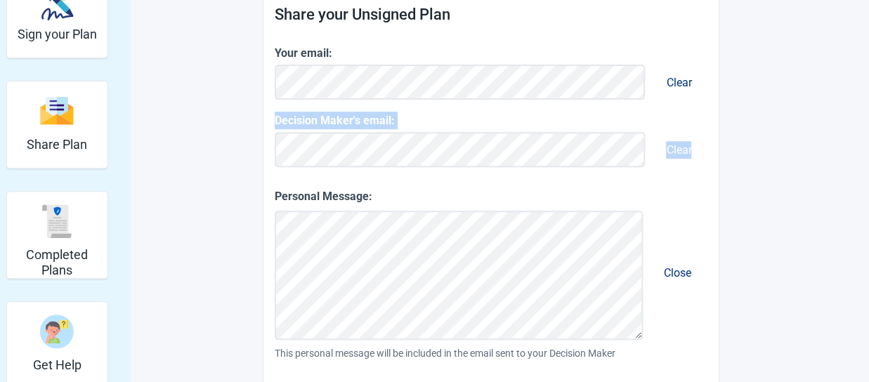
drag, startPoint x: 868, startPoint y: 158, endPoint x: 865, endPoint y: 106, distance: 52.1
click at [865, 106] on div "View Unsigned Plan Sign your Plan Share Plan Completed Plans Get Help You can s…" at bounding box center [434, 289] width 869 height 880
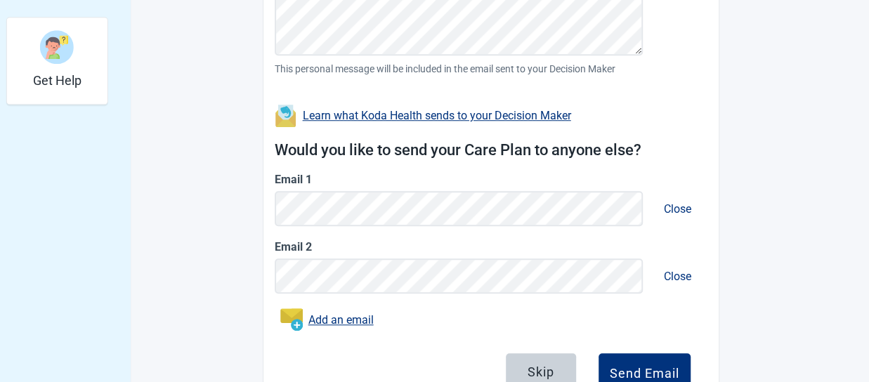
scroll to position [540, 0]
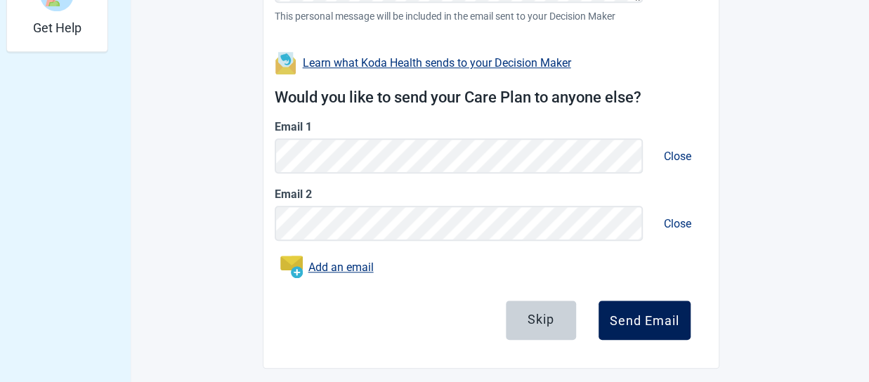
click at [649, 317] on div "Send Email" at bounding box center [645, 320] width 70 height 14
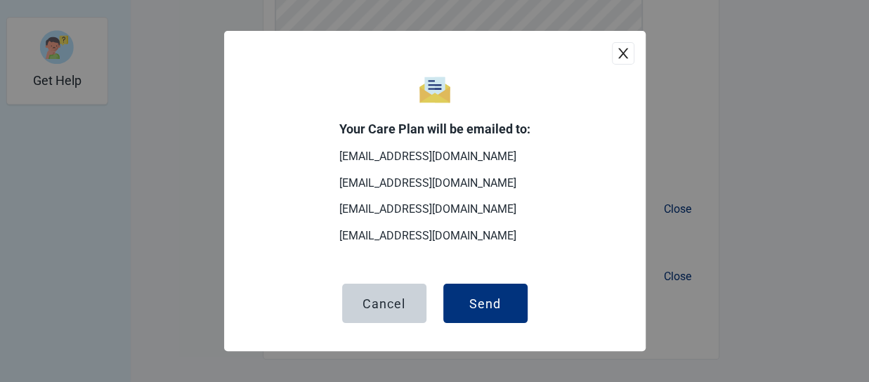
scroll to position [485, 0]
click at [485, 295] on button "Send" at bounding box center [485, 303] width 84 height 39
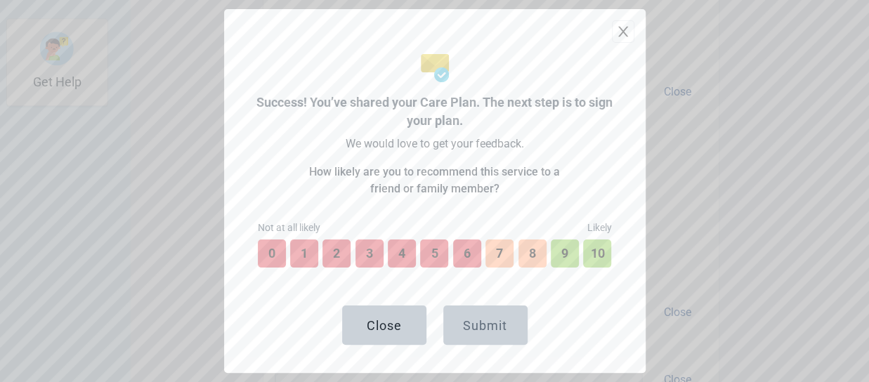
scroll to position [587, 0]
click at [599, 240] on button "10" at bounding box center [597, 253] width 31 height 31
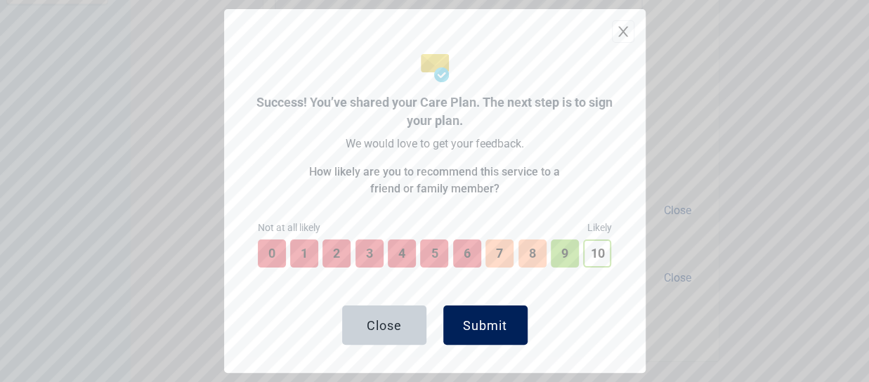
click at [486, 318] on div "Submit" at bounding box center [485, 325] width 44 height 14
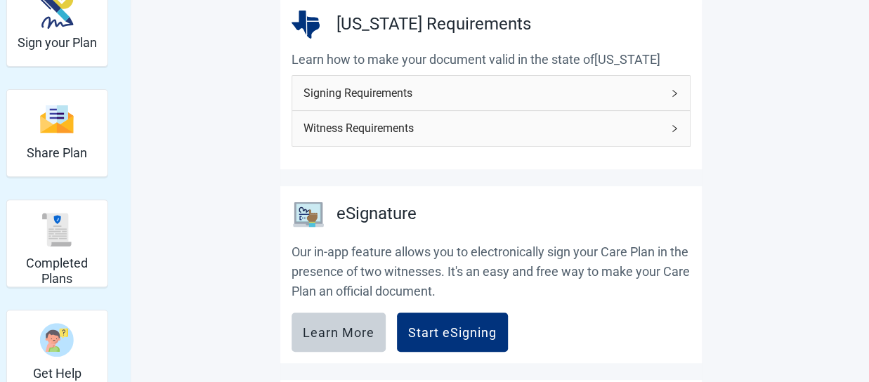
scroll to position [164, 0]
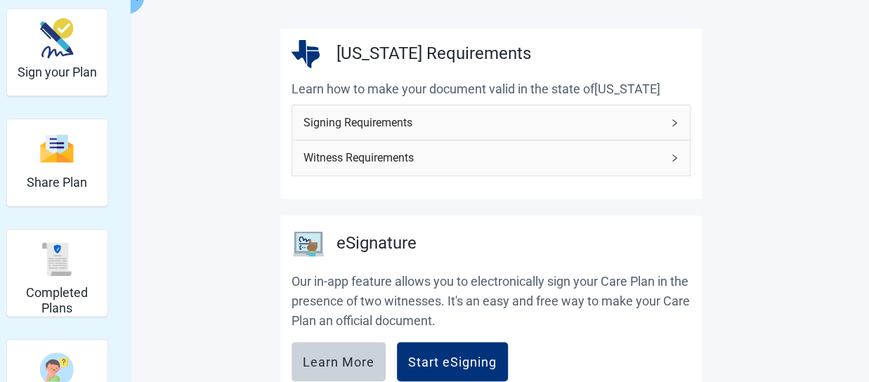
click at [672, 119] on icon "right" at bounding box center [674, 123] width 8 height 8
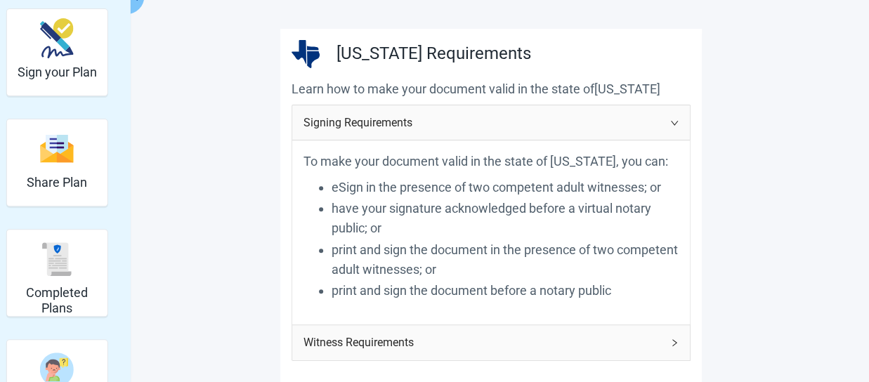
click at [673, 335] on div "Witness Requirements" at bounding box center [491, 342] width 398 height 34
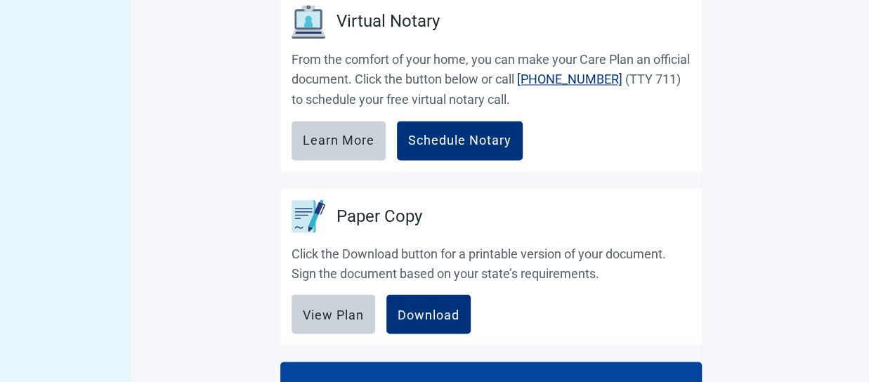
scroll to position [1122, 0]
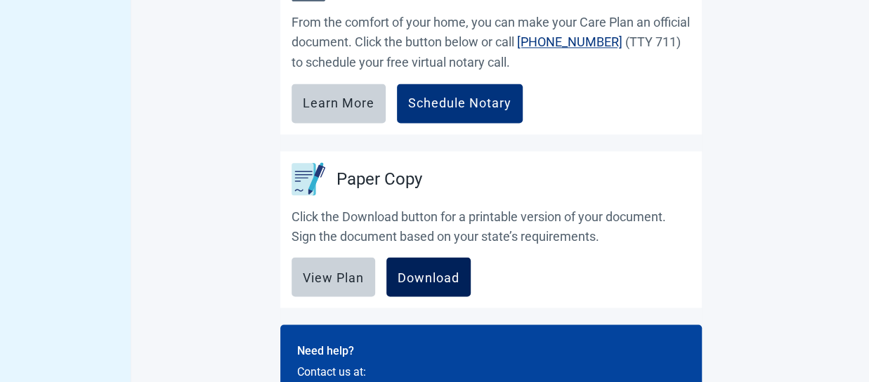
click at [426, 270] on div "Download" at bounding box center [429, 277] width 62 height 14
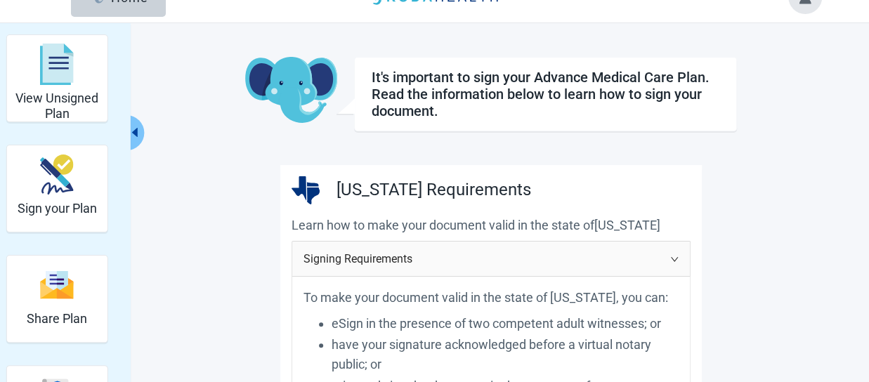
scroll to position [0, 0]
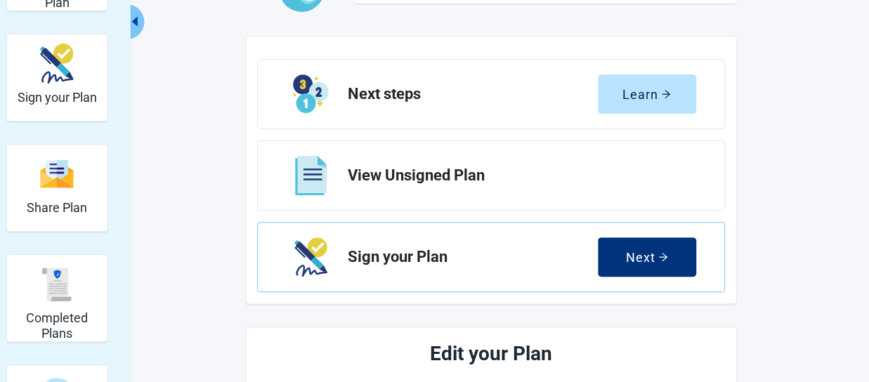
scroll to position [110, 0]
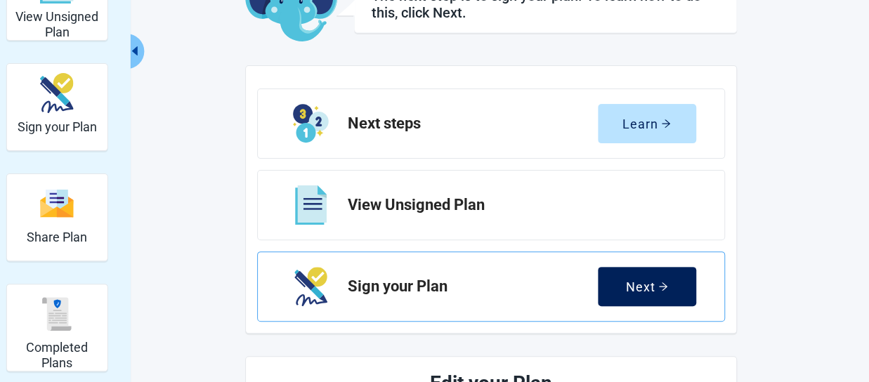
click at [658, 287] on icon "arrow-right" at bounding box center [663, 287] width 10 height 10
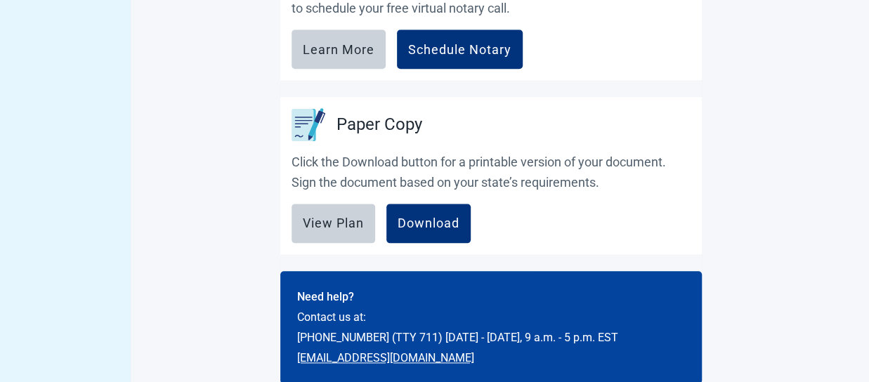
scroll to position [694, 0]
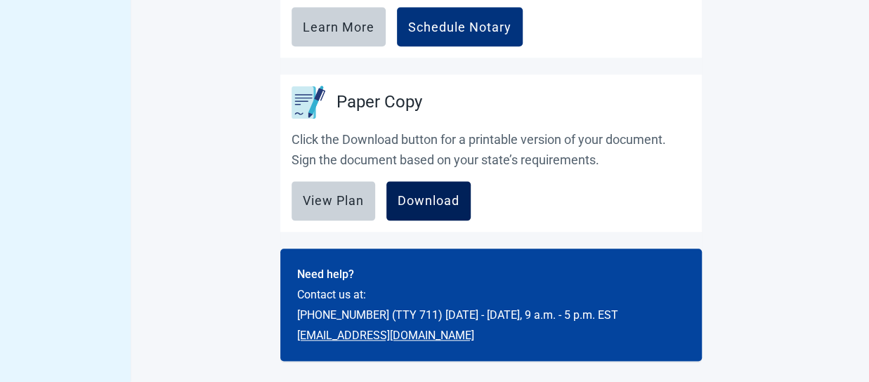
click at [431, 200] on div "Download" at bounding box center [429, 201] width 62 height 14
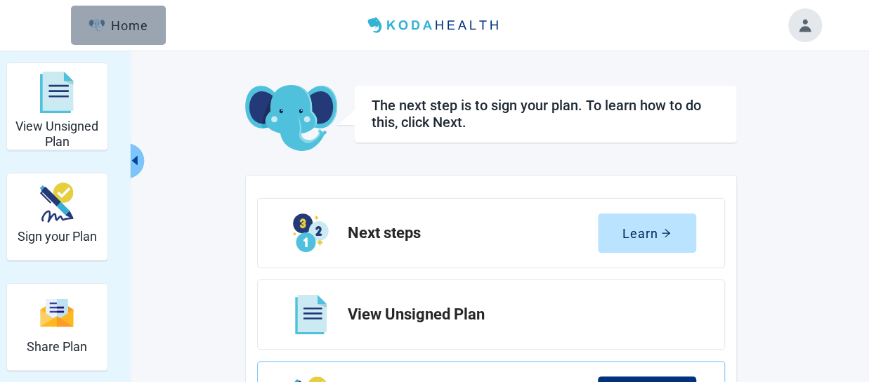
click at [136, 12] on button "Home" at bounding box center [118, 25] width 95 height 39
click at [110, 20] on div "Home" at bounding box center [119, 25] width 60 height 14
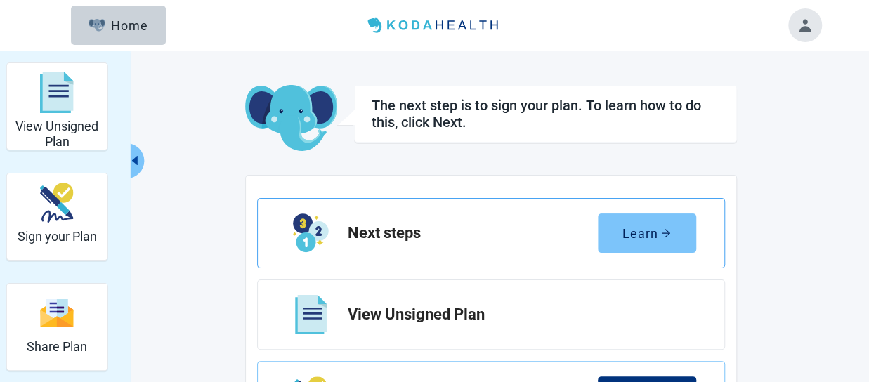
click at [650, 233] on div "Learn" at bounding box center [646, 233] width 48 height 14
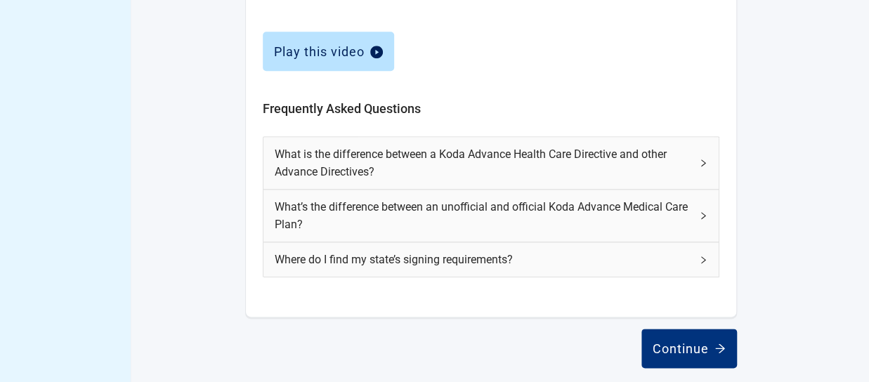
scroll to position [707, 0]
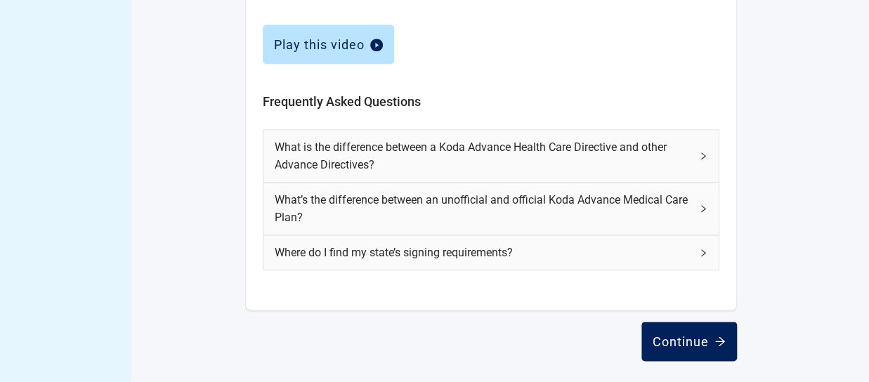
click at [697, 335] on div "Continue" at bounding box center [689, 341] width 73 height 14
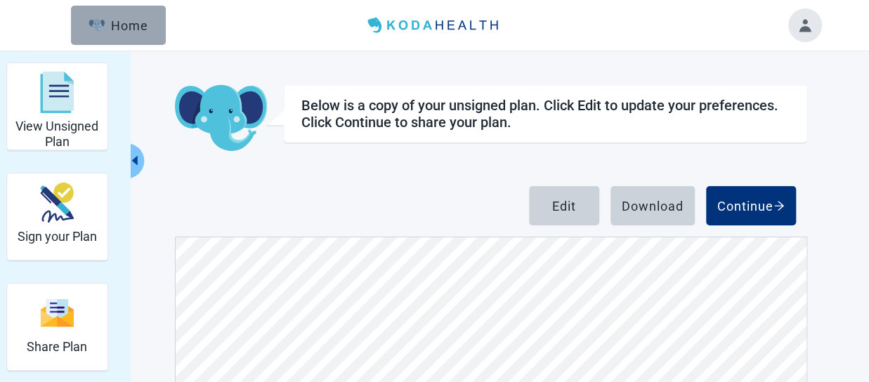
click at [117, 19] on div "Home" at bounding box center [119, 25] width 60 height 14
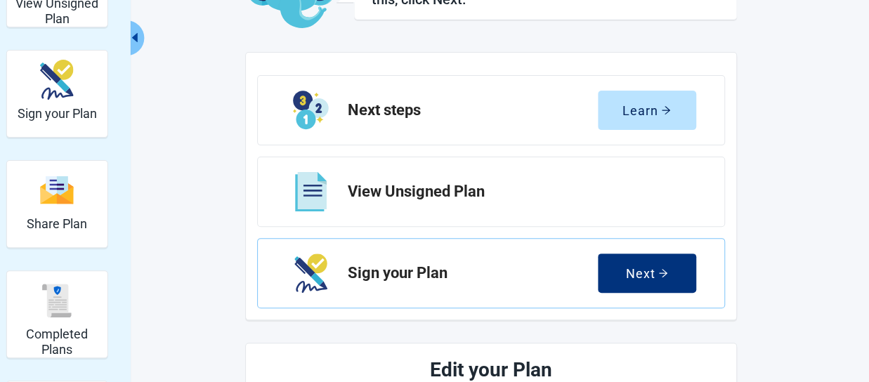
scroll to position [117, 0]
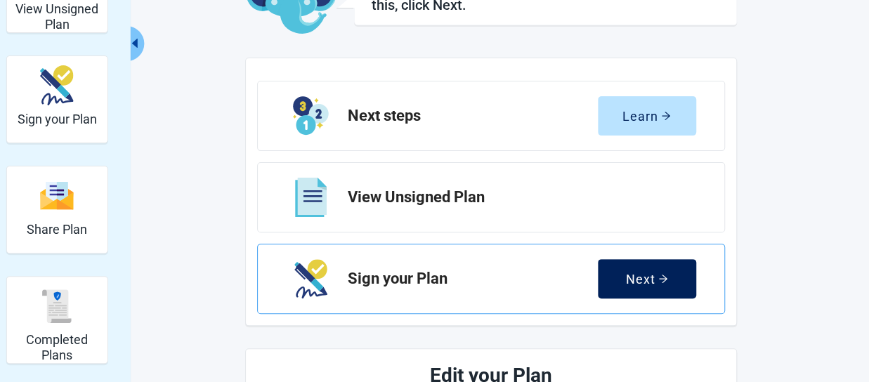
click at [665, 270] on button "Next" at bounding box center [647, 278] width 98 height 39
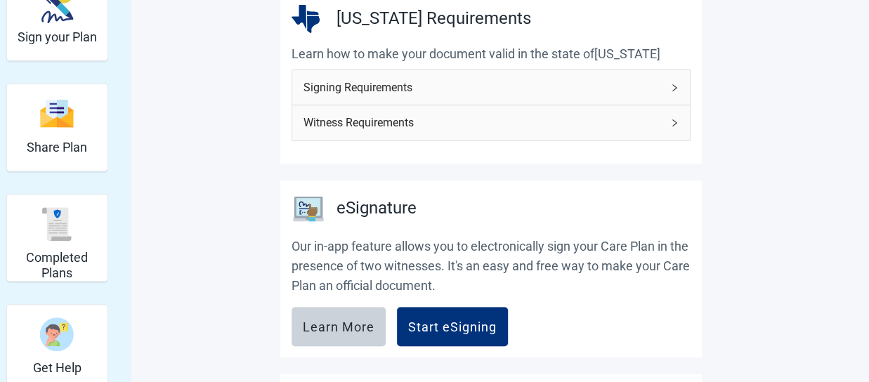
scroll to position [194, 0]
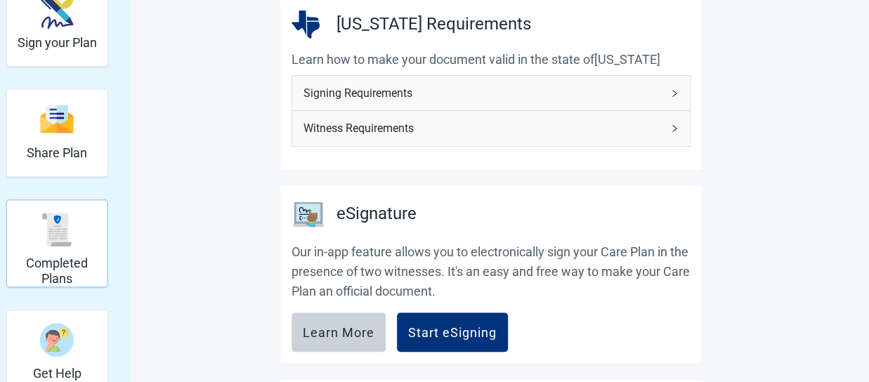
click at [37, 233] on div "Completed Plans" at bounding box center [57, 229] width 89 height 53
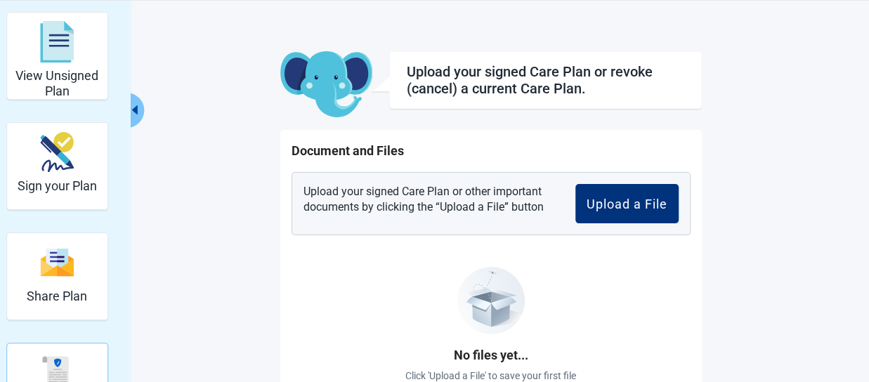
scroll to position [88, 0]
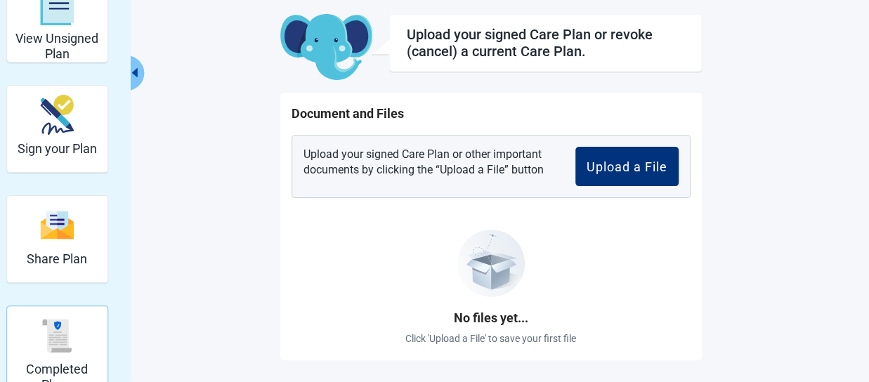
click at [40, 233] on img "Share Plan" at bounding box center [57, 225] width 34 height 30
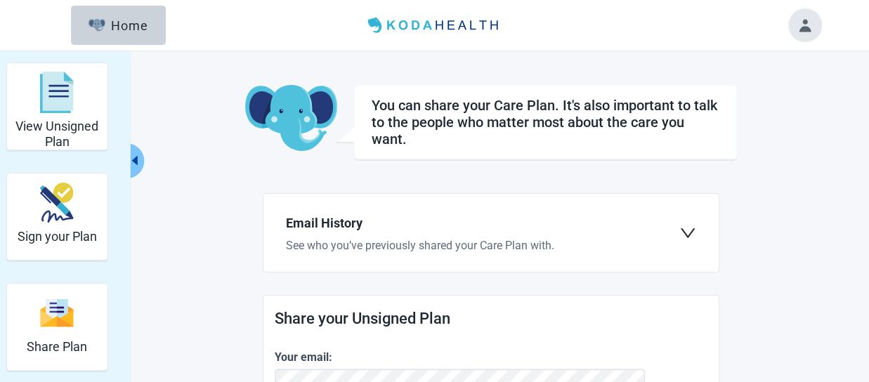
drag, startPoint x: 135, startPoint y: 152, endPoint x: 126, endPoint y: 226, distance: 73.6
click at [161, 85] on div "View Unsigned Plan Sign your Plan Share Plan Completed Plans Get Help" at bounding box center [491, 85] width 660 height 0
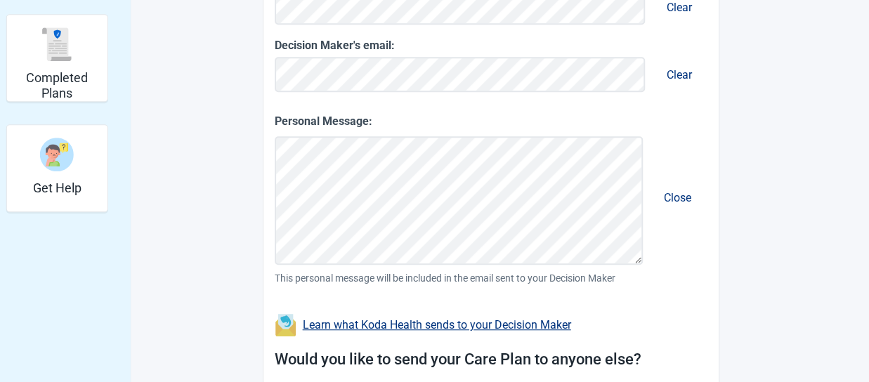
scroll to position [384, 0]
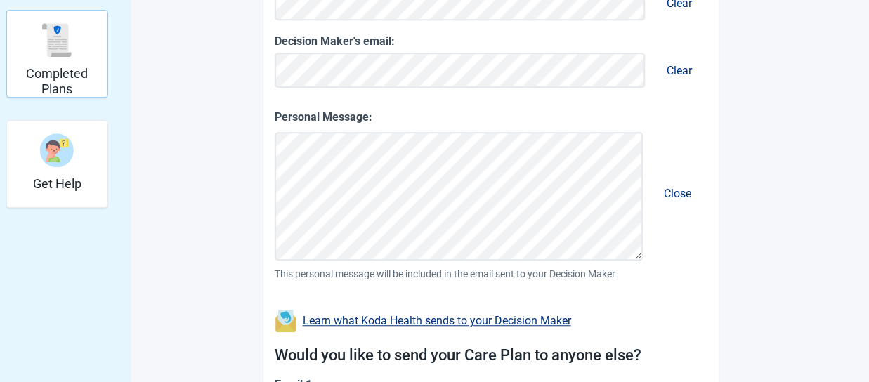
click at [72, 57] on div "Completed Plans" at bounding box center [57, 39] width 89 height 53
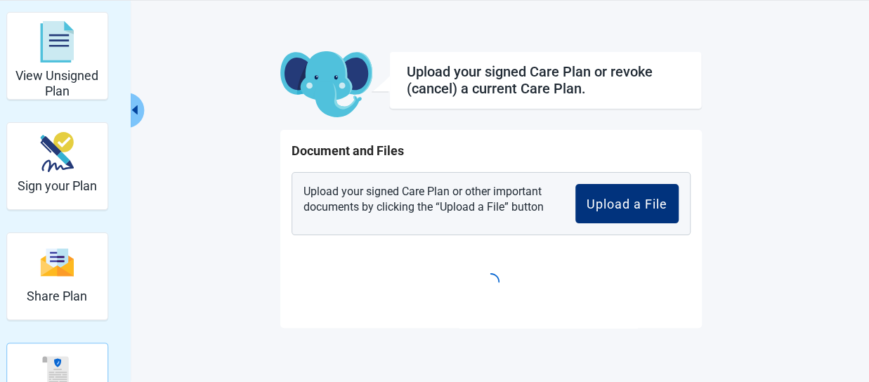
scroll to position [88, 0]
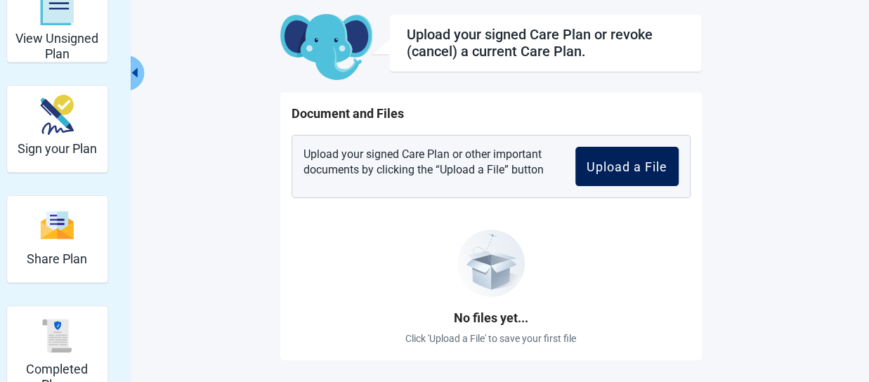
click at [608, 164] on div "Upload a File" at bounding box center [627, 166] width 81 height 14
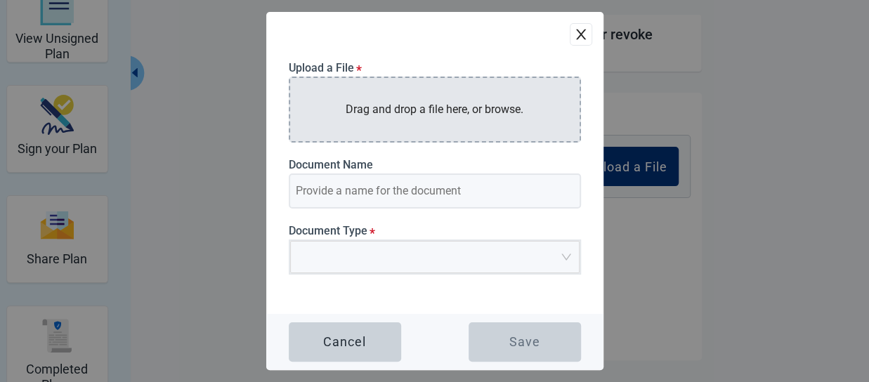
click at [457, 107] on p "Drag and drop a file here, or browse." at bounding box center [435, 109] width 178 height 18
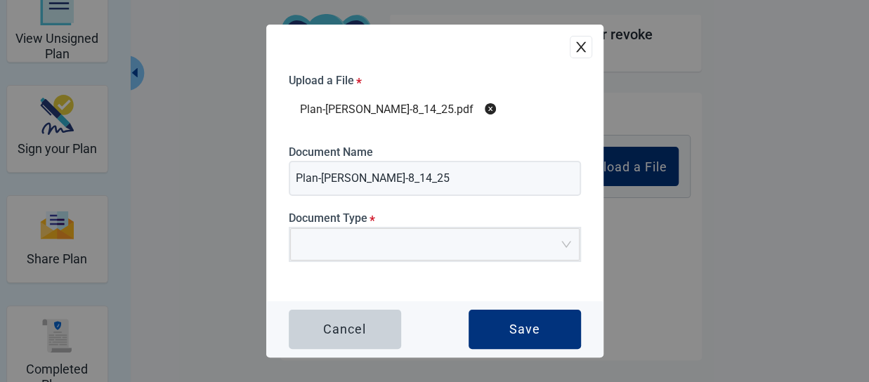
type input "Plan-Deborah-8_14_25"
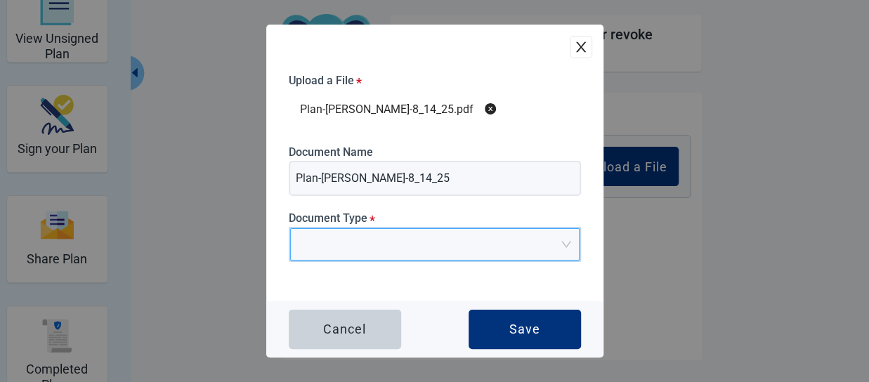
click at [308, 242] on input "search" at bounding box center [430, 239] width 263 height 21
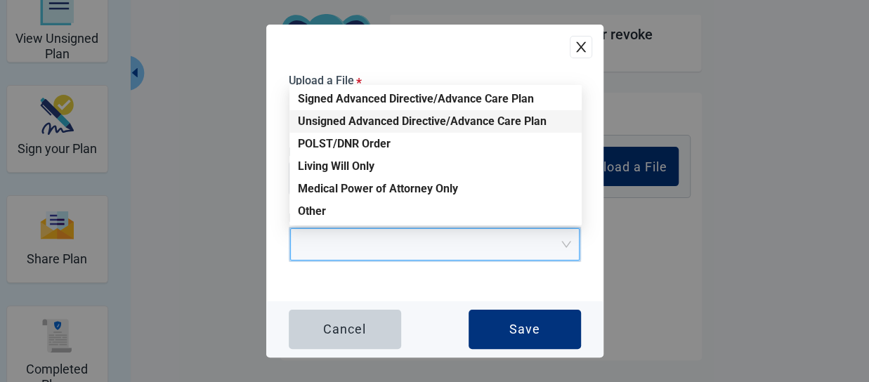
click at [369, 116] on div "Unsigned Advanced Directive/Advance Care Plan" at bounding box center [435, 121] width 275 height 15
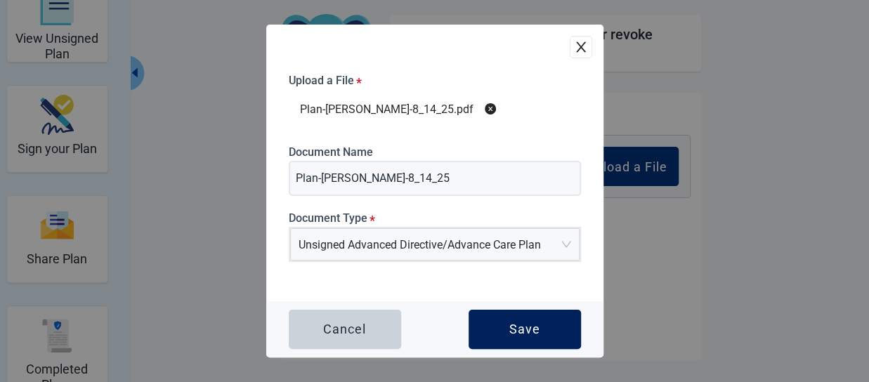
click at [539, 332] on div "Save" at bounding box center [524, 329] width 31 height 14
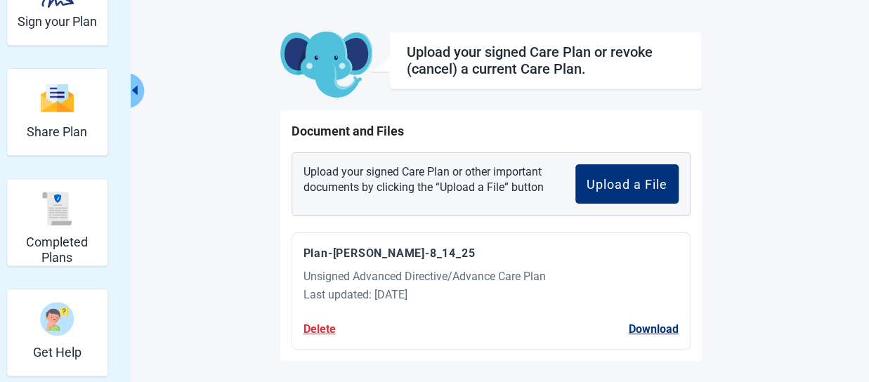
scroll to position [173, 0]
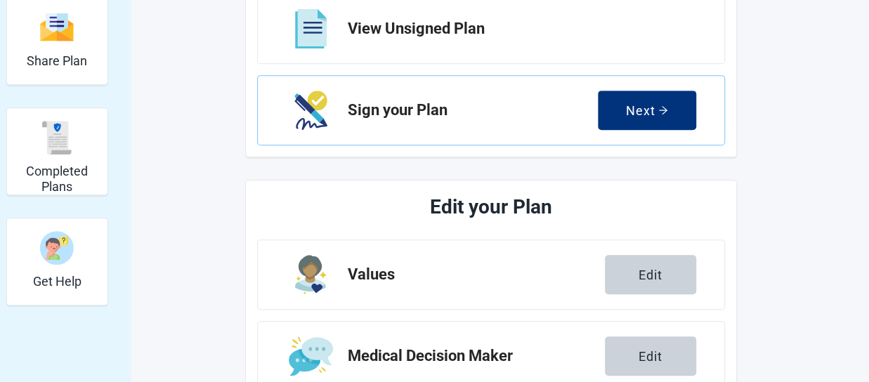
scroll to position [287, 0]
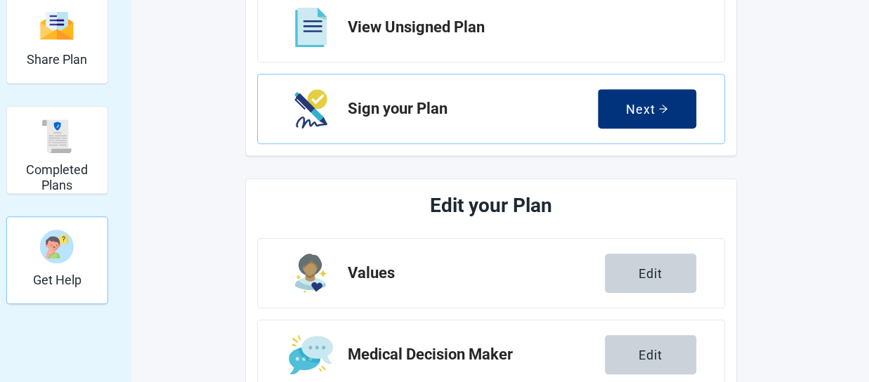
click at [65, 233] on img "Get Help" at bounding box center [57, 247] width 34 height 34
